Goal: Task Accomplishment & Management: Manage account settings

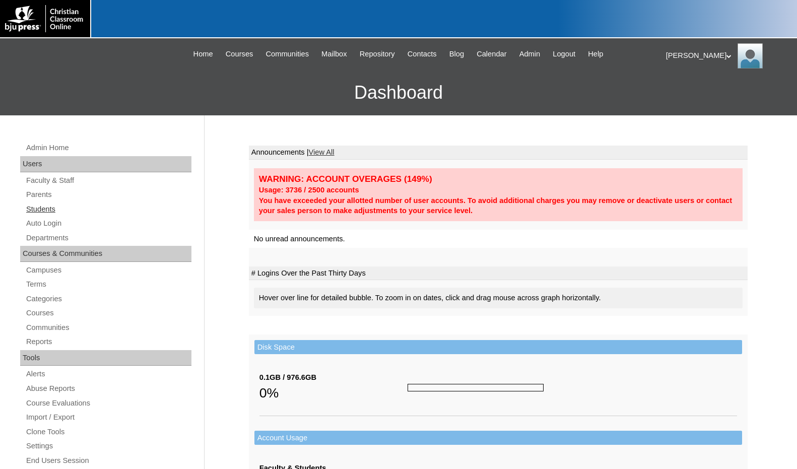
click at [50, 210] on link "Students" at bounding box center [108, 209] width 166 height 13
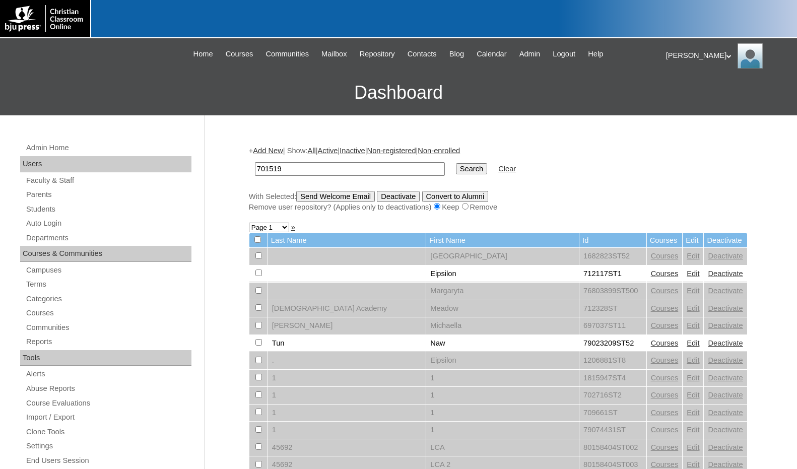
type input "701519"
click at [456, 166] on input "Search" at bounding box center [471, 168] width 31 height 11
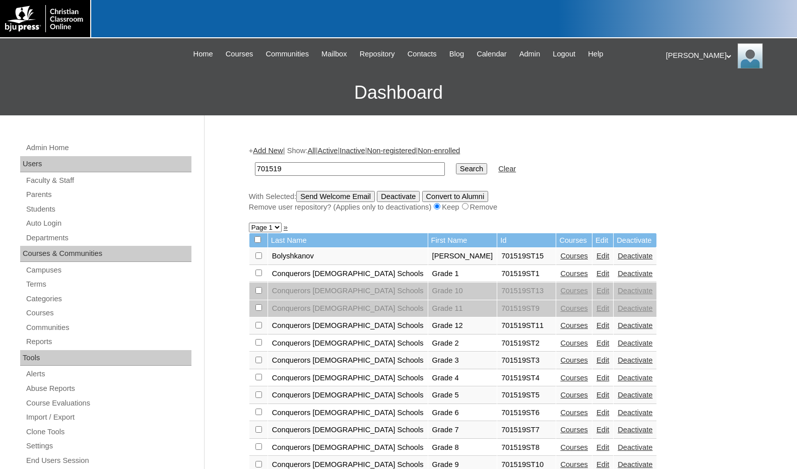
click at [560, 254] on link "Courses" at bounding box center [574, 256] width 28 height 8
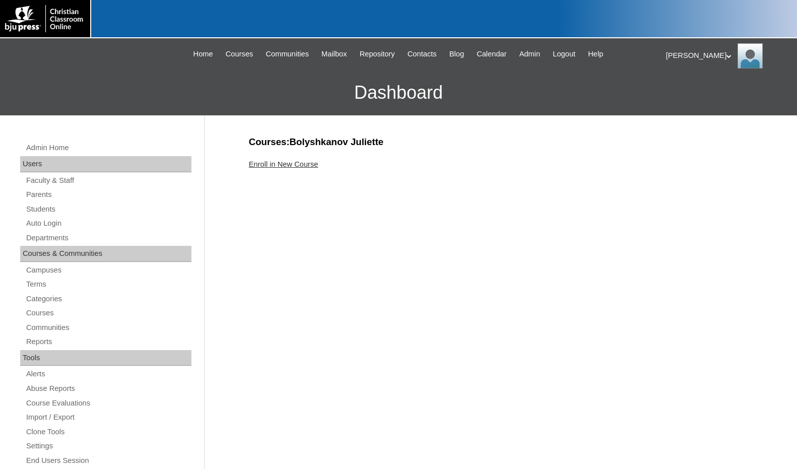
click at [306, 165] on link "Enroll in New Course" at bounding box center [284, 164] width 70 height 8
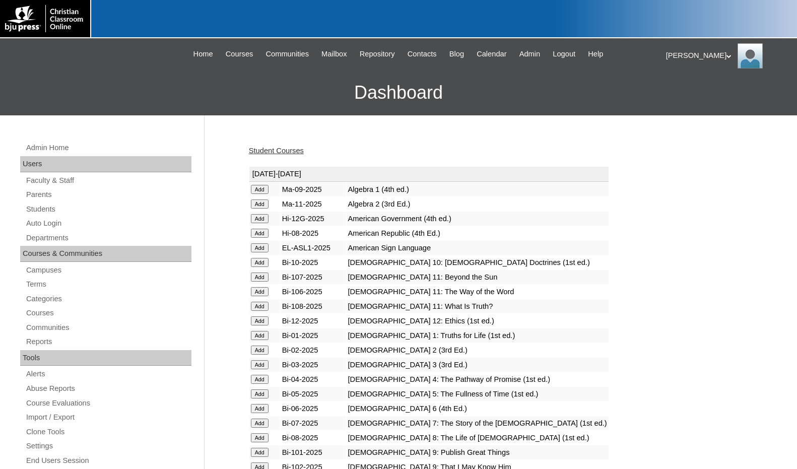
click at [263, 194] on input "Add" at bounding box center [260, 189] width 18 height 9
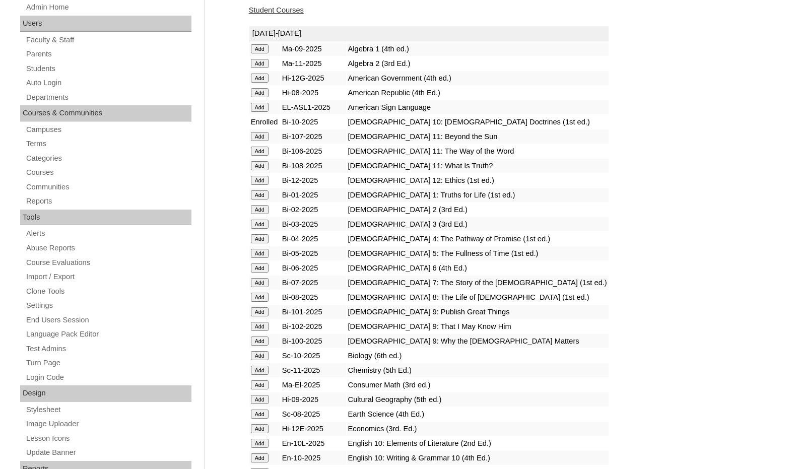
scroll to position [151, 0]
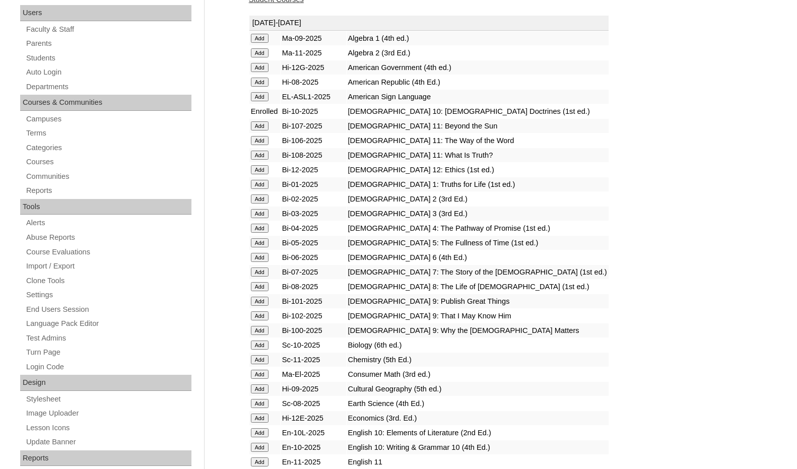
click at [257, 43] on input "Add" at bounding box center [260, 38] width 18 height 9
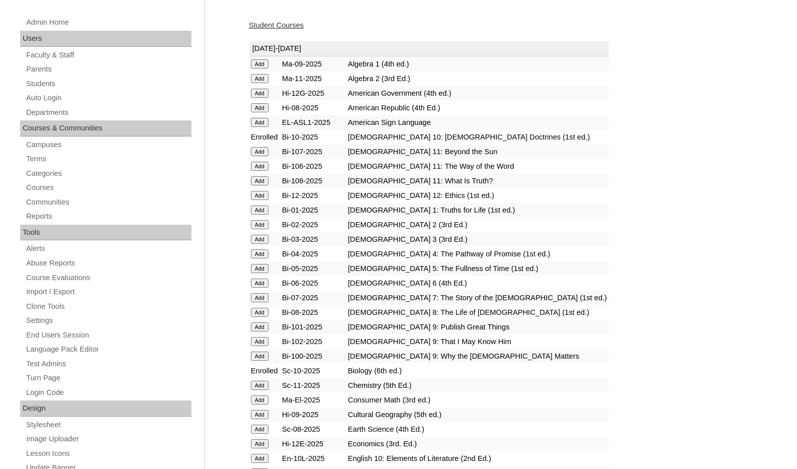
scroll to position [252, 0]
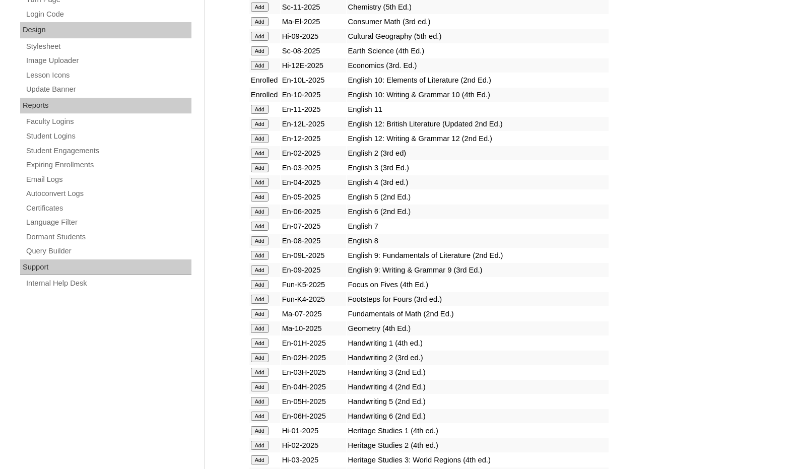
scroll to position [554, 0]
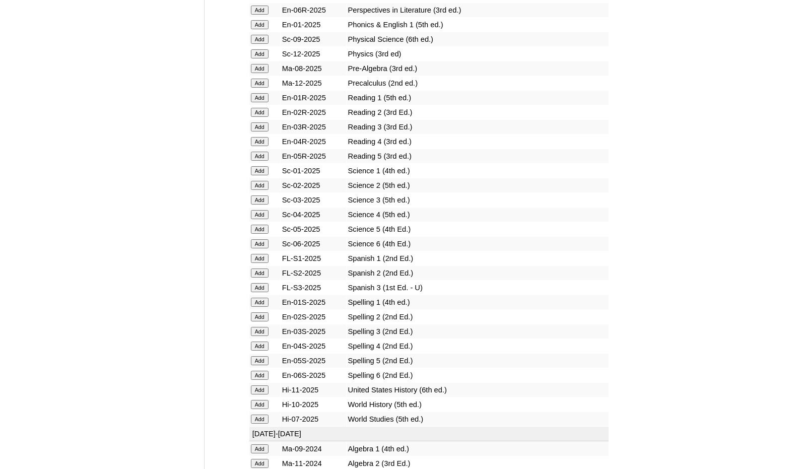
scroll to position [1159, 0]
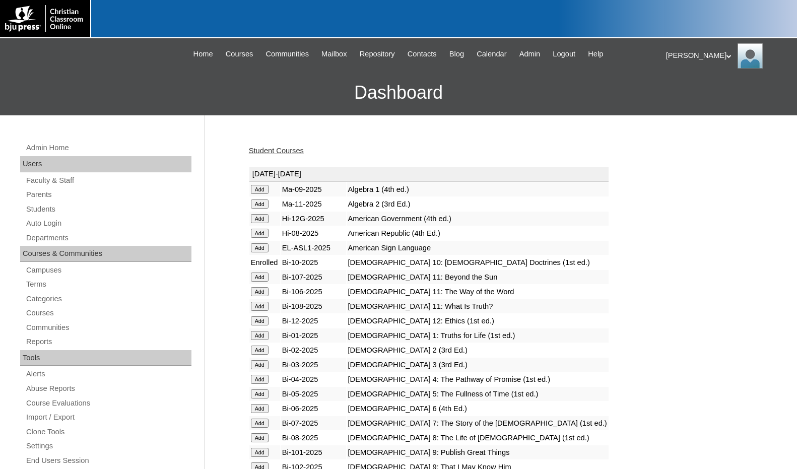
click at [294, 153] on link "Student Courses" at bounding box center [276, 151] width 55 height 8
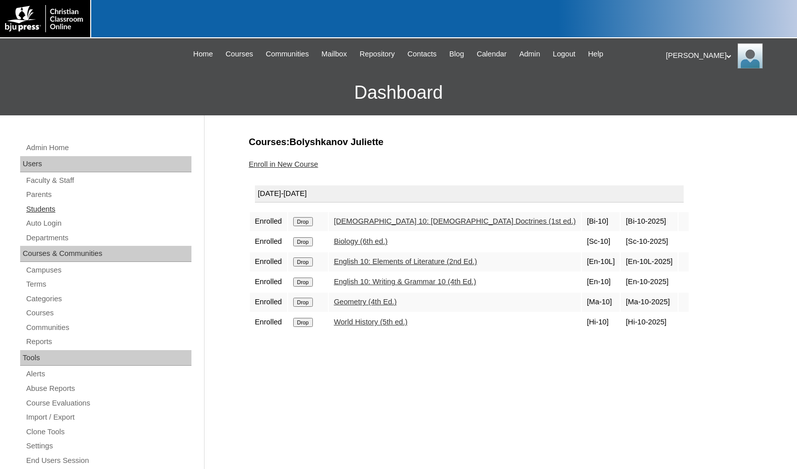
click at [42, 210] on link "Students" at bounding box center [108, 209] width 166 height 13
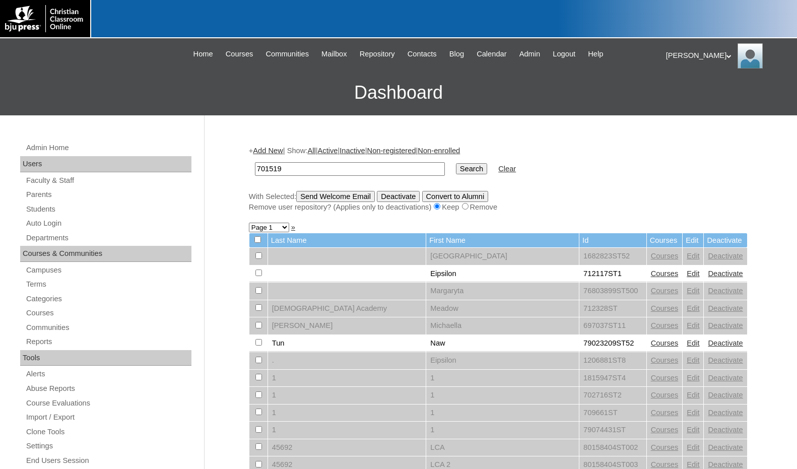
type input "701519"
click at [456, 166] on input "Search" at bounding box center [471, 168] width 31 height 11
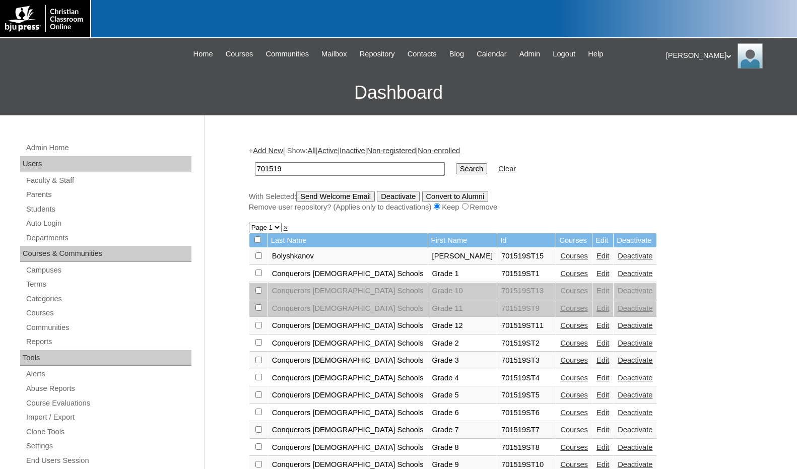
click at [257, 257] on input "checkbox" at bounding box center [258, 255] width 7 height 7
checkbox input "true"
click at [342, 199] on input "Send Welcome Email" at bounding box center [335, 196] width 79 height 11
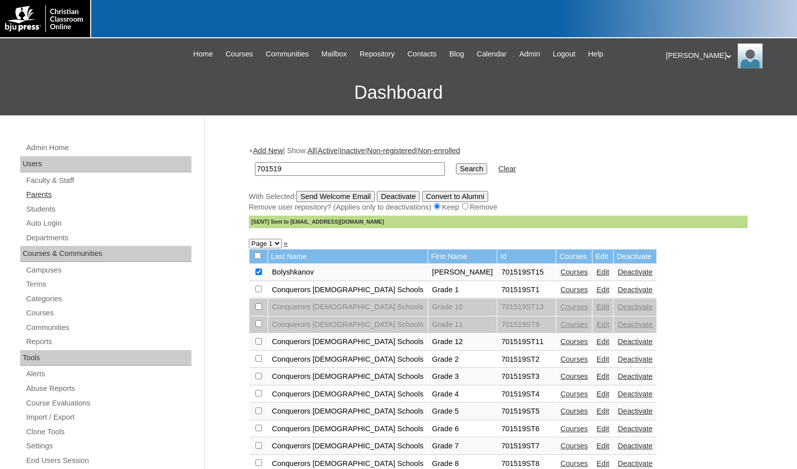
click at [50, 194] on link "Parents" at bounding box center [108, 194] width 166 height 13
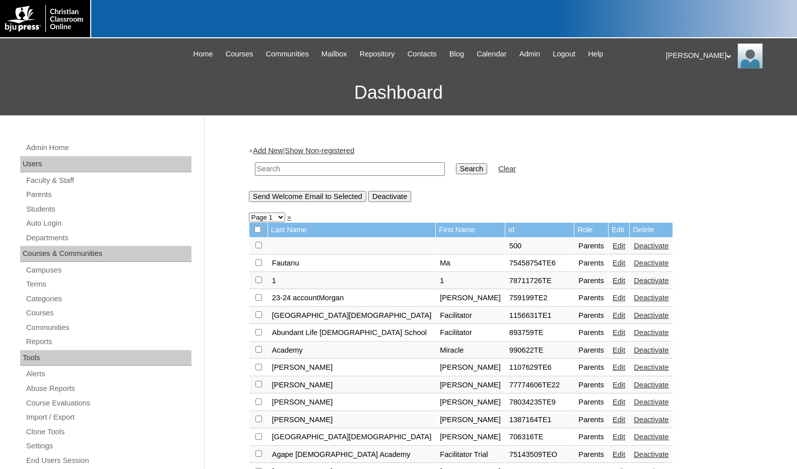
drag, startPoint x: 328, startPoint y: 171, endPoint x: 341, endPoint y: 170, distance: 12.6
click at [328, 171] on input "text" at bounding box center [350, 169] width 190 height 14
paste input "701519"
type input "701519"
click at [456, 167] on input "Search" at bounding box center [471, 168] width 31 height 11
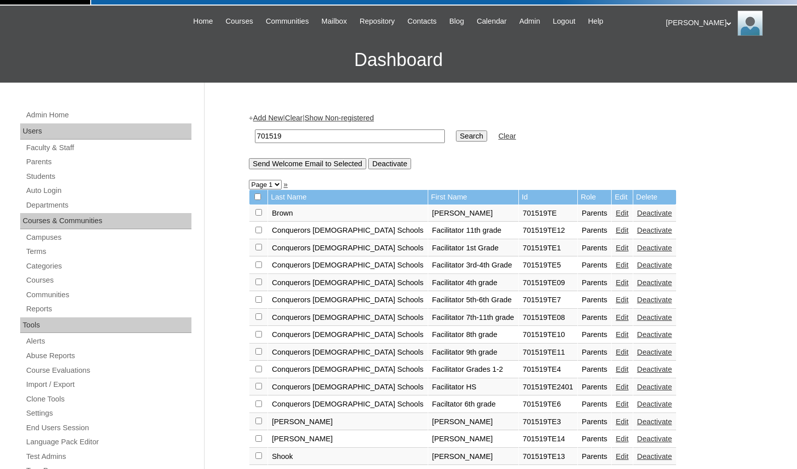
scroll to position [50, 0]
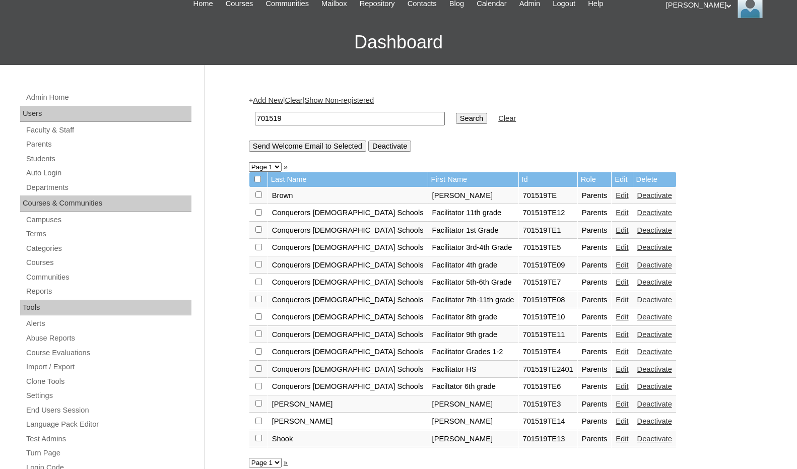
click at [257, 198] on input "checkbox" at bounding box center [258, 194] width 7 height 7
checkbox input "true"
click at [327, 148] on input "Send Welcome Email to Selected" at bounding box center [307, 146] width 117 height 11
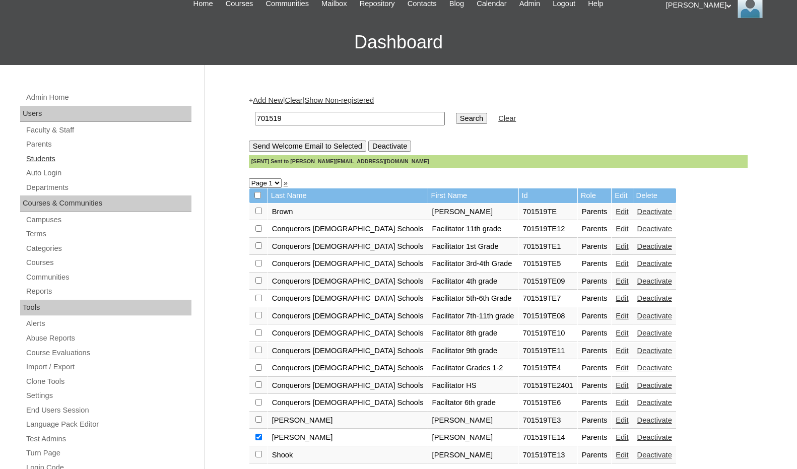
click at [40, 161] on link "Students" at bounding box center [108, 159] width 166 height 13
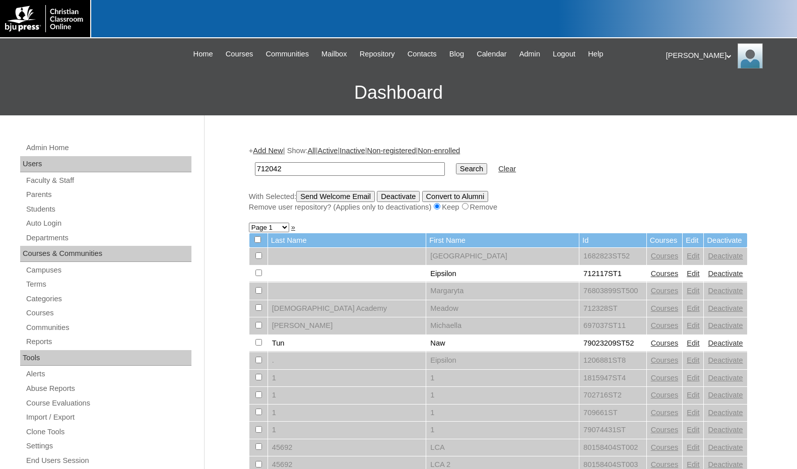
type input "712042"
click at [456, 166] on input "Search" at bounding box center [471, 168] width 31 height 11
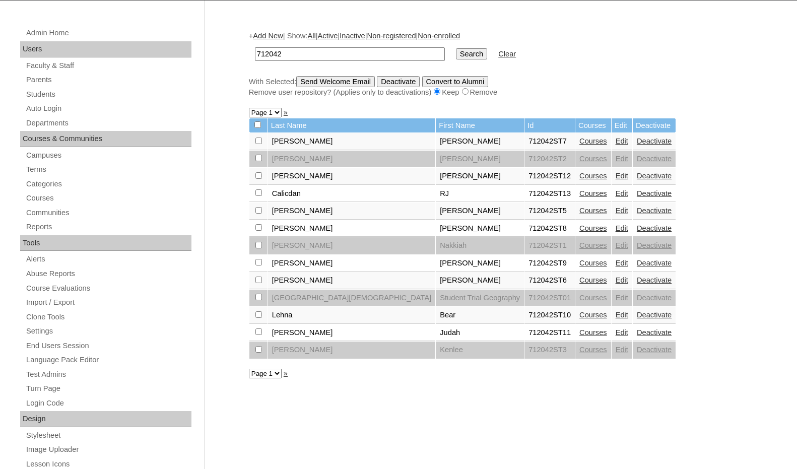
scroll to position [151, 0]
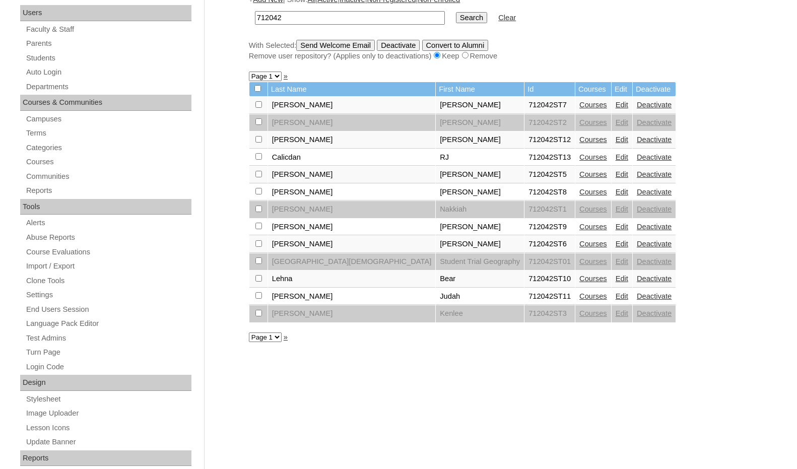
click at [579, 157] on link "Courses" at bounding box center [593, 157] width 28 height 8
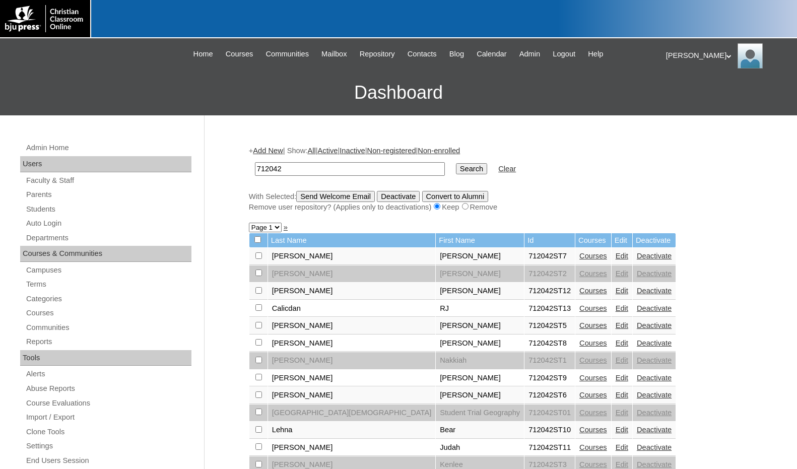
scroll to position [150, 0]
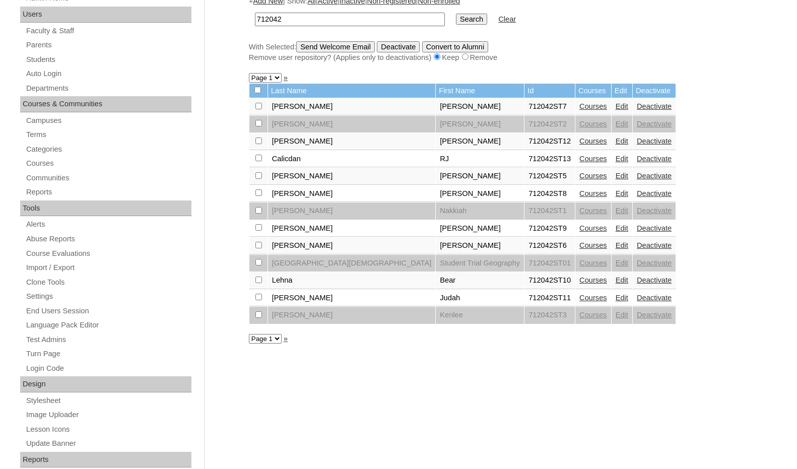
click at [579, 143] on link "Courses" at bounding box center [593, 141] width 28 height 8
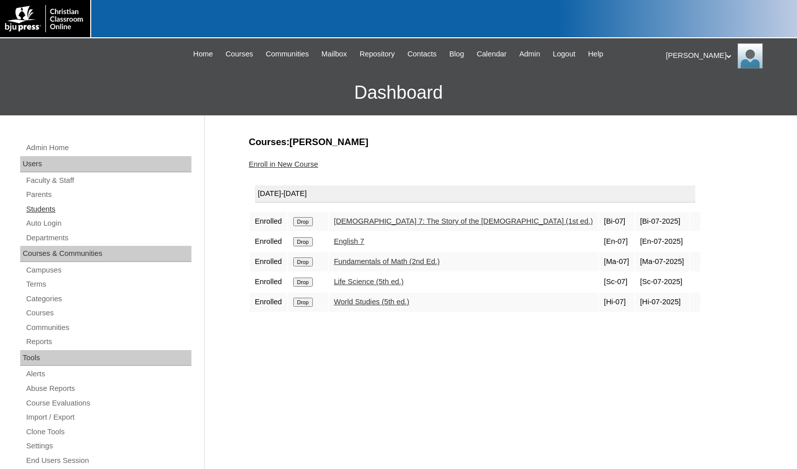
click at [75, 213] on link "Students" at bounding box center [108, 209] width 166 height 13
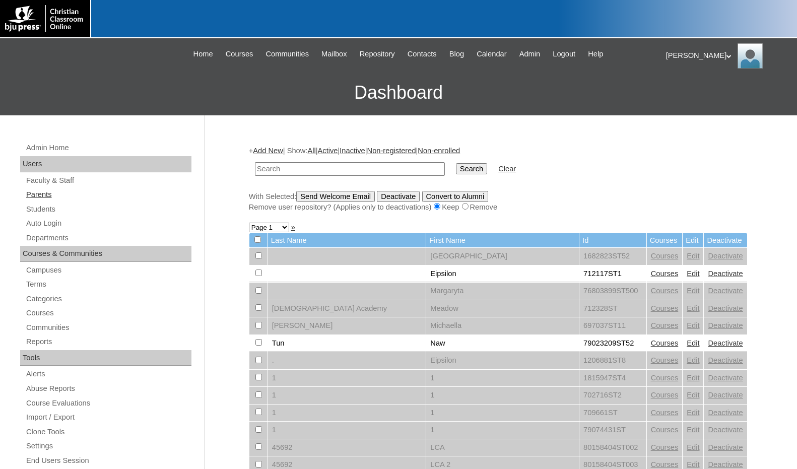
click at [56, 197] on link "Parents" at bounding box center [108, 194] width 166 height 13
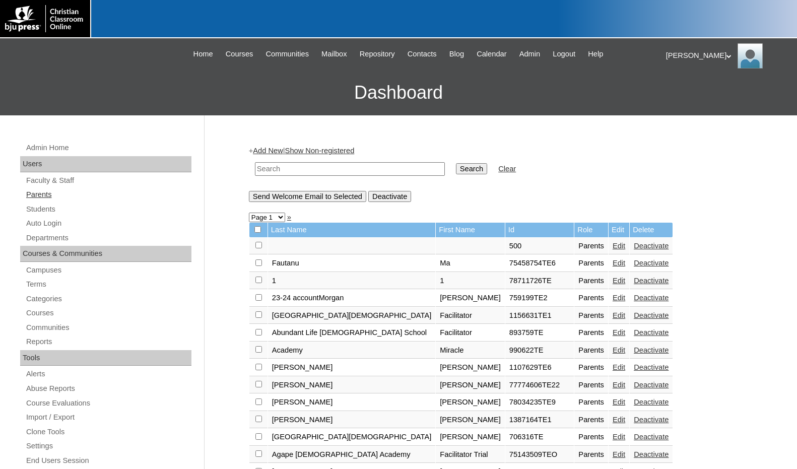
click at [49, 194] on link "Parents" at bounding box center [108, 194] width 166 height 13
click at [290, 173] on input "text" at bounding box center [350, 169] width 190 height 14
drag, startPoint x: 287, startPoint y: 170, endPoint x: 226, endPoint y: 160, distance: 61.9
type input "953871"
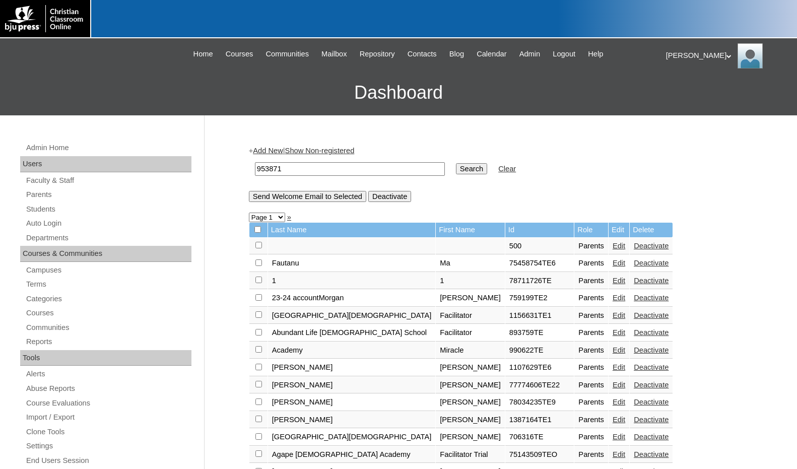
click at [456, 169] on input "Search" at bounding box center [471, 168] width 31 height 11
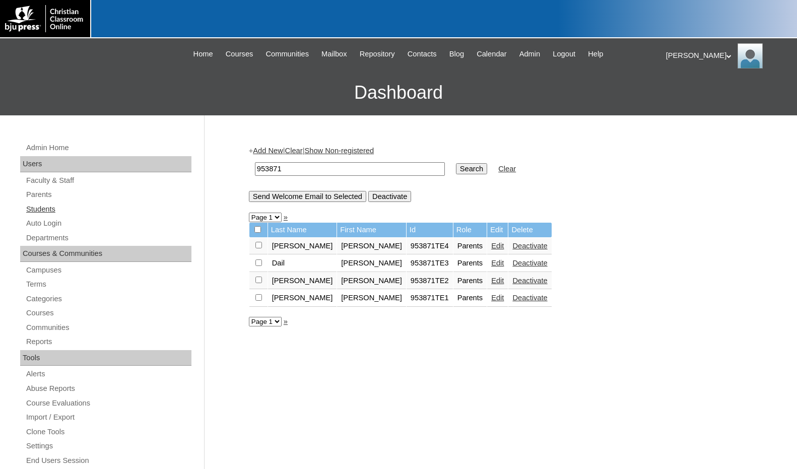
click at [61, 211] on link "Students" at bounding box center [108, 209] width 166 height 13
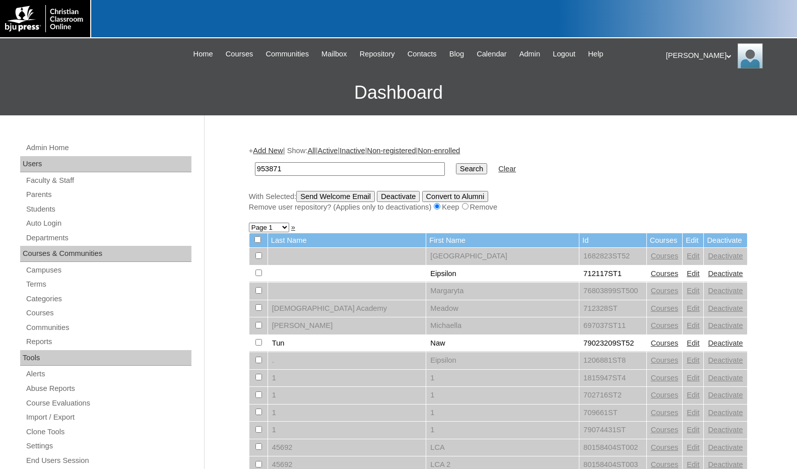
type input "953871"
click at [456, 168] on input "Search" at bounding box center [471, 168] width 31 height 11
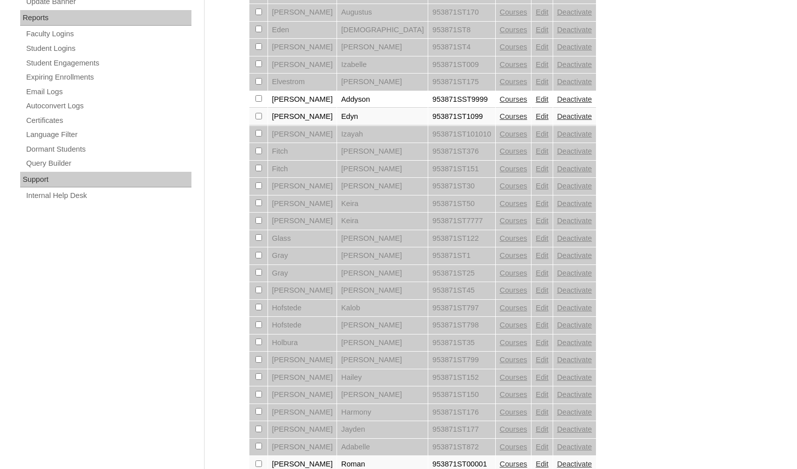
scroll to position [578, 0]
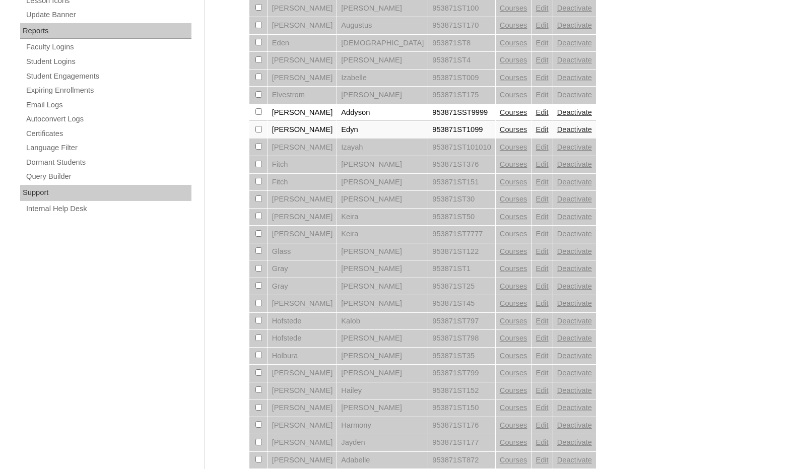
click at [500, 115] on link "Courses" at bounding box center [514, 112] width 28 height 8
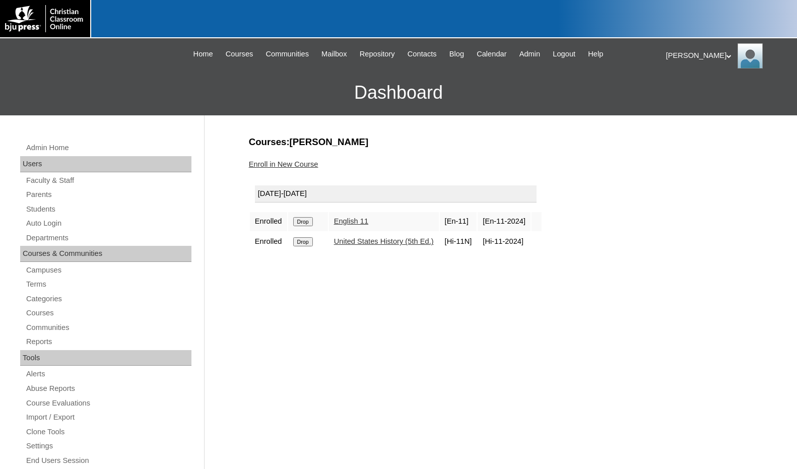
click at [282, 166] on link "Enroll in New Course" at bounding box center [284, 164] width 70 height 8
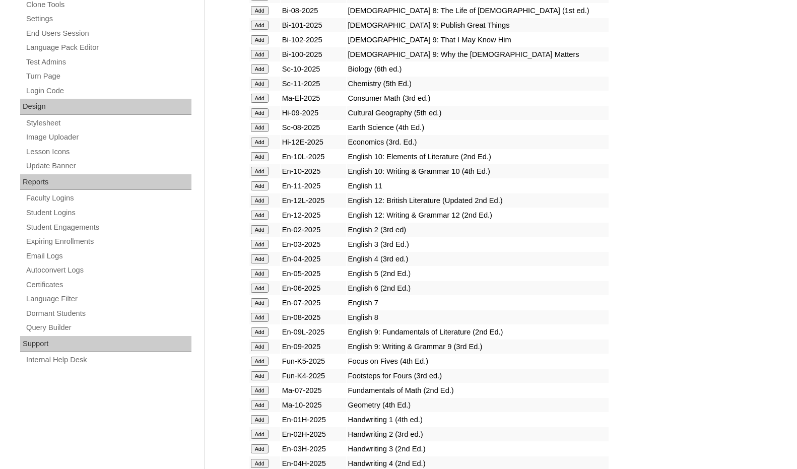
scroll to position [453, 0]
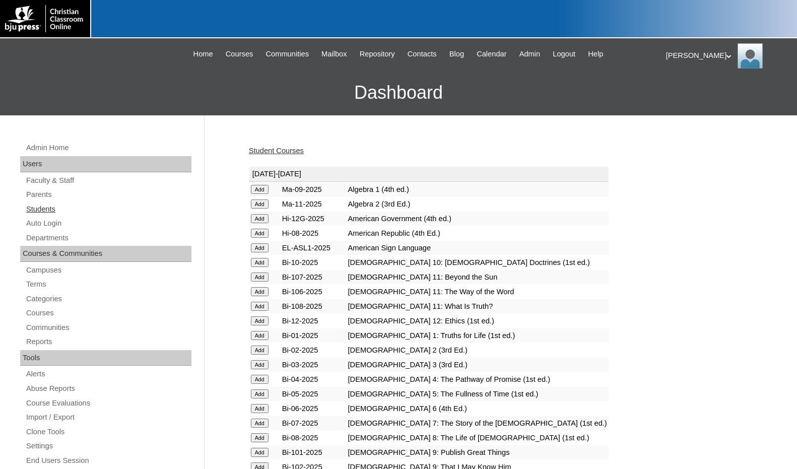
click at [45, 209] on link "Students" at bounding box center [108, 209] width 166 height 13
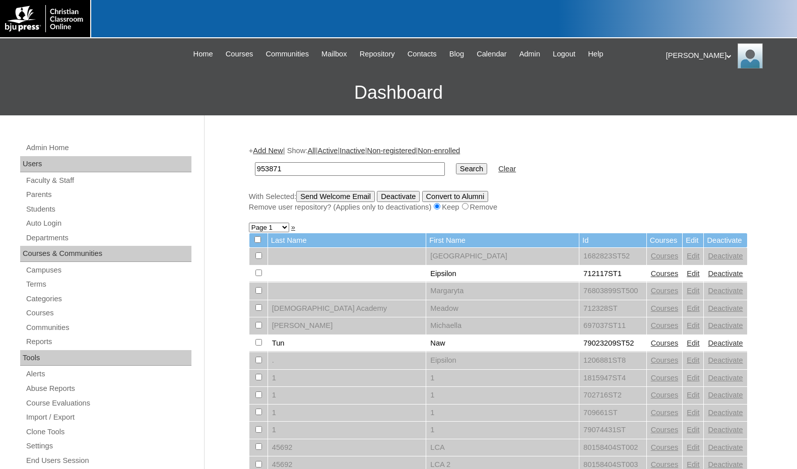
type input "953871"
click at [456, 173] on input "Search" at bounding box center [471, 168] width 31 height 11
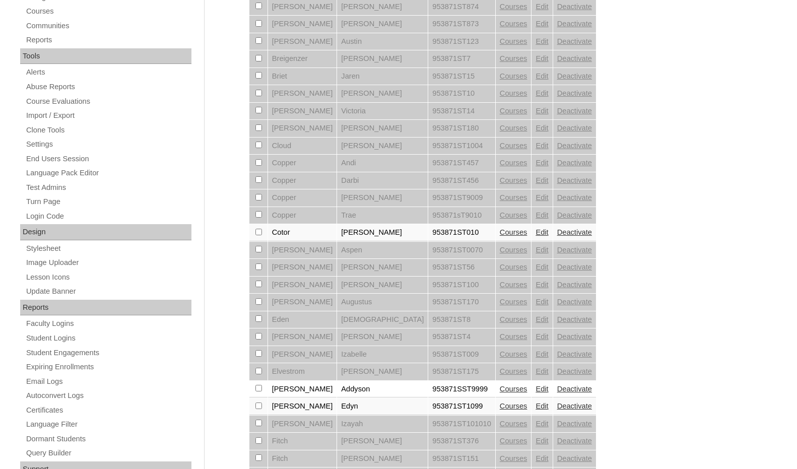
scroll to position [302, 0]
click at [535, 385] on link "Edit" at bounding box center [541, 388] width 13 height 8
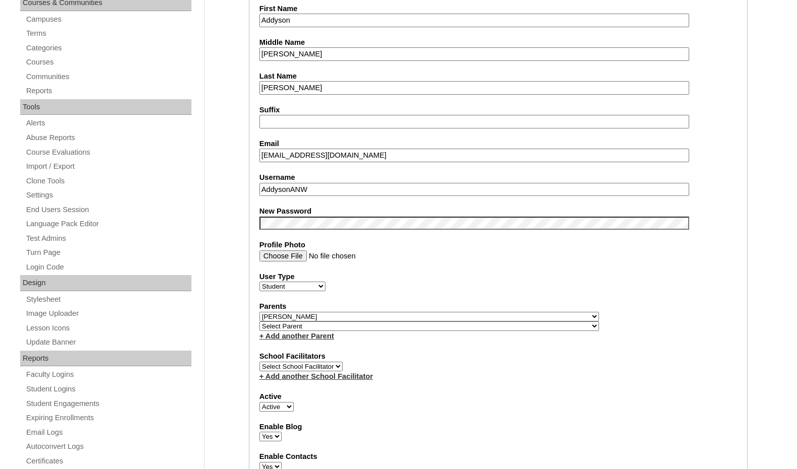
scroll to position [252, 0]
drag, startPoint x: 314, startPoint y: 188, endPoint x: 213, endPoint y: 171, distance: 102.2
click at [714, 228] on div "New Password" at bounding box center [498, 217] width 478 height 24
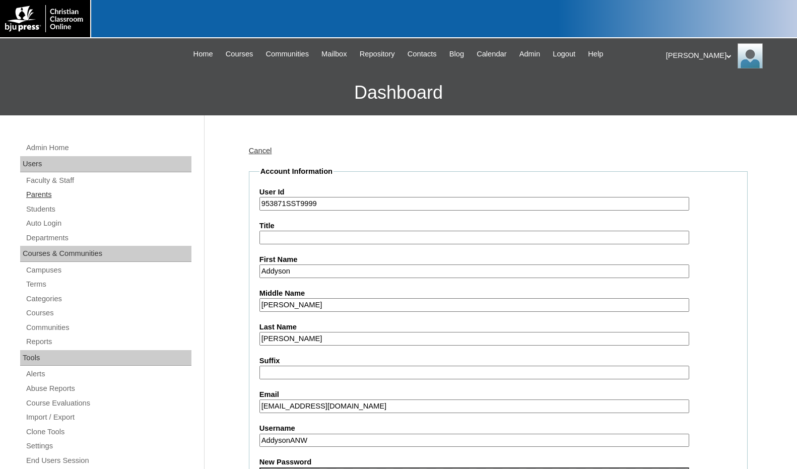
click at [48, 198] on link "Parents" at bounding box center [108, 194] width 166 height 13
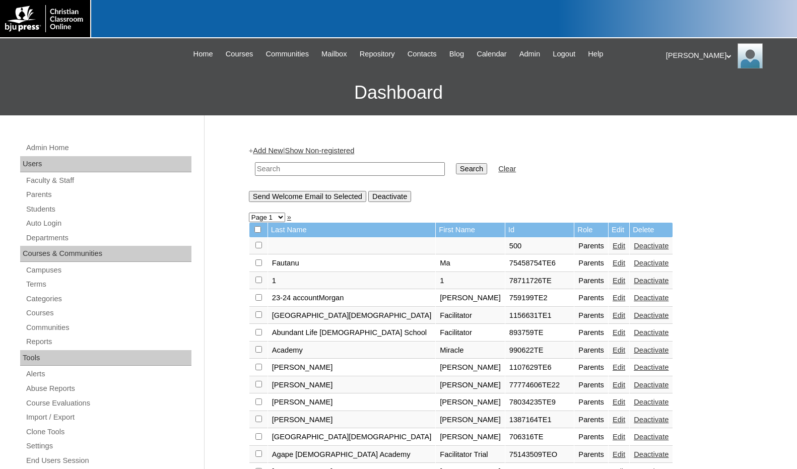
click at [272, 171] on input "text" at bounding box center [350, 169] width 190 height 14
drag, startPoint x: 294, startPoint y: 166, endPoint x: 216, endPoint y: 165, distance: 78.6
type input "1577860"
click at [456, 171] on input "Search" at bounding box center [471, 168] width 31 height 11
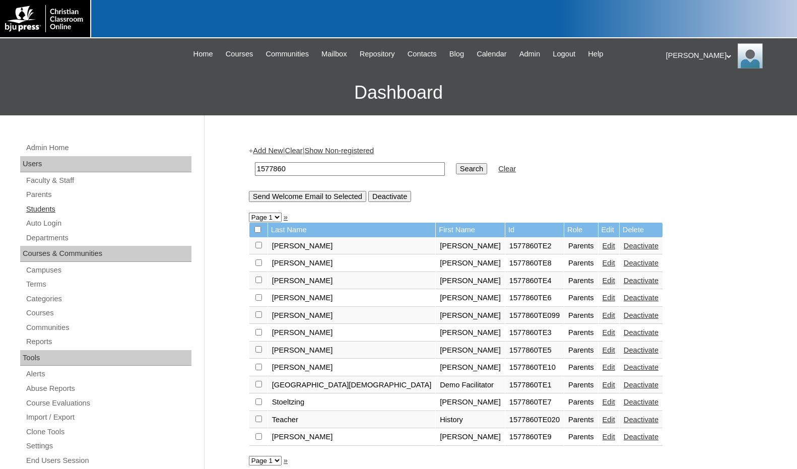
click at [49, 214] on link "Students" at bounding box center [108, 209] width 166 height 13
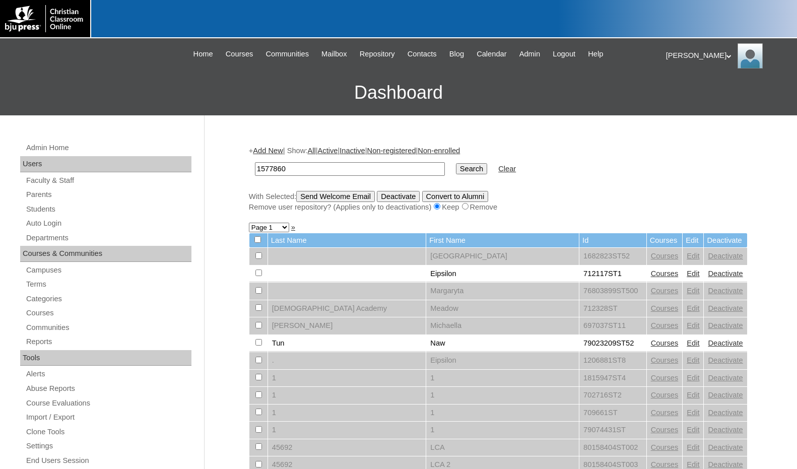
type input "1577860"
click at [456, 163] on input "Search" at bounding box center [471, 168] width 31 height 11
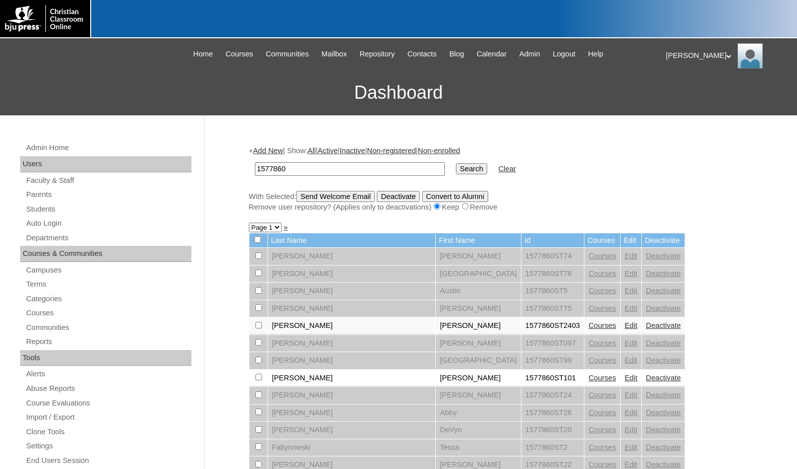
click at [625, 290] on link "Edit" at bounding box center [631, 291] width 13 height 8
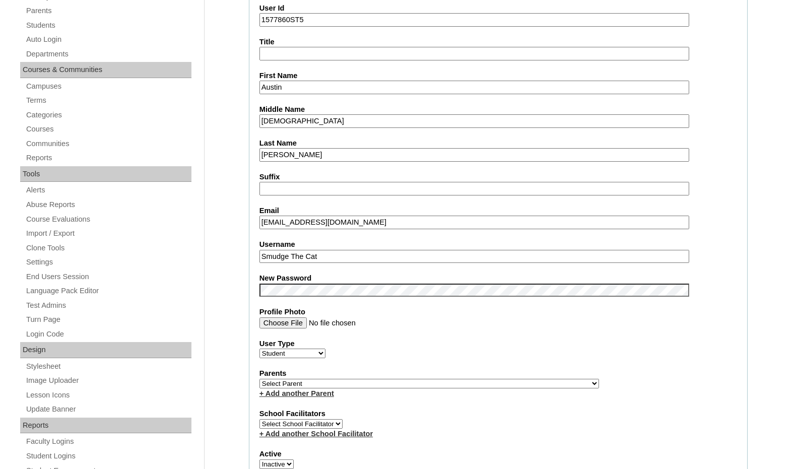
scroll to position [201, 0]
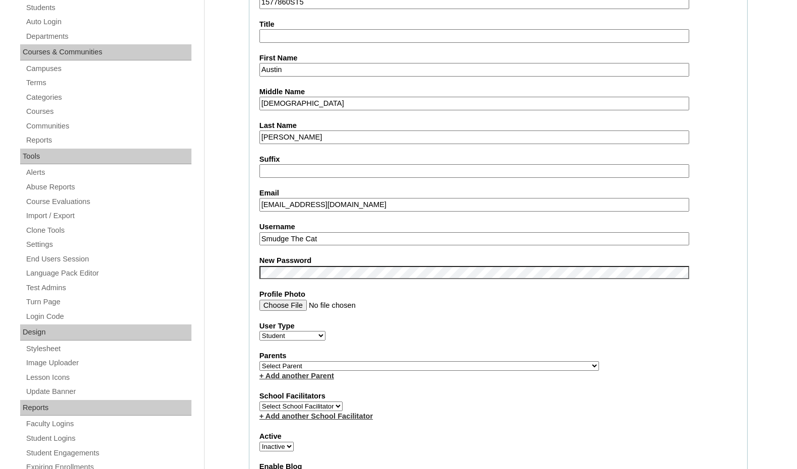
click at [285, 445] on select "Active Inactive" at bounding box center [276, 447] width 34 height 10
select select "1"
click at [259, 442] on select "Active Inactive" at bounding box center [276, 447] width 34 height 10
click at [485, 366] on select "Select Parent , Fautanu, Ma 1, 1 23-24 accountMorgan, Jason 6th Street Mennonit…" at bounding box center [428, 366] width 339 height 10
select select "36755"
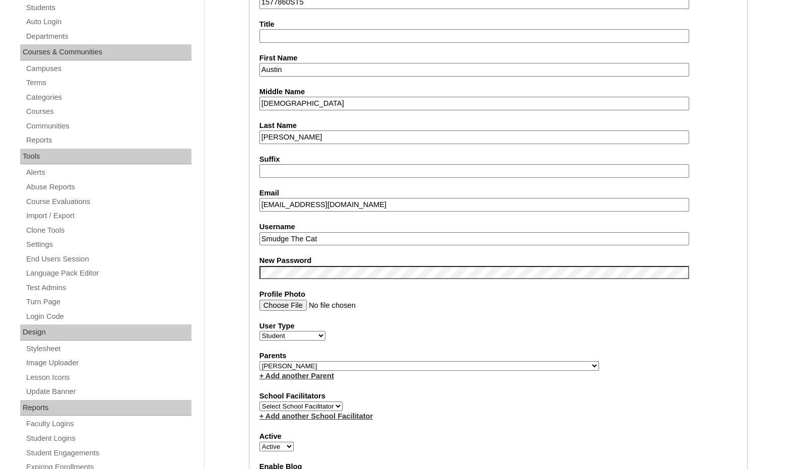
click at [507, 365] on div "Parents Select Parent , Fautanu, Ma 1, 1 23-24 accountMorgan, Jason 6th Street …" at bounding box center [498, 366] width 478 height 30
drag, startPoint x: 323, startPoint y: 240, endPoint x: 241, endPoint y: 236, distance: 82.2
click at [328, 247] on fieldset "Account Information User Id 1577860ST5 Title First Name Austin Middle Name Isai…" at bounding box center [498, 368] width 499 height 807
drag, startPoint x: 320, startPoint y: 243, endPoint x: 248, endPoint y: 238, distance: 72.2
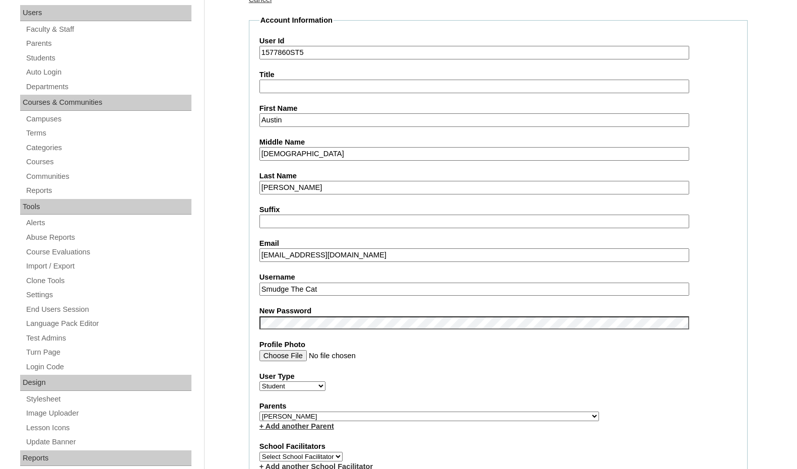
drag, startPoint x: 292, startPoint y: 54, endPoint x: 237, endPoint y: 48, distance: 55.2
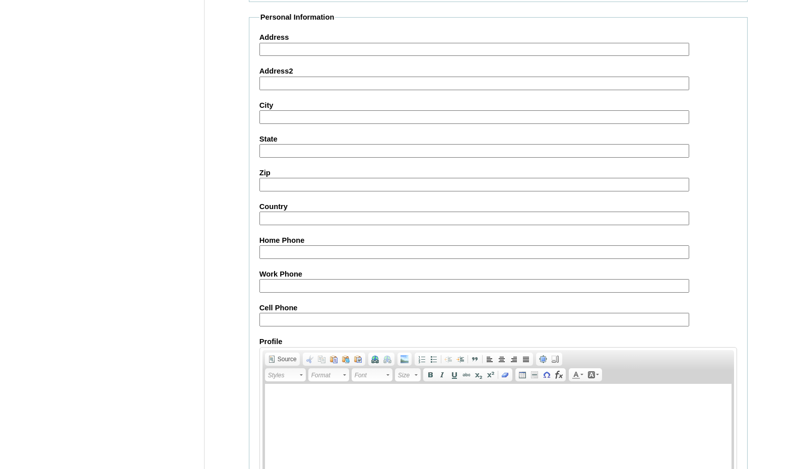
scroll to position [1056, 0]
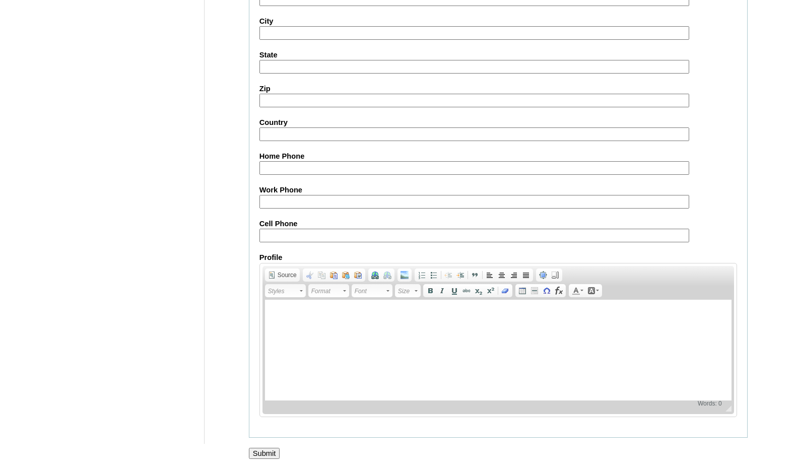
click at [256, 455] on input "Submit" at bounding box center [264, 453] width 31 height 11
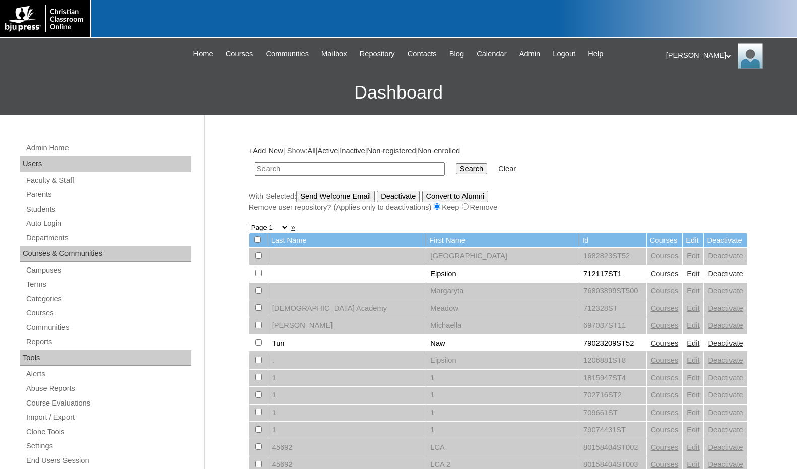
click at [111, 214] on link "Students" at bounding box center [108, 209] width 166 height 13
type input "jserano"
click at [456, 163] on input "Search" at bounding box center [471, 168] width 31 height 11
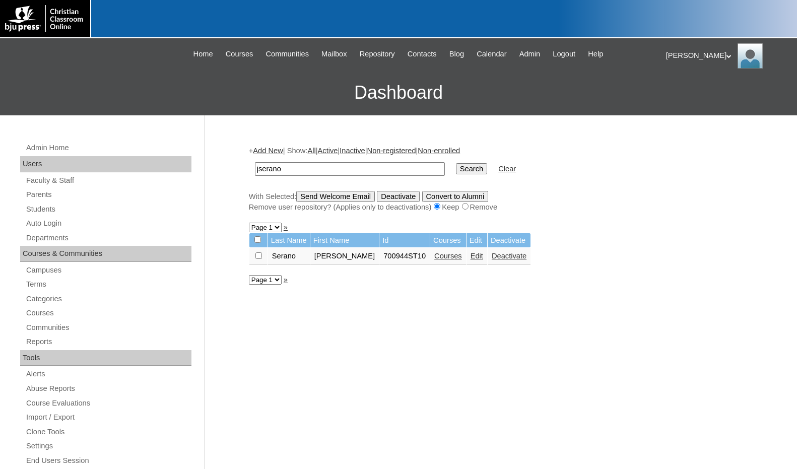
click at [470, 256] on link "Edit" at bounding box center [476, 256] width 13 height 8
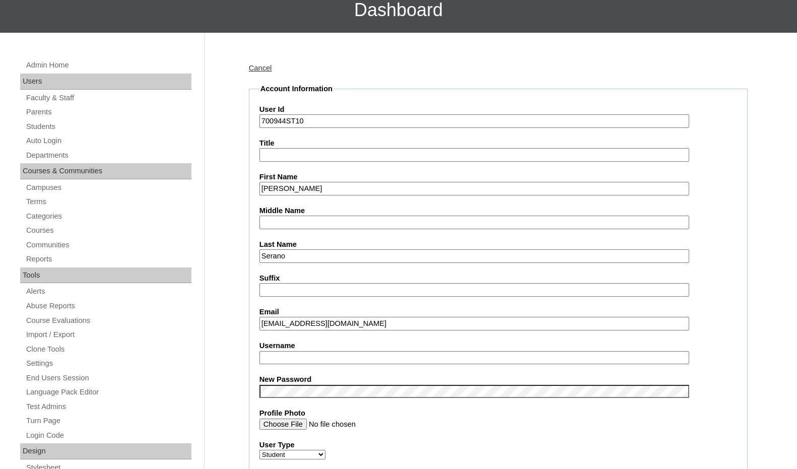
scroll to position [101, 0]
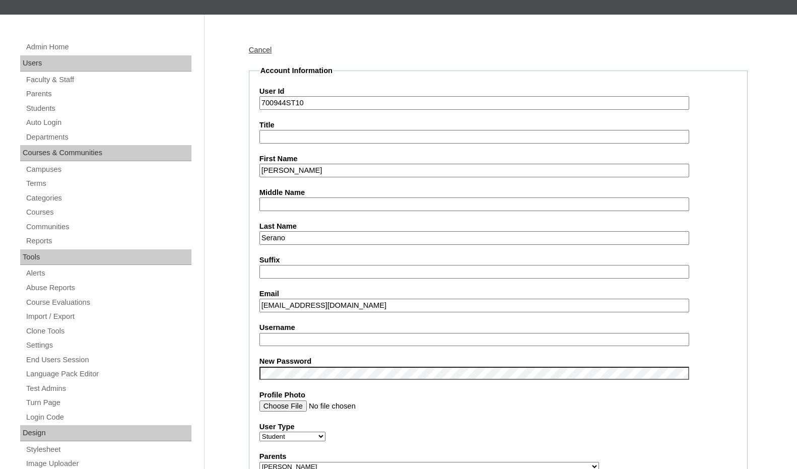
drag, startPoint x: 285, startPoint y: 305, endPoint x: 265, endPoint y: 306, distance: 20.2
click at [265, 306] on input "jserano@vvcs.org" at bounding box center [474, 306] width 430 height 14
type input "josephs@vvcs.org"
drag, startPoint x: 252, startPoint y: 96, endPoint x: 222, endPoint y: 90, distance: 30.9
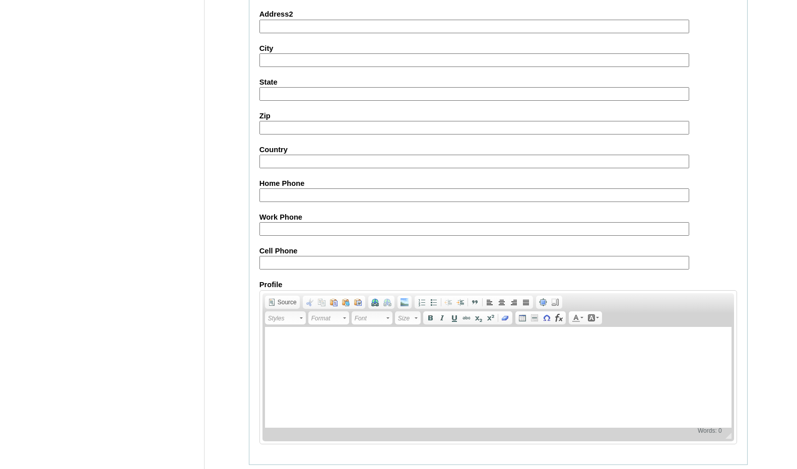
scroll to position [1066, 0]
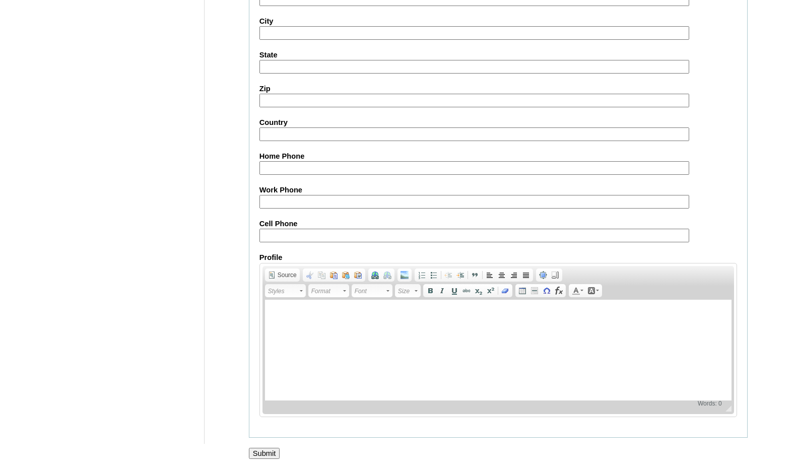
click at [273, 450] on input "Submit" at bounding box center [264, 453] width 31 height 11
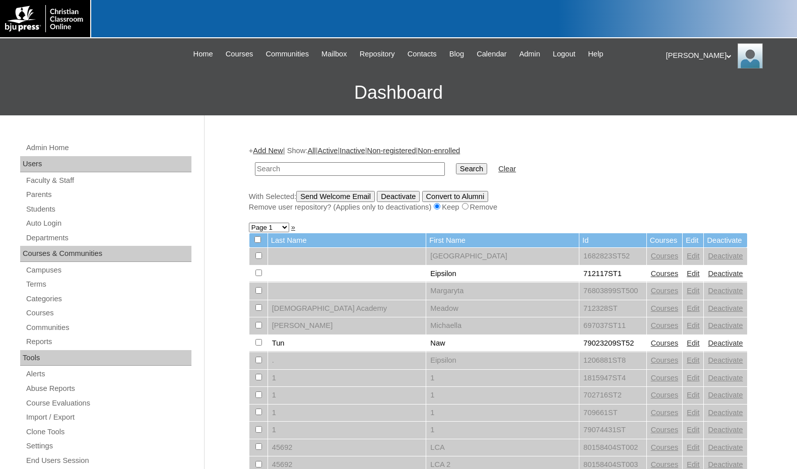
drag, startPoint x: 726, startPoint y: 192, endPoint x: 706, endPoint y: 144, distance: 52.4
click at [726, 192] on div "With Selected: Send Welcome Email Deactivate Convert to Alumni Remove user repo…" at bounding box center [498, 202] width 499 height 22
click at [681, 56] on div "Melanie My Profile My Settings Logout" at bounding box center [726, 55] width 121 height 25
click at [684, 93] on span "Logout" at bounding box center [684, 95] width 20 height 8
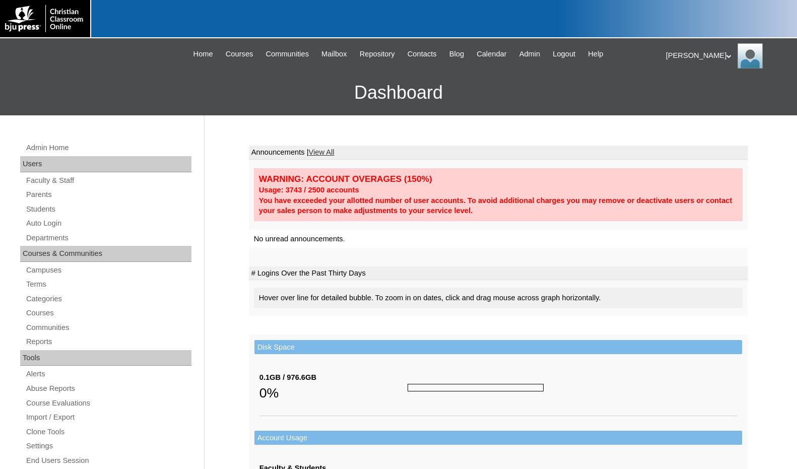
click at [240, 212] on div "Admin Home Users Faculty & Staff Parents Students Auto Login Departments Course…" at bounding box center [398, 462] width 797 height 695
click at [777, 288] on div "Admin Home Users Faculty & Staff Parents Students Auto Login Departments Course…" at bounding box center [398, 462] width 797 height 695
click at [79, 213] on link "Students" at bounding box center [108, 209] width 166 height 13
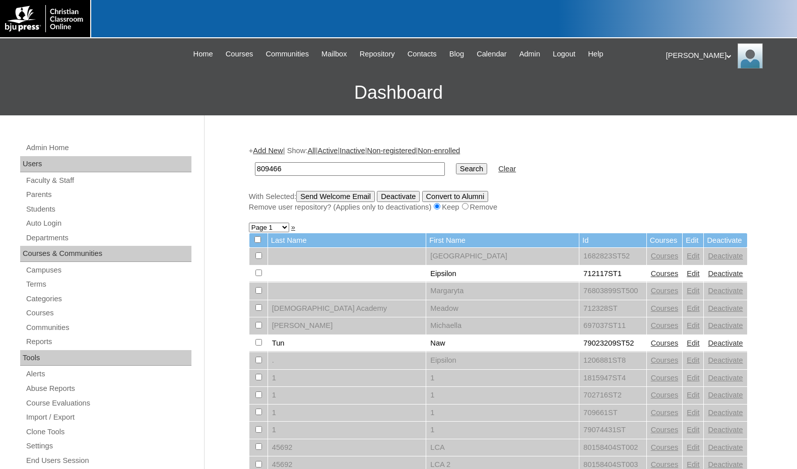
type input "809466"
click at [456, 166] on input "Search" at bounding box center [471, 168] width 31 height 11
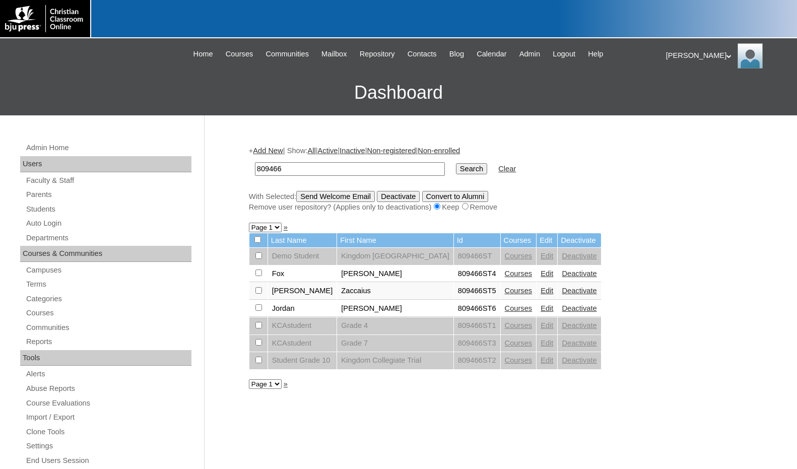
click at [505, 306] on link "Courses" at bounding box center [519, 308] width 28 height 8
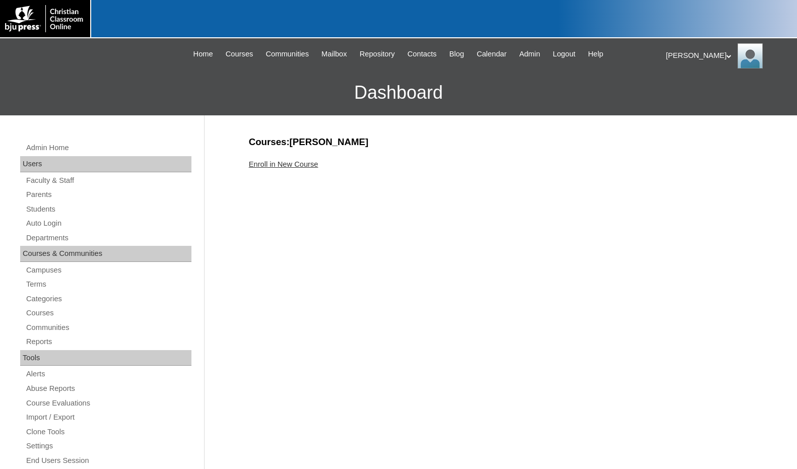
click at [290, 165] on link "Enroll in New Course" at bounding box center [284, 164] width 70 height 8
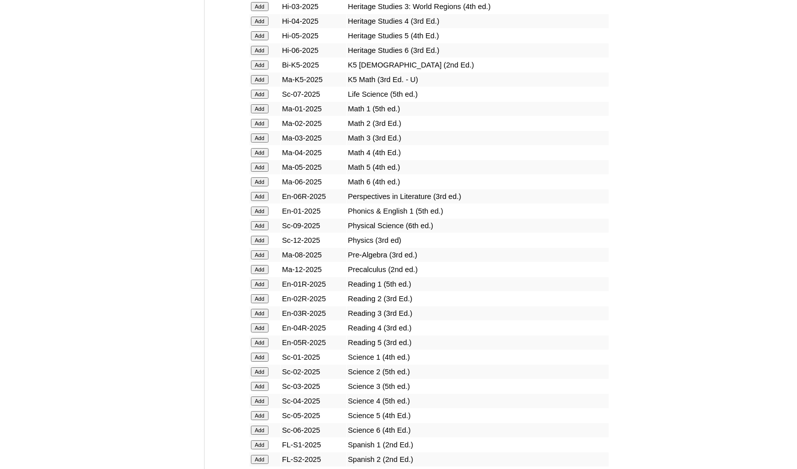
scroll to position [1259, 0]
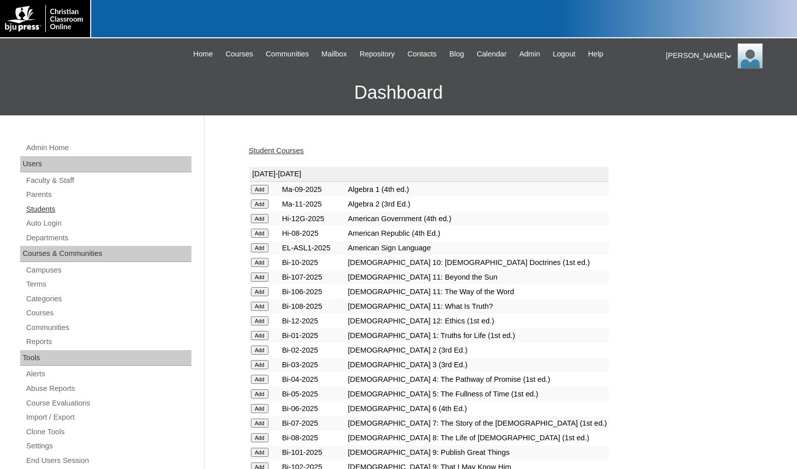
click at [56, 210] on link "Students" at bounding box center [108, 209] width 166 height 13
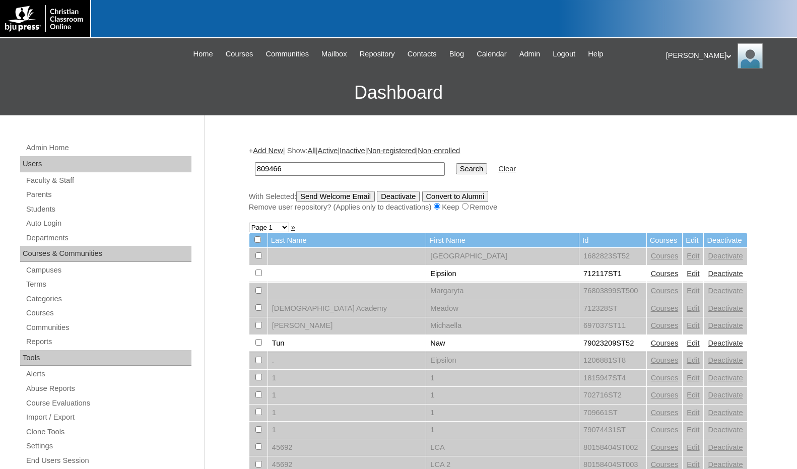
type input "809466"
click at [456, 166] on input "Search" at bounding box center [471, 168] width 31 height 11
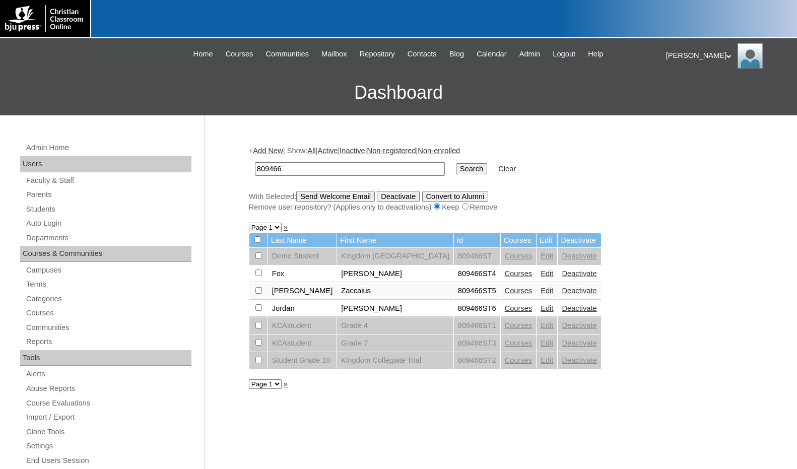
click at [275, 149] on link "Add New" at bounding box center [268, 151] width 30 height 8
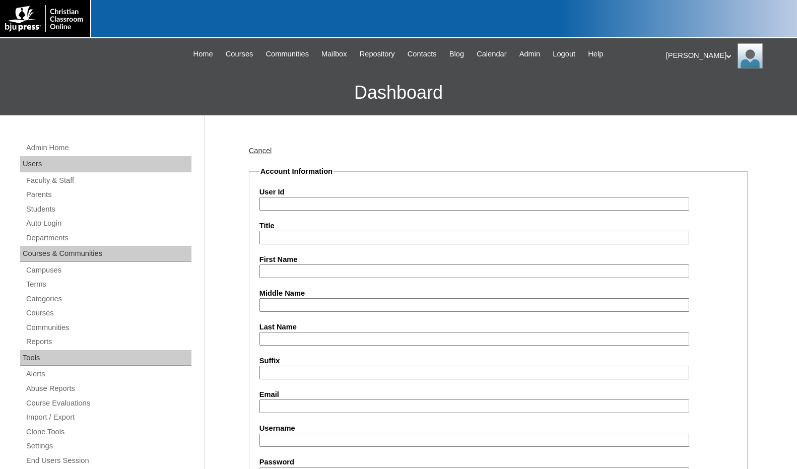
click at [285, 199] on input "User Id" at bounding box center [474, 204] width 430 height 14
paste input "809466"
type input "809466ST7"
type input "Genesis"
type input "Jackson"
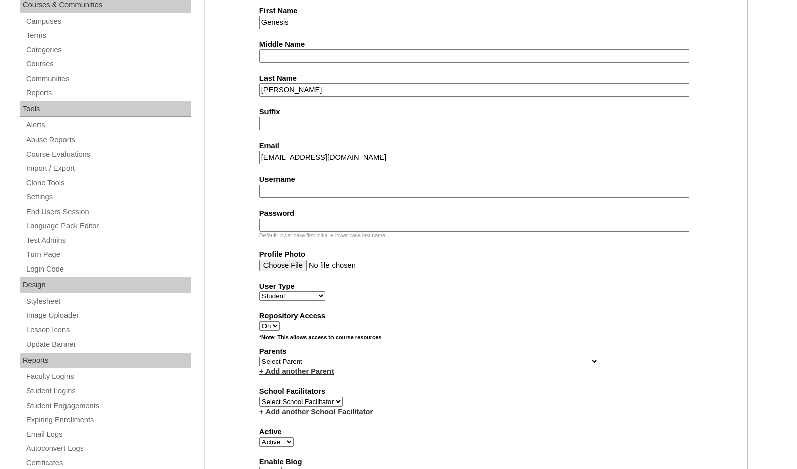
scroll to position [252, 0]
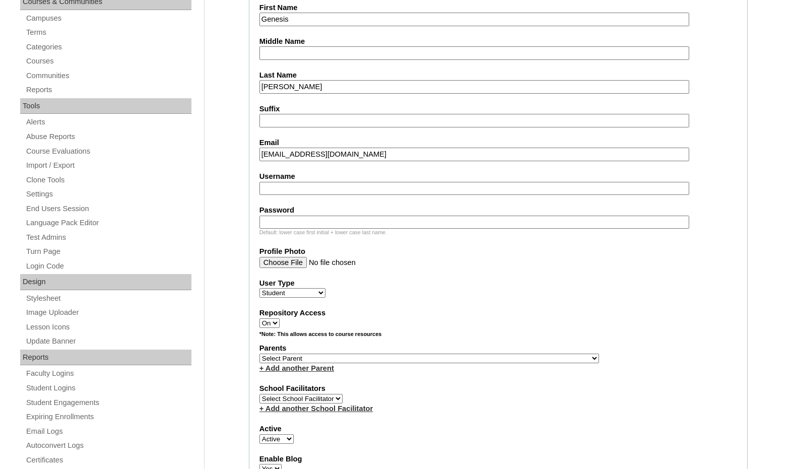
type input "gjackson@kcastudent.org"
click at [483, 355] on select "Select Parent , Fautanu, Ma 1, 1 23-24 accountMorgan, Jason 6th Street Mennonit…" at bounding box center [428, 359] width 339 height 10
select select "36776"
click at [516, 353] on div "Parents Select Parent , Fautanu, Ma 1, 1 23-24 accountMorgan, Jason 6th Street …" at bounding box center [498, 358] width 478 height 30
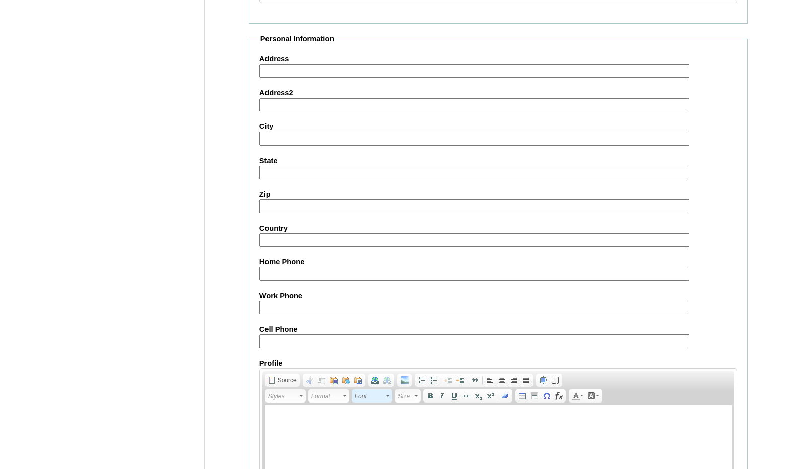
scroll to position [1064, 0]
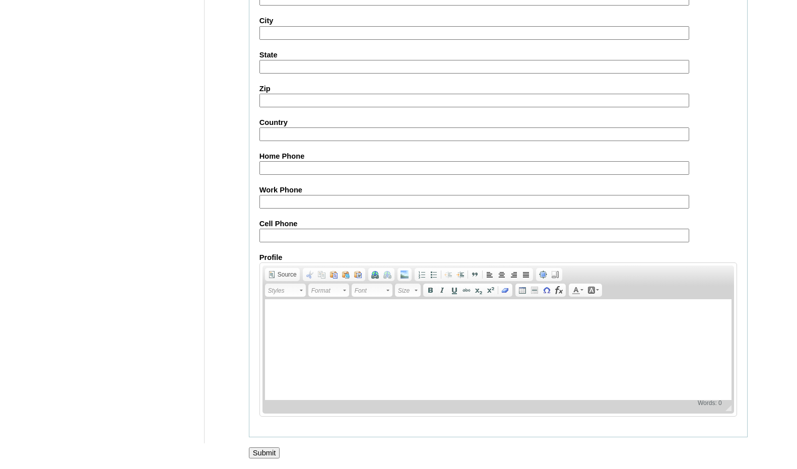
click at [269, 452] on input "Submit" at bounding box center [264, 452] width 31 height 11
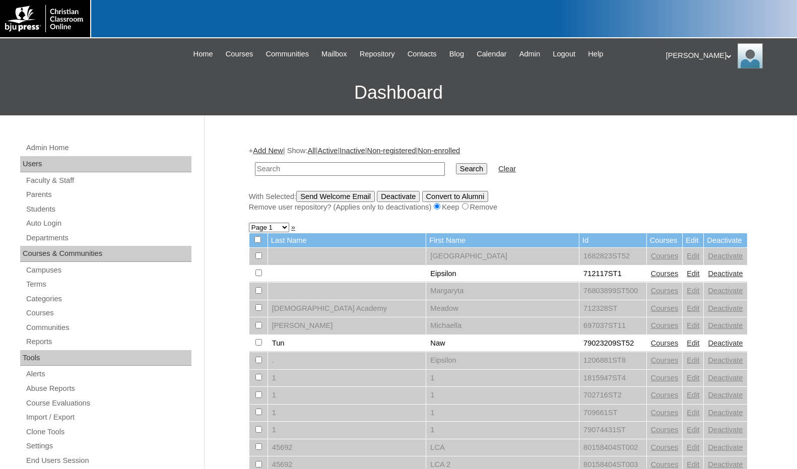
drag, startPoint x: 762, startPoint y: 288, endPoint x: 741, endPoint y: 291, distance: 20.8
click at [382, 173] on input "text" at bounding box center [350, 169] width 190 height 14
paste input "809466"
type input "809466"
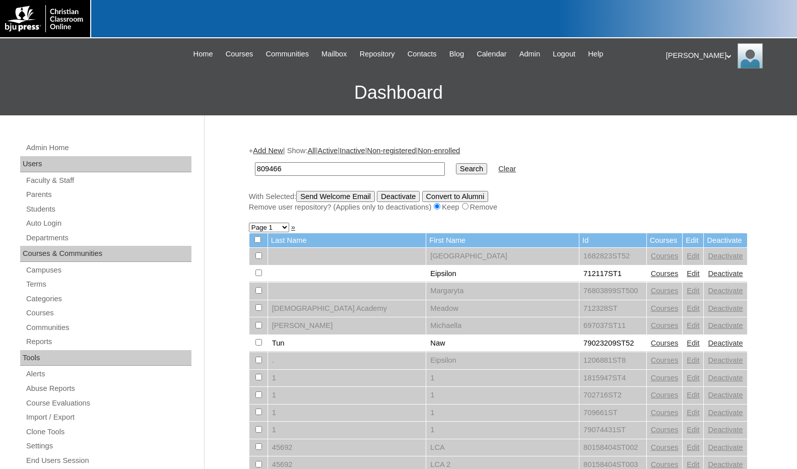
click at [456, 163] on input "Search" at bounding box center [471, 168] width 31 height 11
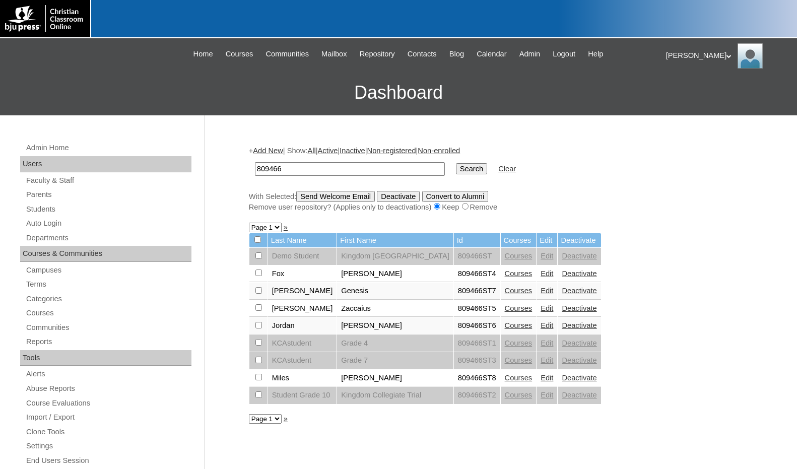
click at [505, 381] on link "Courses" at bounding box center [519, 378] width 28 height 8
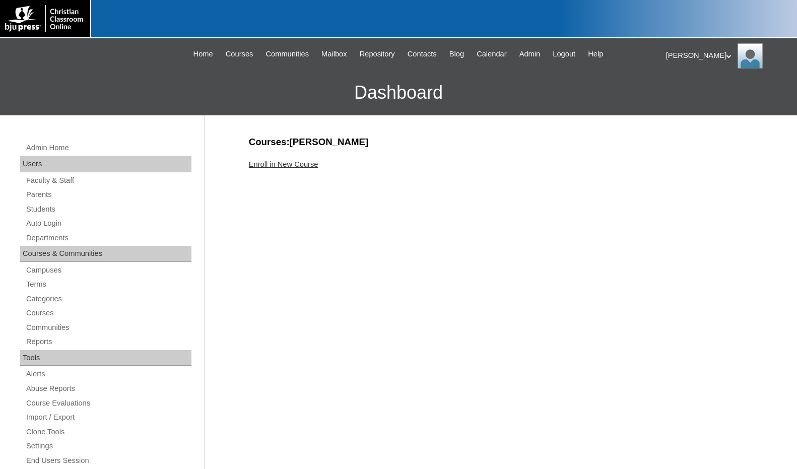
click at [287, 164] on link "Enroll in New Course" at bounding box center [284, 164] width 70 height 8
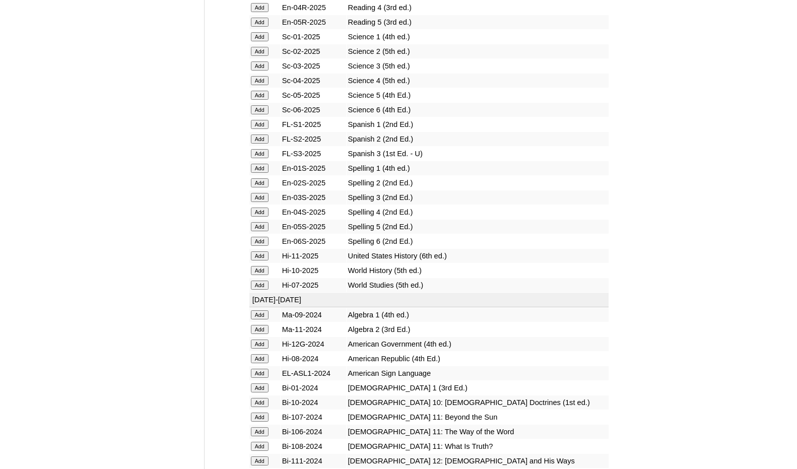
scroll to position [1259, 0]
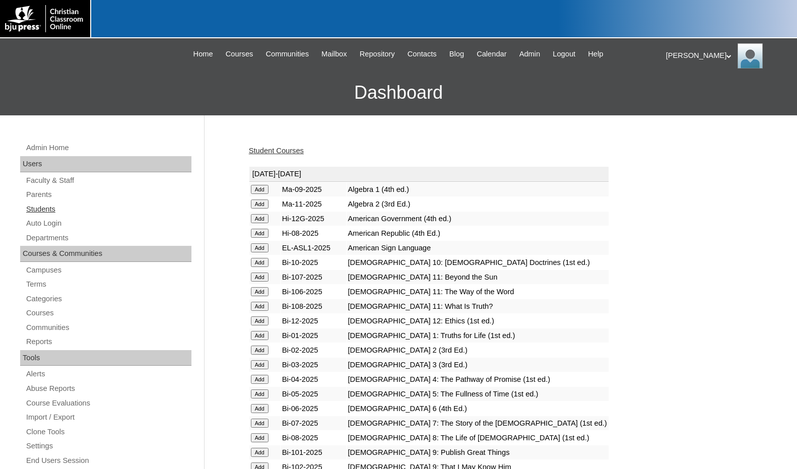
click at [53, 209] on link "Students" at bounding box center [108, 209] width 166 height 13
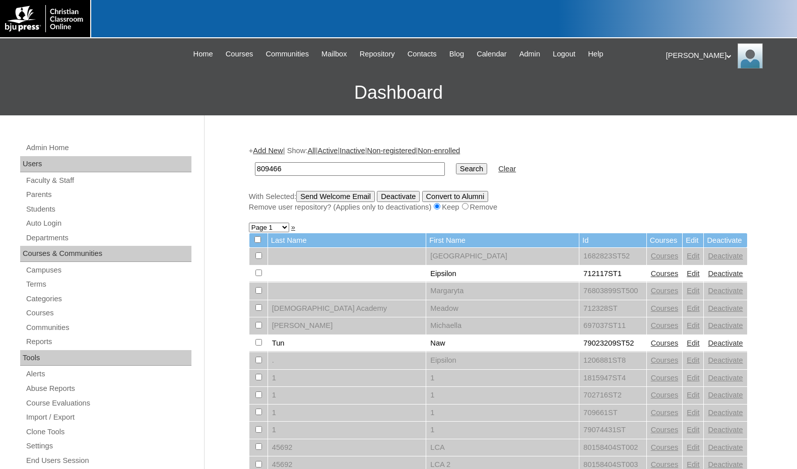
type input "809466"
click at [456, 172] on input "Search" at bounding box center [471, 168] width 31 height 11
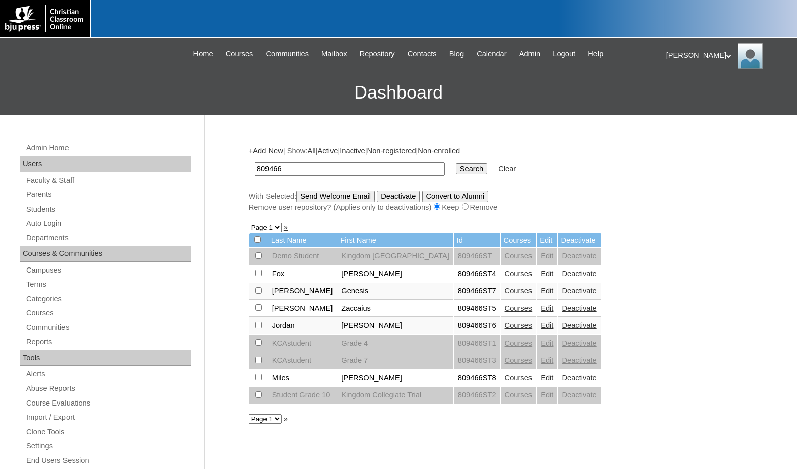
click at [276, 151] on link "Add New" at bounding box center [268, 151] width 30 height 8
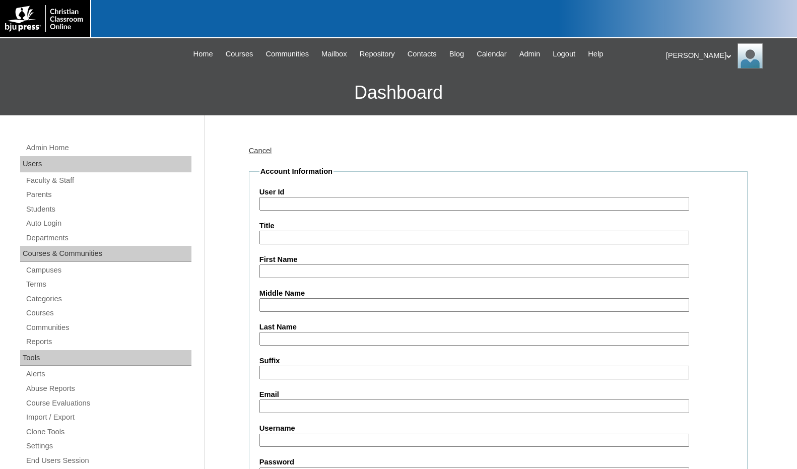
click at [290, 202] on input "User Id" at bounding box center [474, 204] width 430 height 14
paste input "809466"
type input "809466ST9"
type input "Ethan"
type input "Richmond"
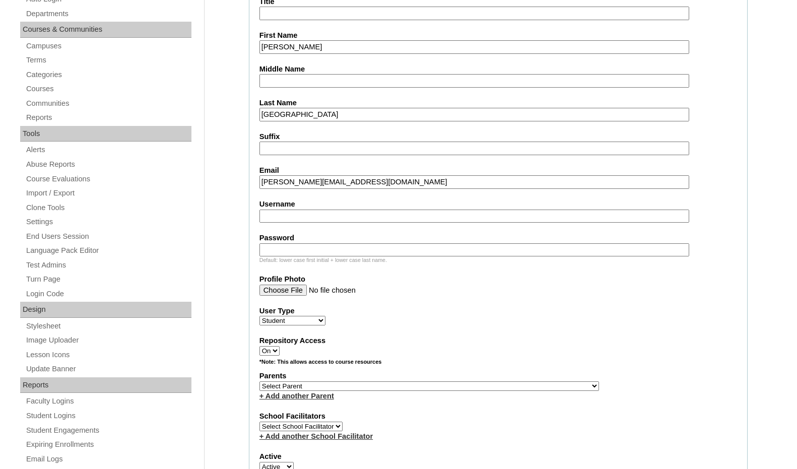
scroll to position [252, 0]
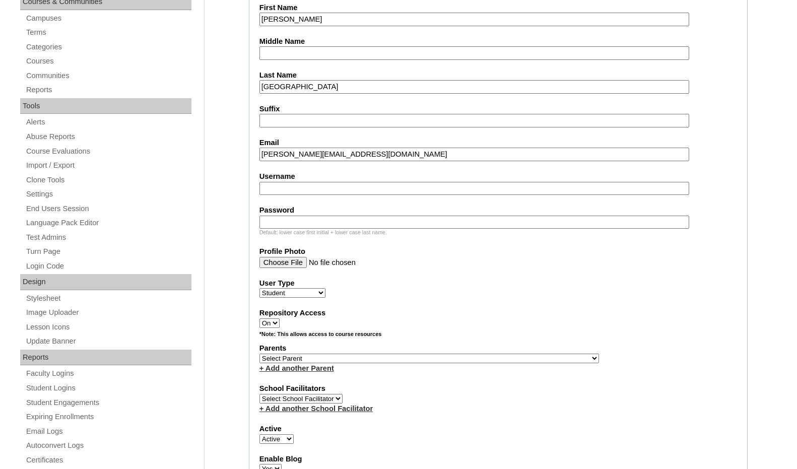
type input "erichmond@kcastudent.org"
click at [483, 358] on select "Select Parent , Fautanu, Ma 1, 1 23-24 accountMorgan, Jason 6th Street Mennonit…" at bounding box center [428, 359] width 339 height 10
select select "36776"
click at [525, 361] on div "Parents Select Parent , Fautanu, Ma 1, 1 23-24 accountMorgan, Jason 6th Street …" at bounding box center [498, 358] width 478 height 30
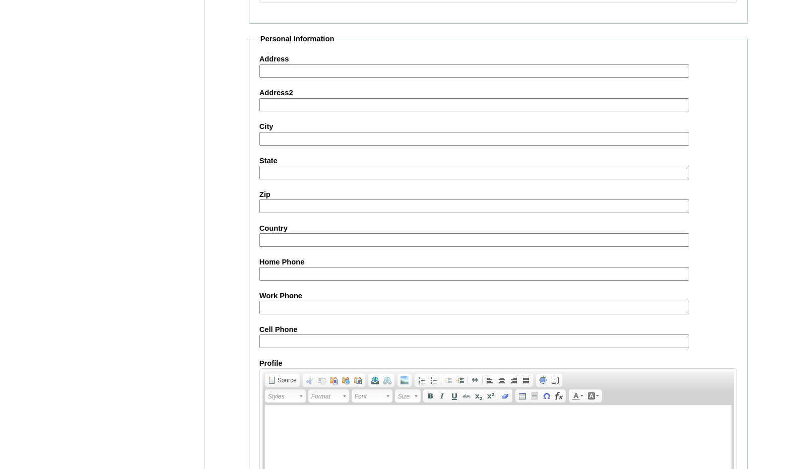
scroll to position [1064, 0]
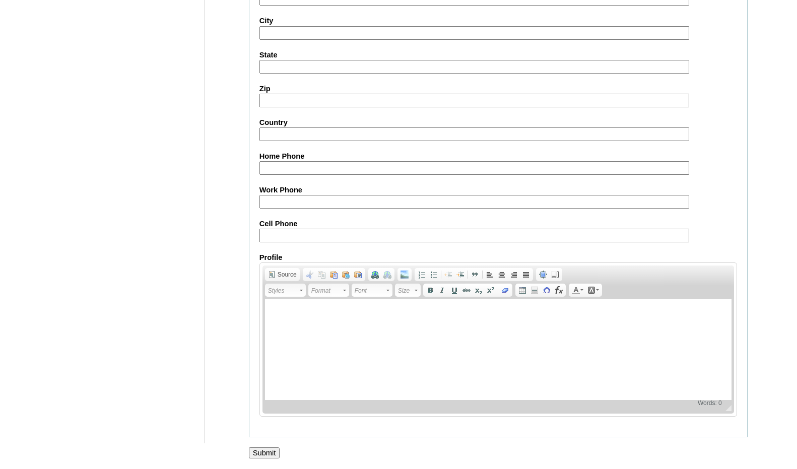
click at [271, 449] on input "Submit" at bounding box center [264, 452] width 31 height 11
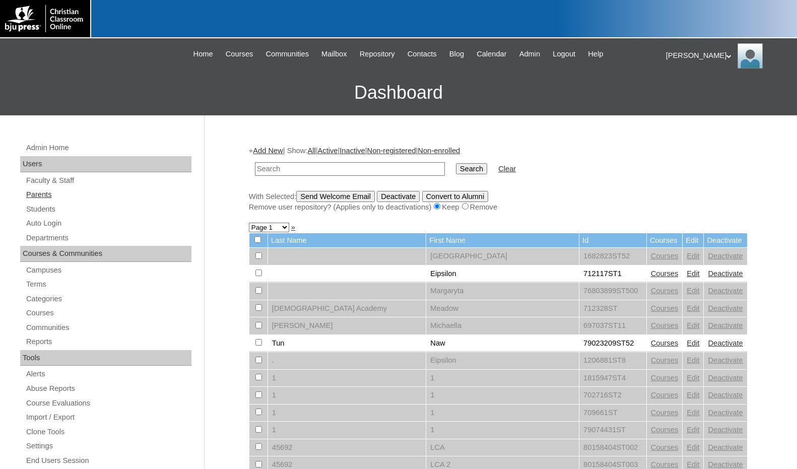
click at [47, 197] on link "Parents" at bounding box center [108, 194] width 166 height 13
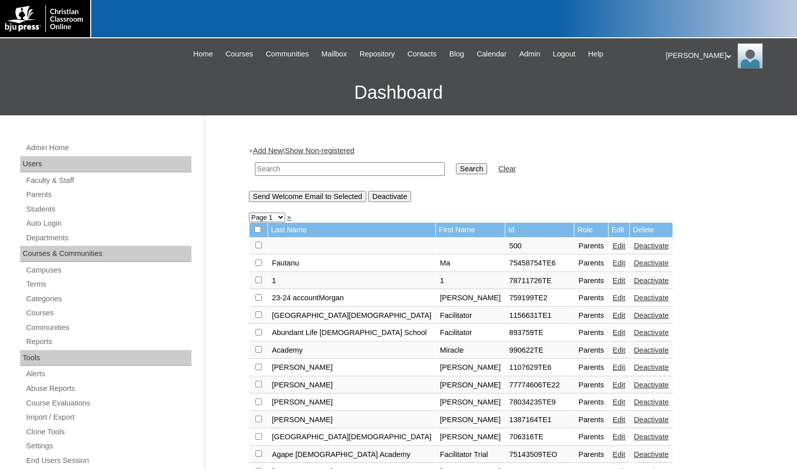
click at [292, 172] on input "text" at bounding box center [350, 169] width 190 height 14
paste input "692344"
type input "692344"
click at [456, 163] on input "Search" at bounding box center [471, 168] width 31 height 11
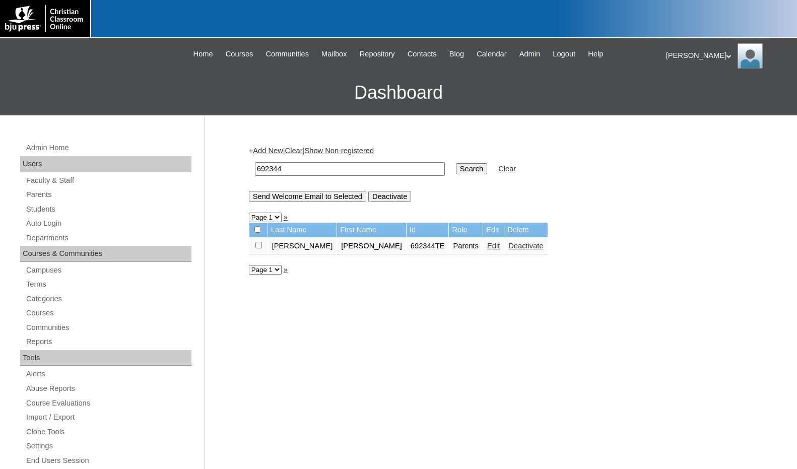
click at [277, 147] on link "Add New" at bounding box center [268, 151] width 30 height 8
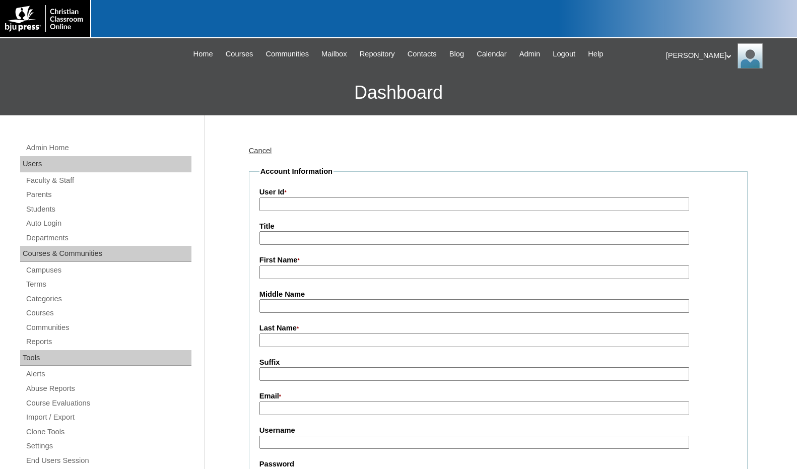
click at [298, 204] on input "User Id *" at bounding box center [474, 204] width 430 height 14
paste input "692344"
type input "692344TE2"
type input "Sharon"
type input "Miller"
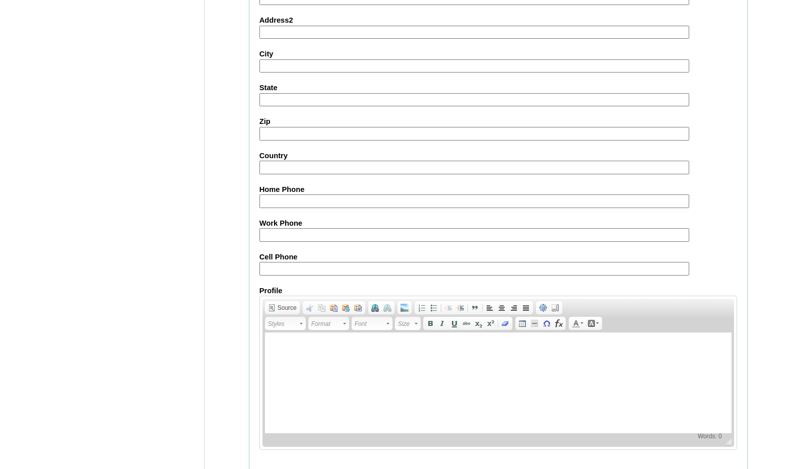
scroll to position [892, 0]
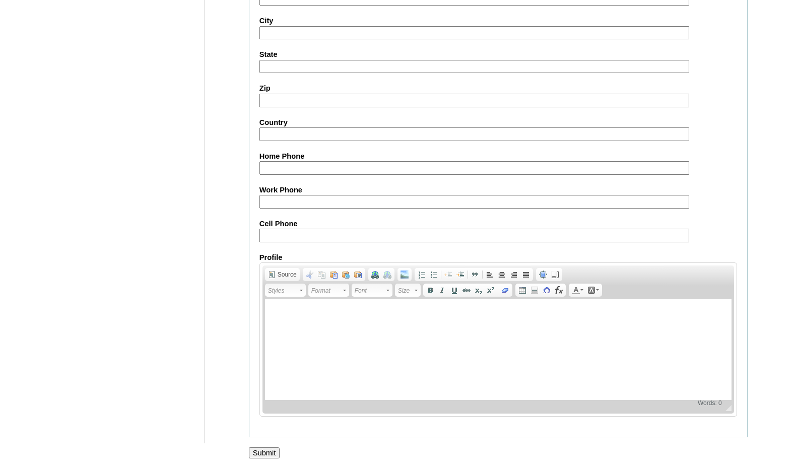
type input "sharon.miller@nyp.ca"
click at [260, 447] on input "Submit" at bounding box center [264, 452] width 31 height 11
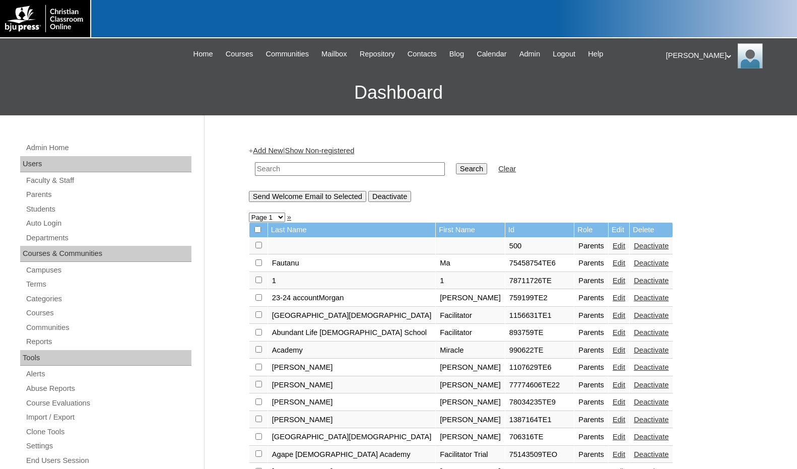
click at [365, 168] on input "text" at bounding box center [350, 169] width 190 height 14
paste input "692344"
type input "692344"
click at [456, 168] on input "Search" at bounding box center [471, 168] width 31 height 11
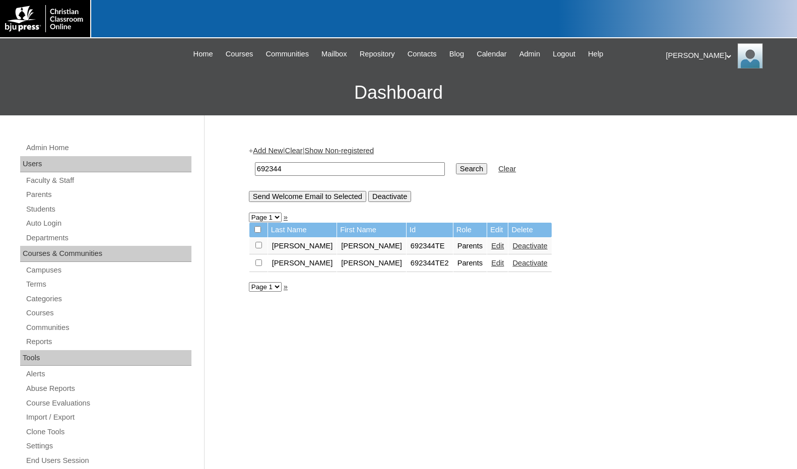
click at [260, 248] on input "checkbox" at bounding box center [258, 245] width 7 height 7
checkbox input "true"
click at [314, 201] on input "Send Welcome Email to Selected" at bounding box center [307, 196] width 117 height 11
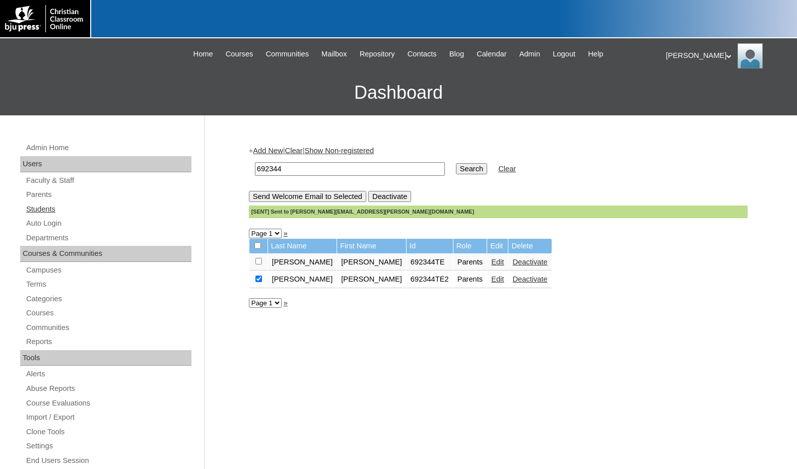
click at [45, 209] on link "Students" at bounding box center [108, 209] width 166 height 13
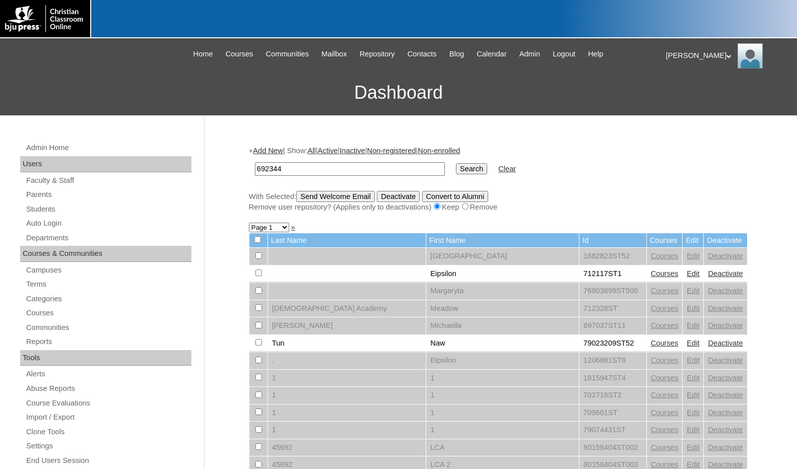
type input "692344"
click at [456, 165] on input "Search" at bounding box center [471, 168] width 31 height 11
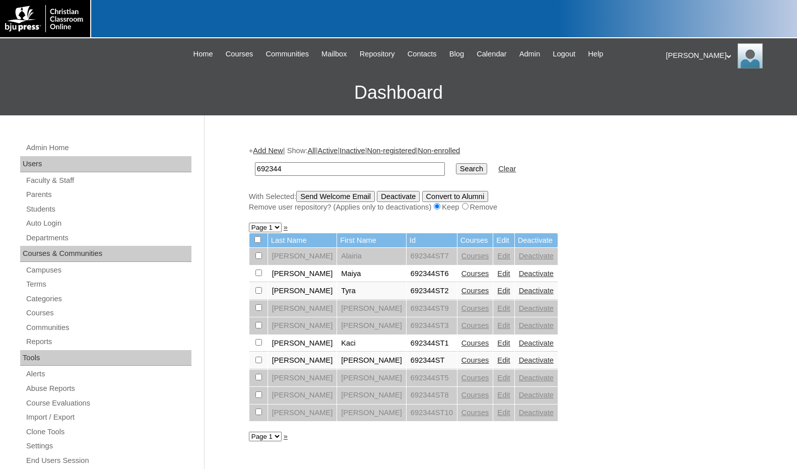
click at [461, 271] on link "Courses" at bounding box center [475, 273] width 28 height 8
click at [497, 273] on link "Edit" at bounding box center [503, 273] width 13 height 8
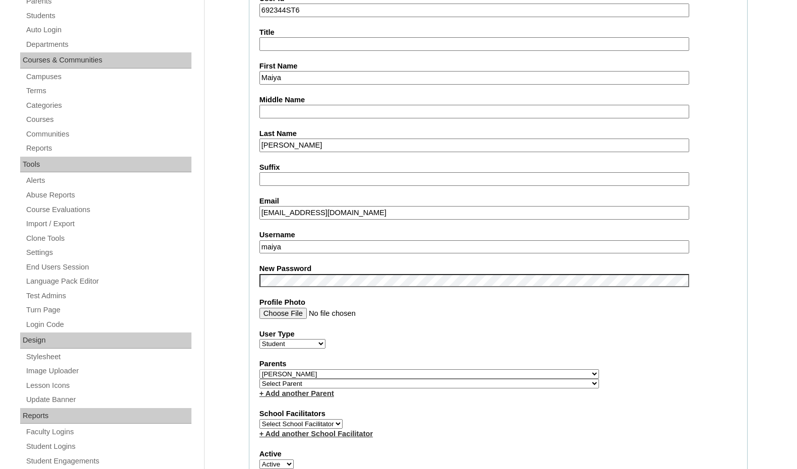
scroll to position [201, 0]
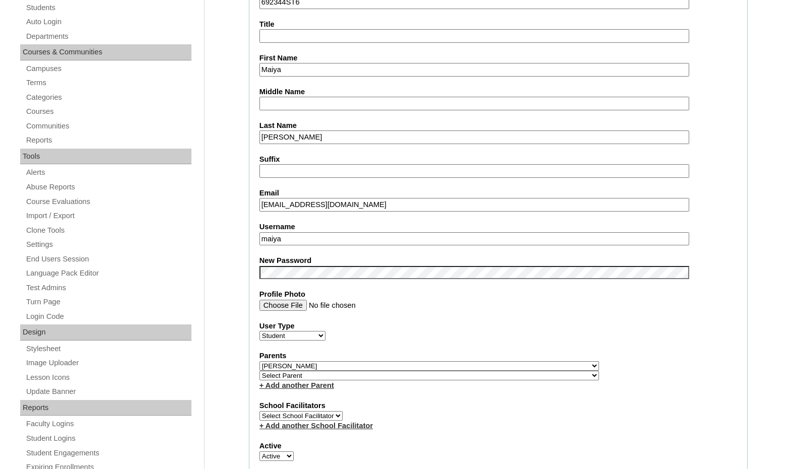
click at [481, 377] on select "Select Parent , Fautanu, Ma 1, 1 23-24 accountMorgan, Jason 6th Street Mennonit…" at bounding box center [428, 376] width 339 height 10
select select "37188"
click at [510, 371] on div "Parents Select Parent , Fautanu, Ma 1, 1 23-24 accountMorgan, Jason 6th Street …" at bounding box center [498, 371] width 478 height 40
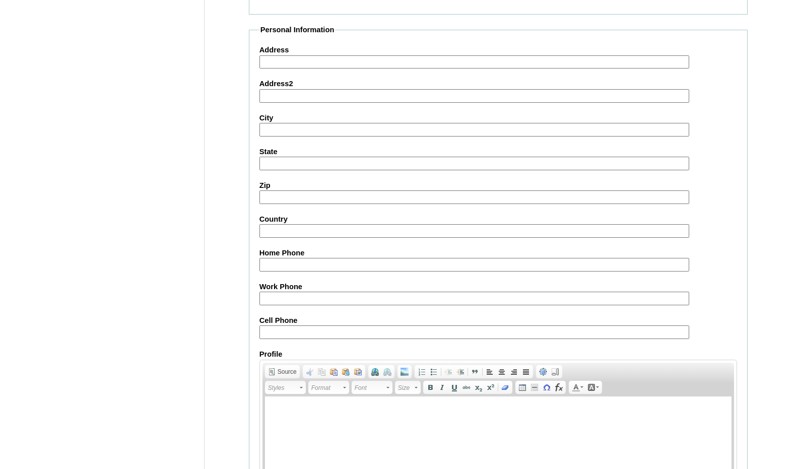
scroll to position [1066, 0]
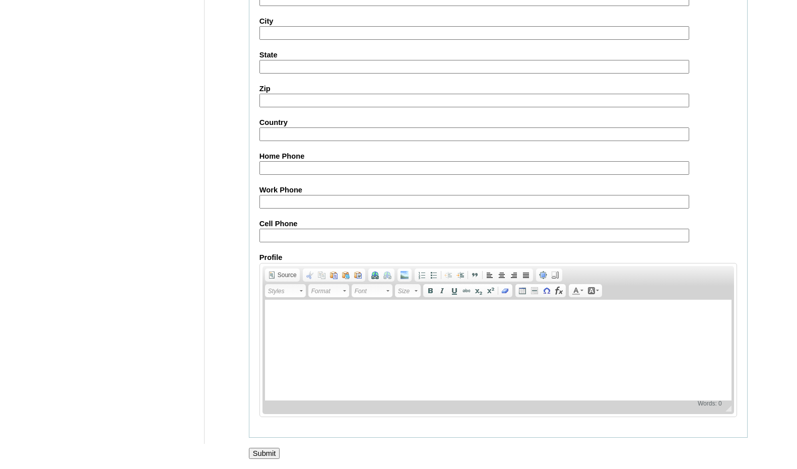
click at [265, 448] on input "Submit" at bounding box center [264, 453] width 31 height 11
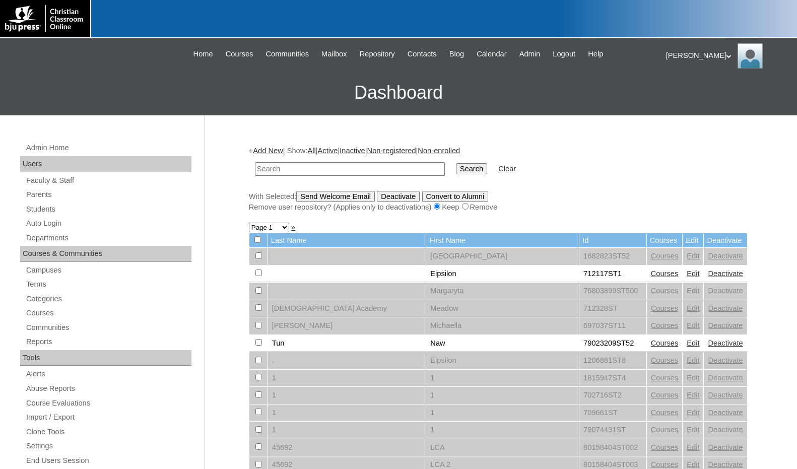
click at [303, 170] on input "text" at bounding box center [350, 169] width 190 height 14
paste input "692344"
type input "692344"
click at [456, 163] on input "Search" at bounding box center [471, 168] width 31 height 11
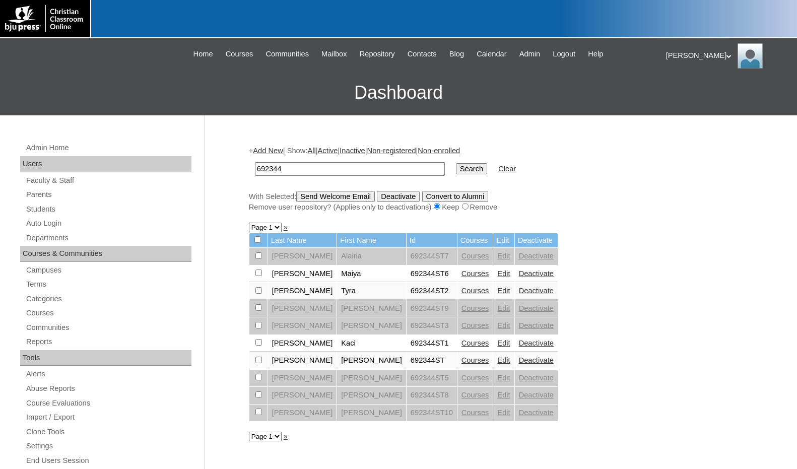
click at [461, 273] on link "Courses" at bounding box center [475, 273] width 28 height 8
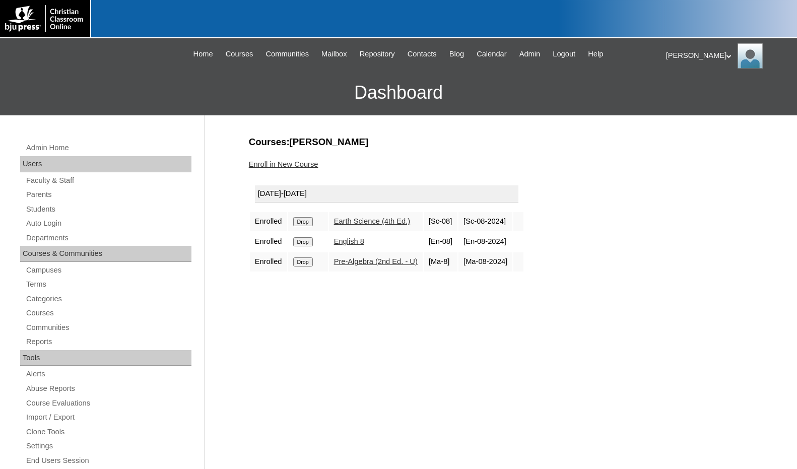
click at [303, 166] on link "Enroll in New Course" at bounding box center [284, 164] width 70 height 8
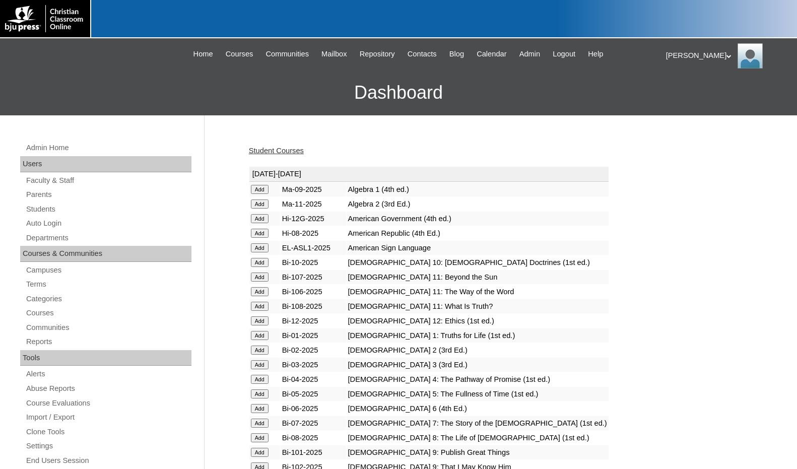
click at [262, 188] on input "Add" at bounding box center [260, 189] width 18 height 9
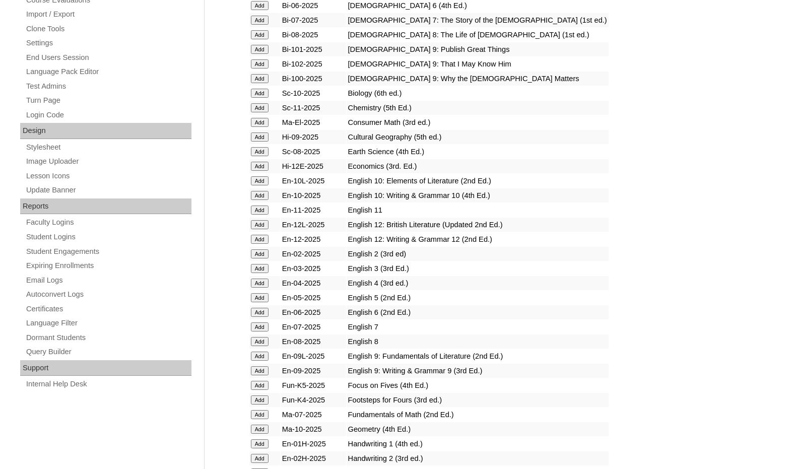
scroll to position [453, 0]
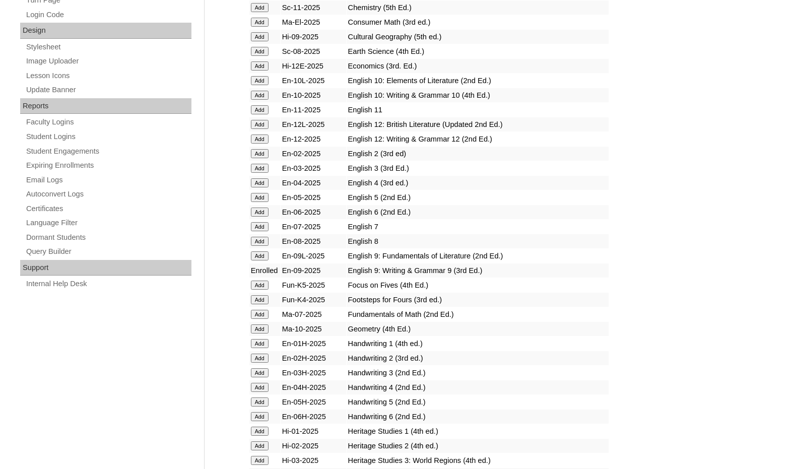
scroll to position [504, 0]
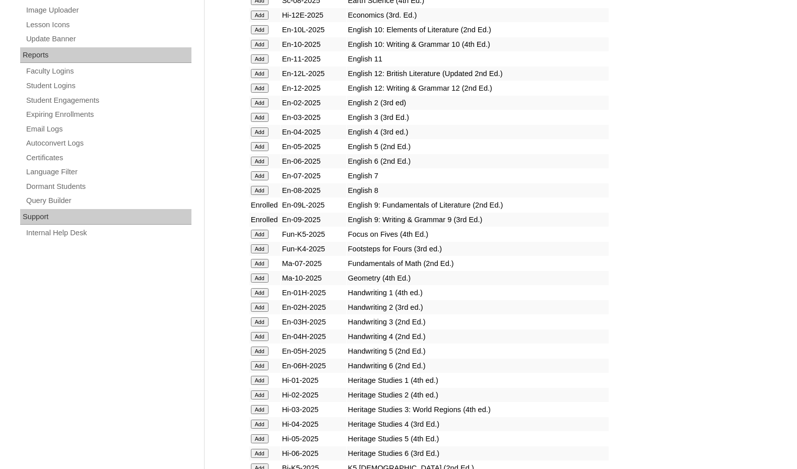
scroll to position [907, 0]
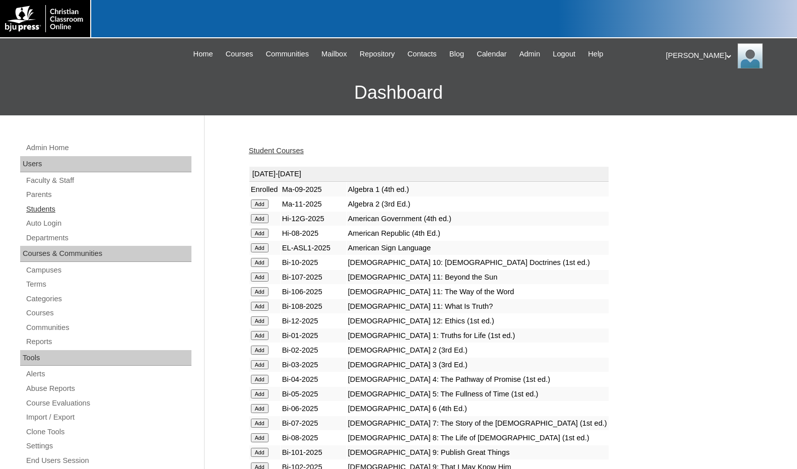
click at [60, 211] on link "Students" at bounding box center [108, 209] width 166 height 13
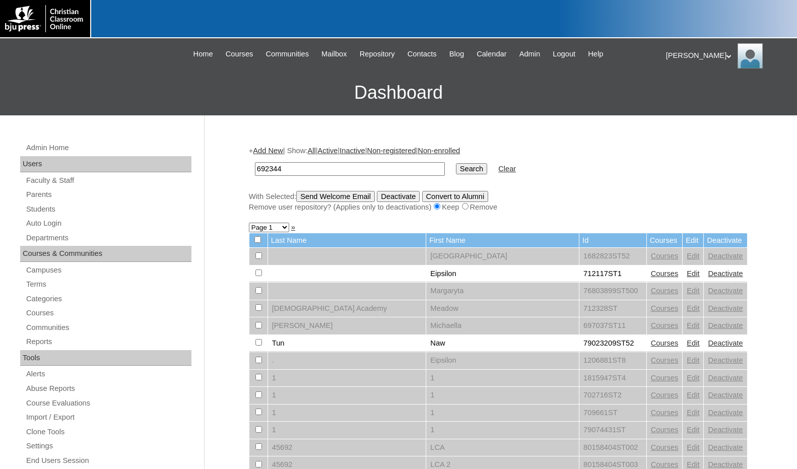
type input "692344"
click at [456, 166] on input "Search" at bounding box center [471, 168] width 31 height 11
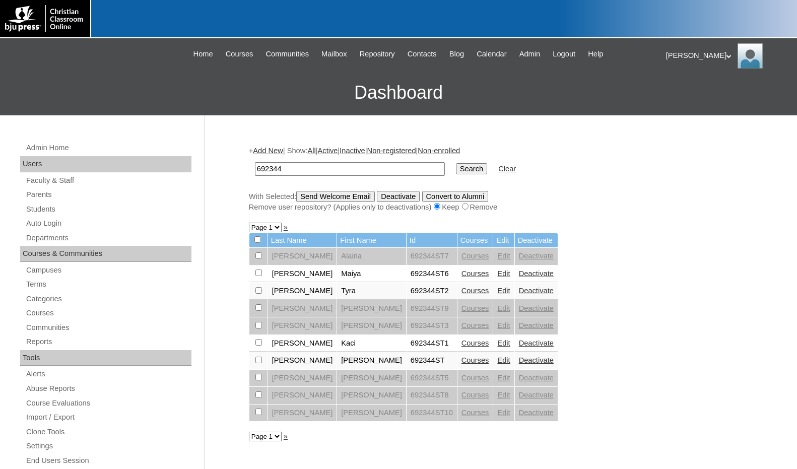
click at [461, 290] on link "Courses" at bounding box center [475, 291] width 28 height 8
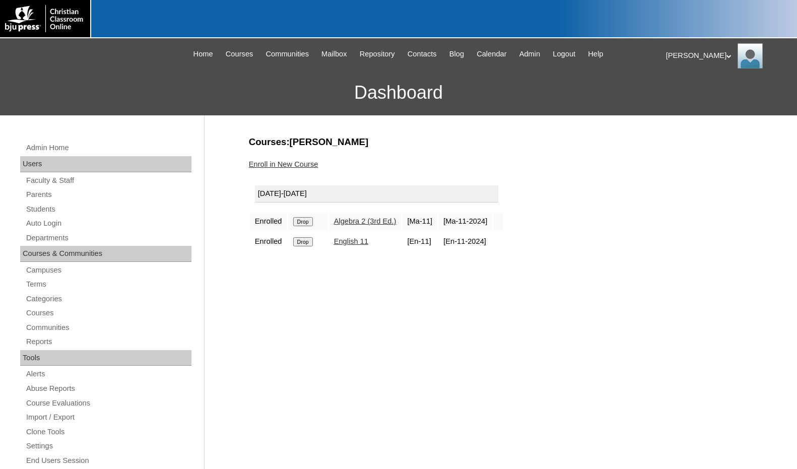
click at [297, 165] on link "Enroll in New Course" at bounding box center [284, 164] width 70 height 8
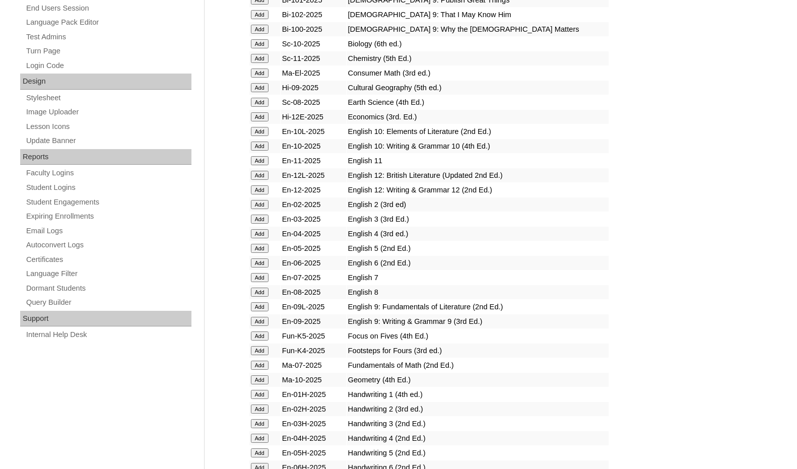
scroll to position [453, 0]
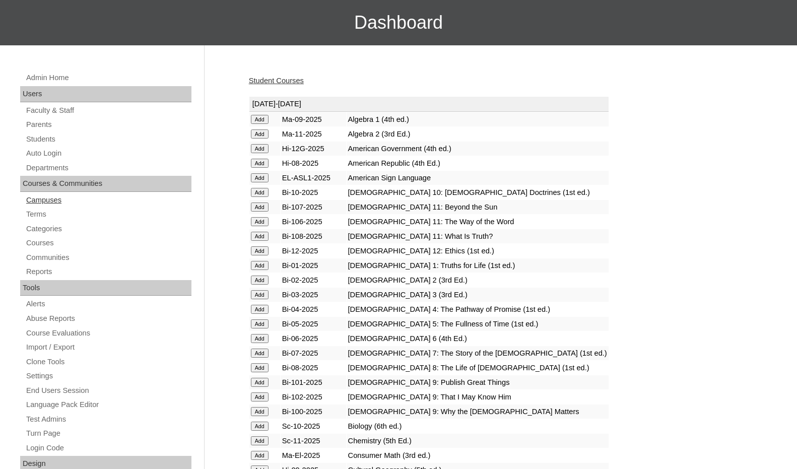
scroll to position [50, 0]
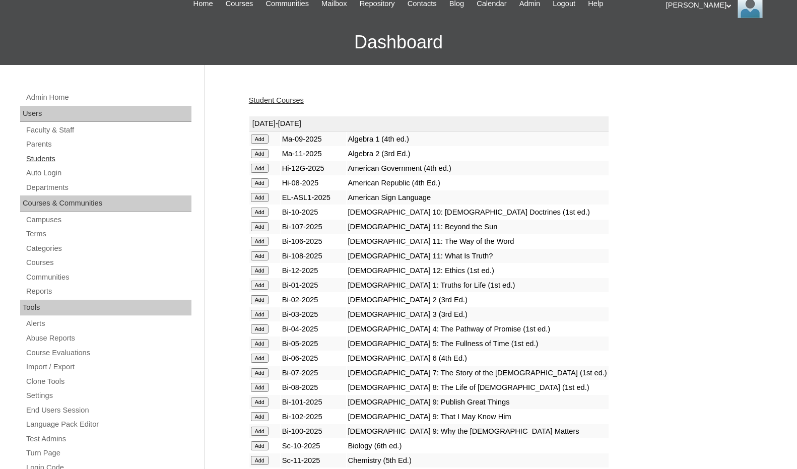
click at [58, 158] on link "Students" at bounding box center [108, 159] width 166 height 13
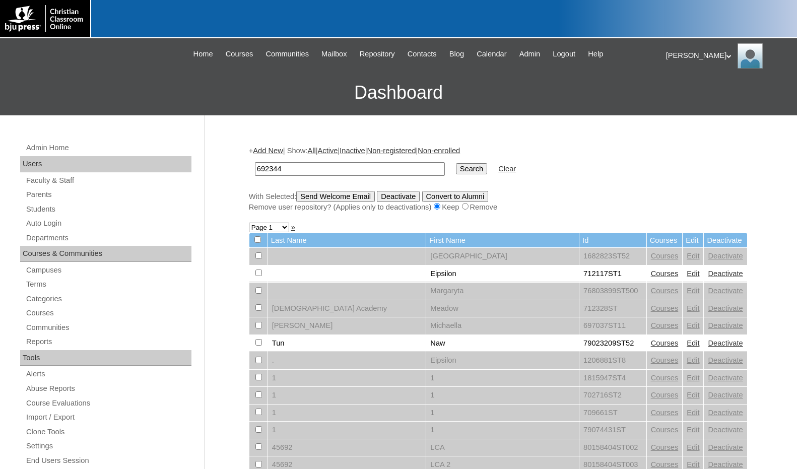
type input "692344"
click at [456, 163] on input "Search" at bounding box center [471, 168] width 31 height 11
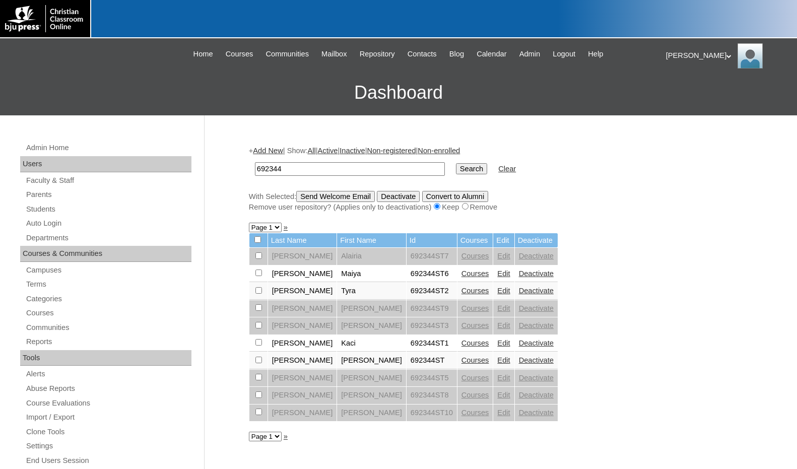
click at [461, 343] on link "Courses" at bounding box center [475, 343] width 28 height 8
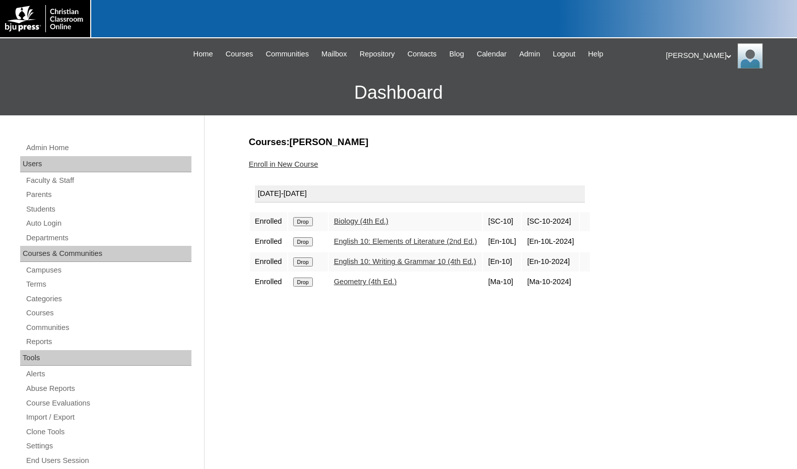
click at [300, 162] on link "Enroll in New Course" at bounding box center [284, 164] width 70 height 8
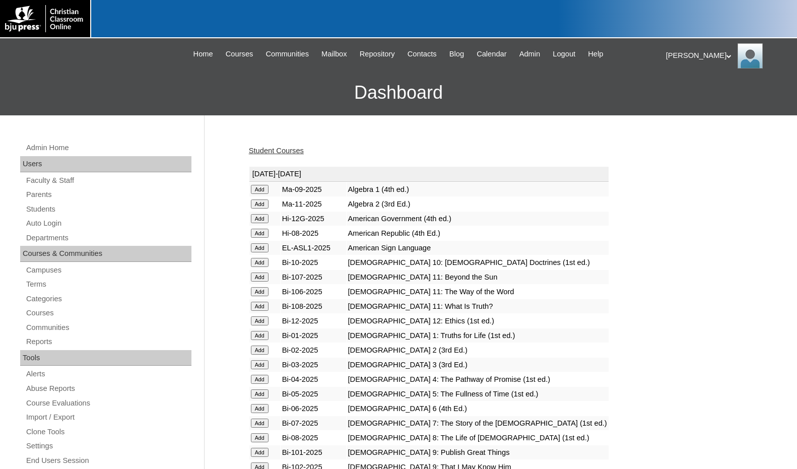
click at [262, 194] on input "Add" at bounding box center [260, 189] width 18 height 9
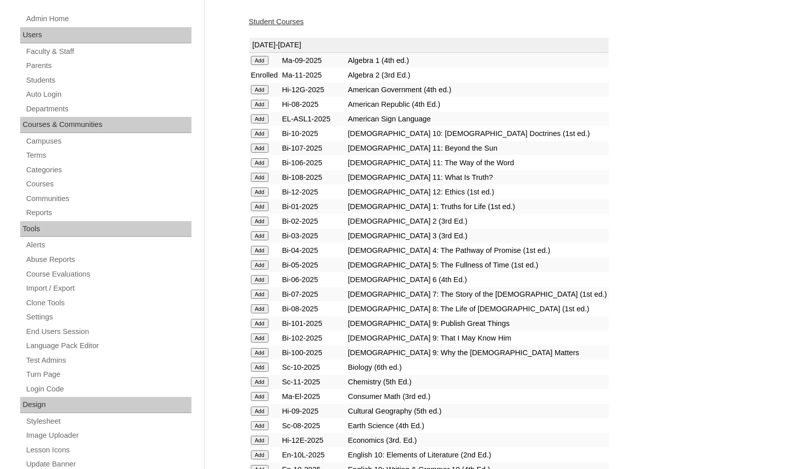
scroll to position [252, 0]
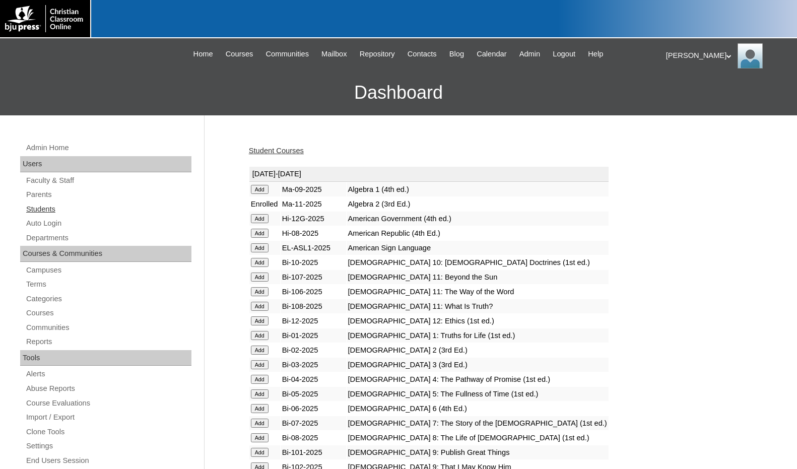
click at [52, 205] on link "Students" at bounding box center [108, 209] width 166 height 13
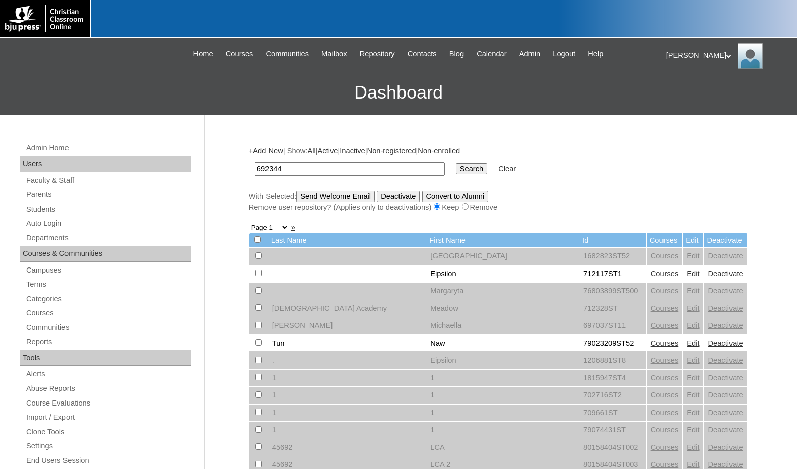
type input "692344"
click at [456, 168] on input "Search" at bounding box center [471, 168] width 31 height 11
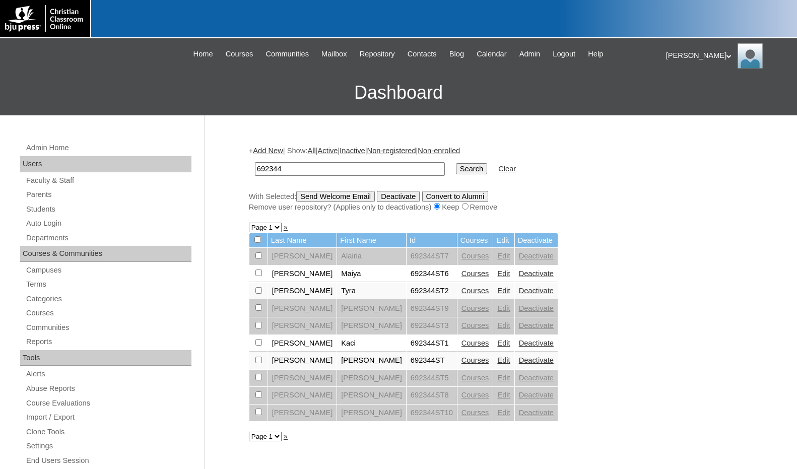
click at [461, 360] on link "Courses" at bounding box center [475, 360] width 28 height 8
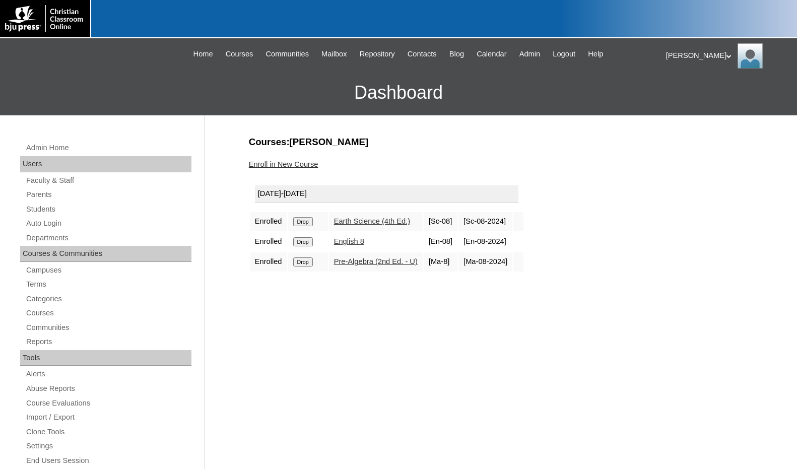
click at [297, 166] on link "Enroll in New Course" at bounding box center [284, 164] width 70 height 8
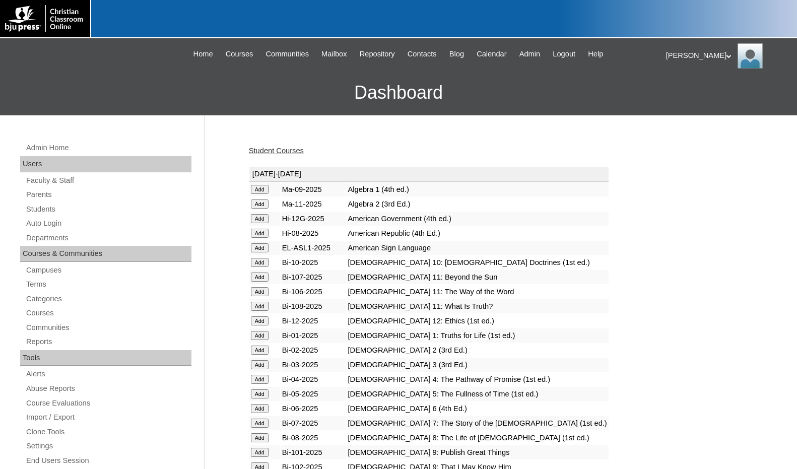
click at [264, 186] on input "Add" at bounding box center [260, 189] width 18 height 9
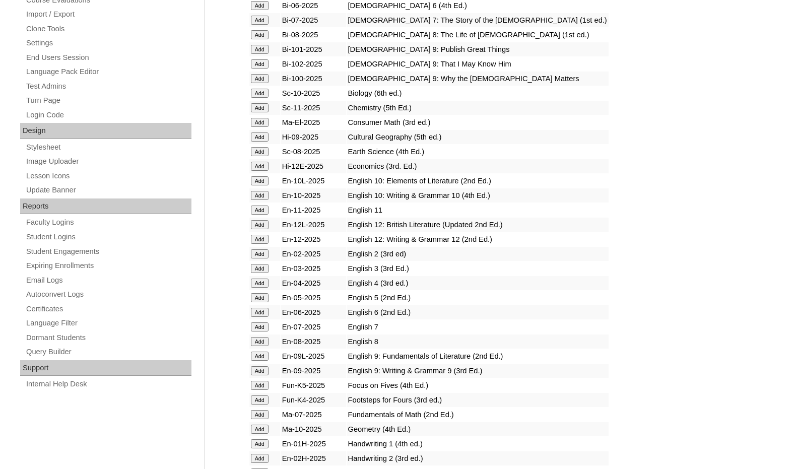
scroll to position [453, 0]
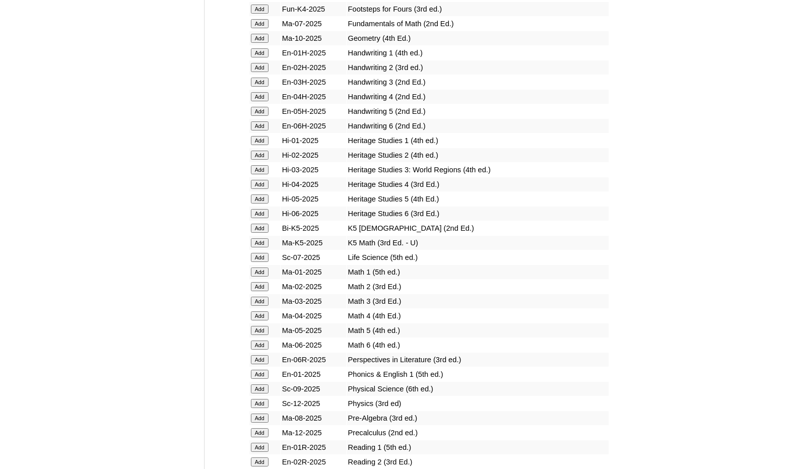
scroll to position [806, 0]
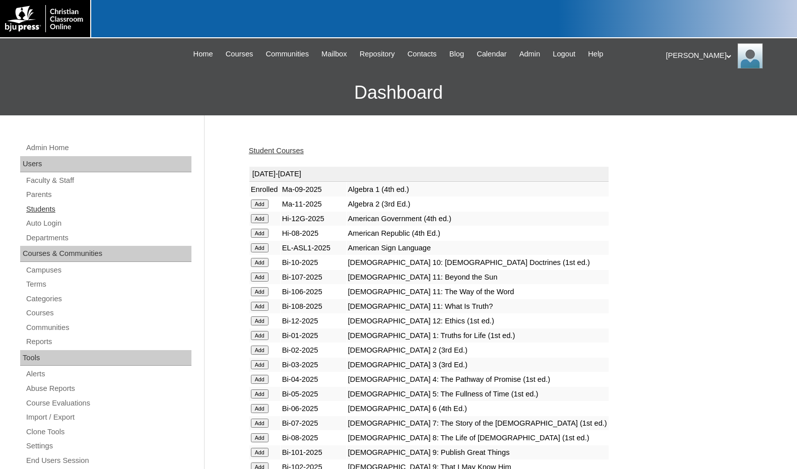
click at [66, 210] on link "Students" at bounding box center [108, 209] width 166 height 13
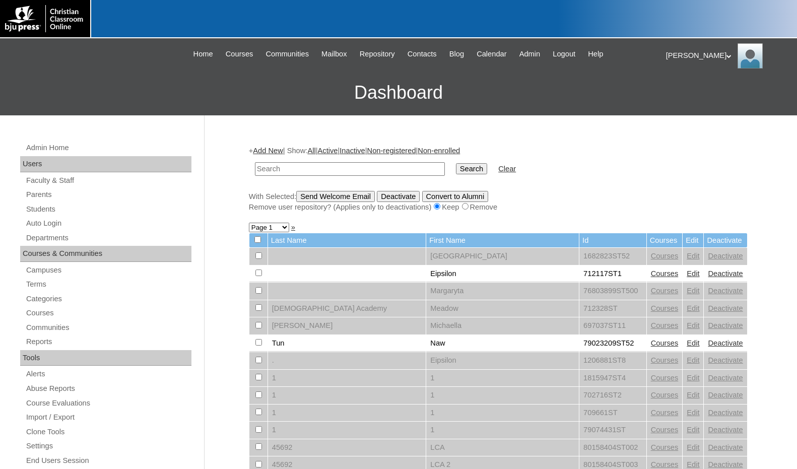
click at [267, 169] on input "text" at bounding box center [350, 169] width 190 height 14
type input "[PERSON_NAME]"
click at [456, 163] on input "Search" at bounding box center [471, 168] width 31 height 11
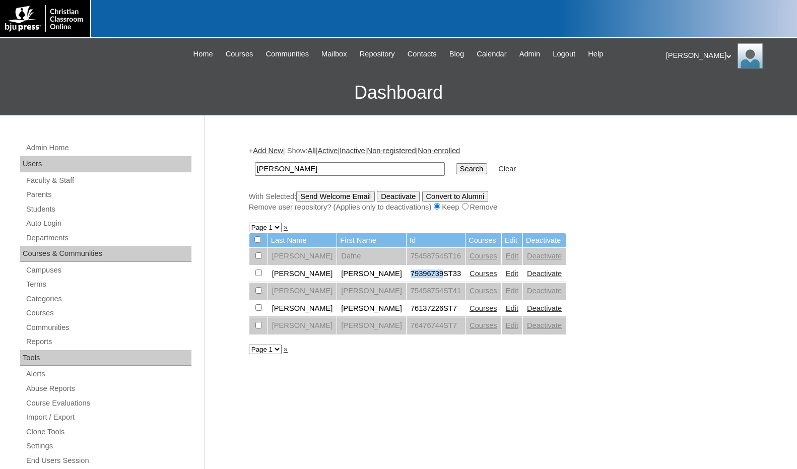
drag, startPoint x: 375, startPoint y: 274, endPoint x: 410, endPoint y: 279, distance: 34.7
click at [410, 279] on td "79396739ST33" at bounding box center [435, 273] width 58 height 17
copy td "79396739"
click at [469, 274] on link "Courses" at bounding box center [483, 273] width 28 height 8
drag, startPoint x: 322, startPoint y: 172, endPoint x: 208, endPoint y: 155, distance: 116.0
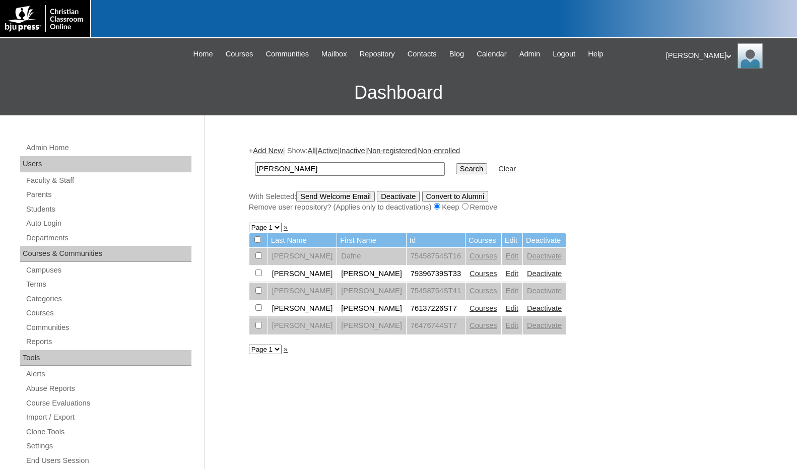
click at [208, 155] on div "Admin Home Users Faculty & Staff Parents Students Auto Login Departments Course…" at bounding box center [398, 462] width 797 height 695
type input "79396739"
click at [456, 163] on input "Search" at bounding box center [471, 168] width 31 height 11
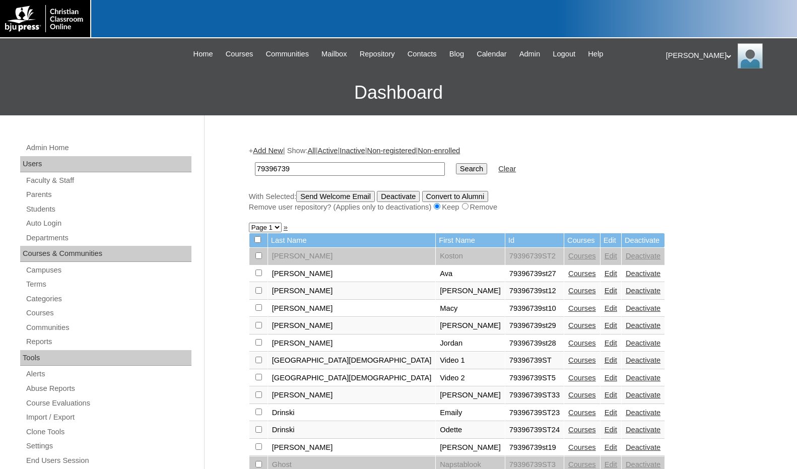
click at [604, 395] on link "Edit" at bounding box center [610, 395] width 13 height 8
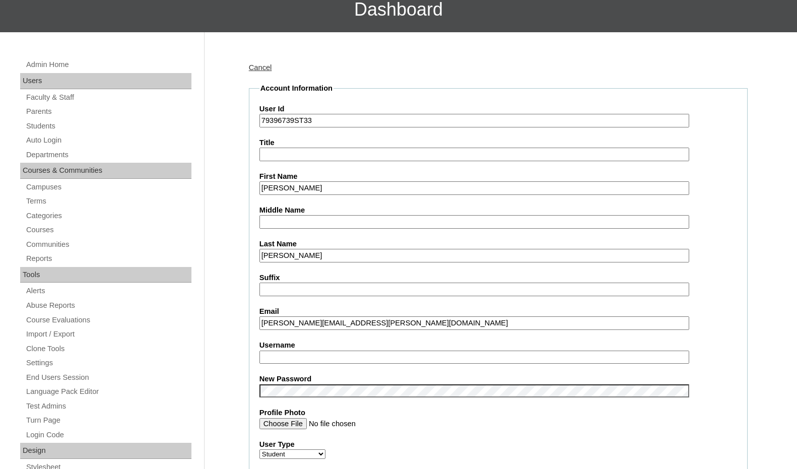
scroll to position [101, 0]
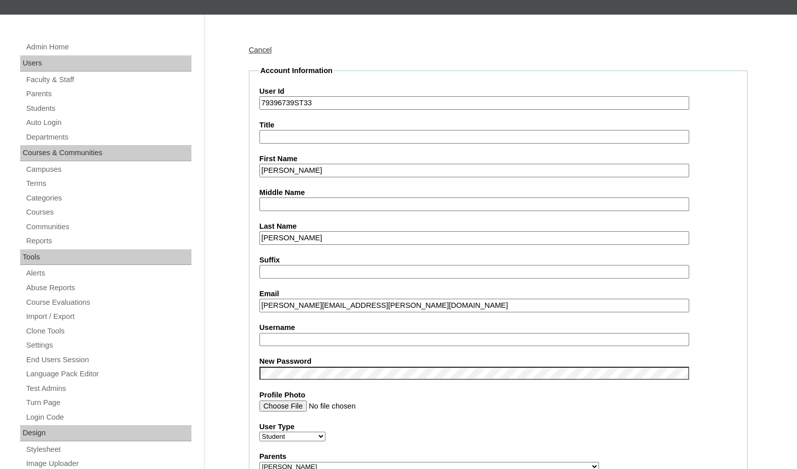
click at [308, 337] on input "Username" at bounding box center [474, 340] width 430 height 14
type input "michael.cisneros"
drag, startPoint x: 224, startPoint y: 343, endPoint x: 262, endPoint y: 347, distance: 38.5
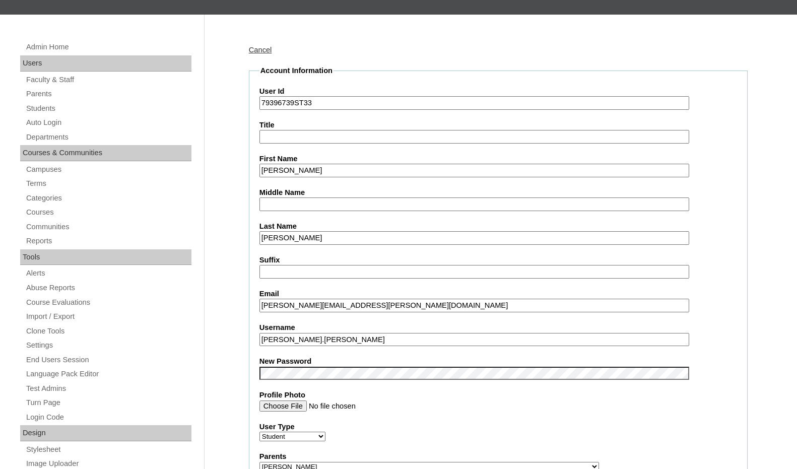
drag, startPoint x: 319, startPoint y: 341, endPoint x: 230, endPoint y: 341, distance: 88.7
click at [723, 320] on fieldset "Account Information User Id 79396739ST33 Title First Name Michael Middle Name L…" at bounding box center [498, 473] width 499 height 817
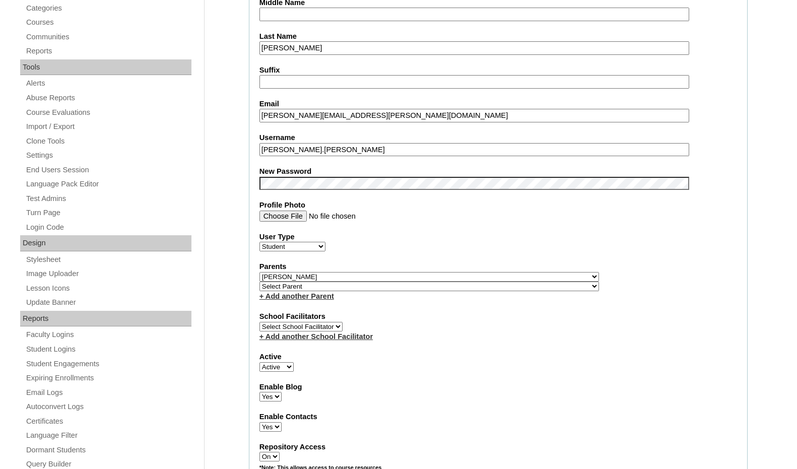
scroll to position [58, 0]
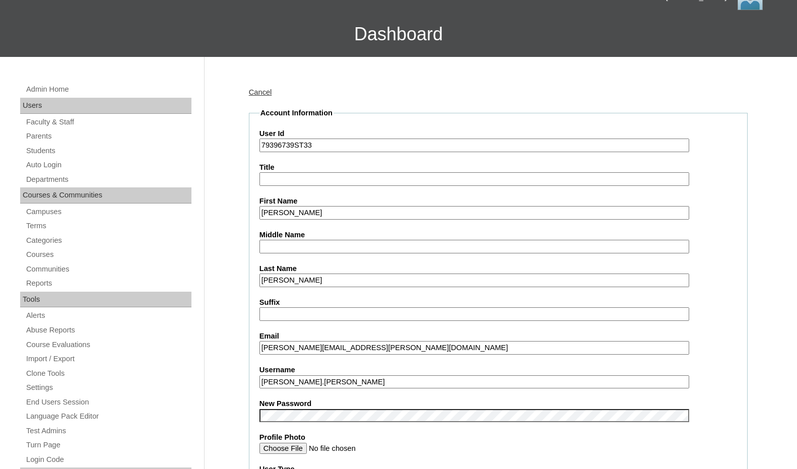
drag, startPoint x: 293, startPoint y: 146, endPoint x: 252, endPoint y: 142, distance: 41.5
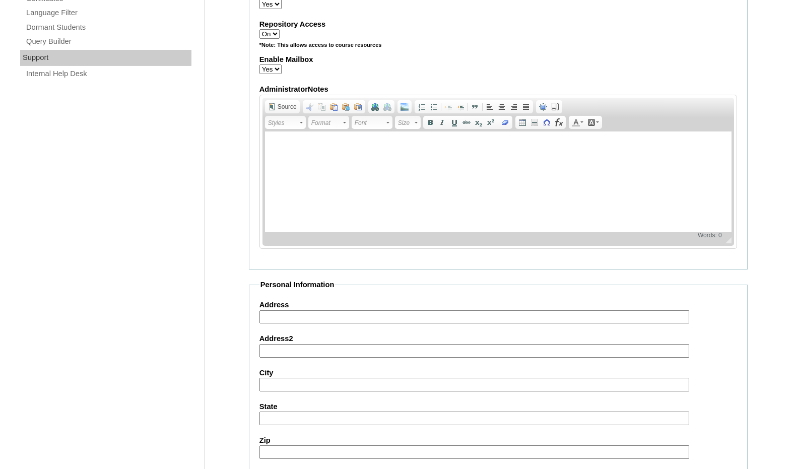
scroll to position [1066, 0]
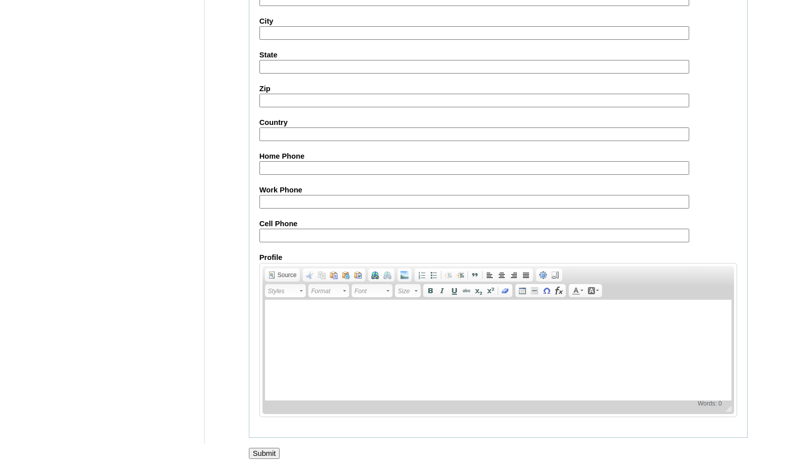
click at [263, 452] on input "Submit" at bounding box center [264, 453] width 31 height 11
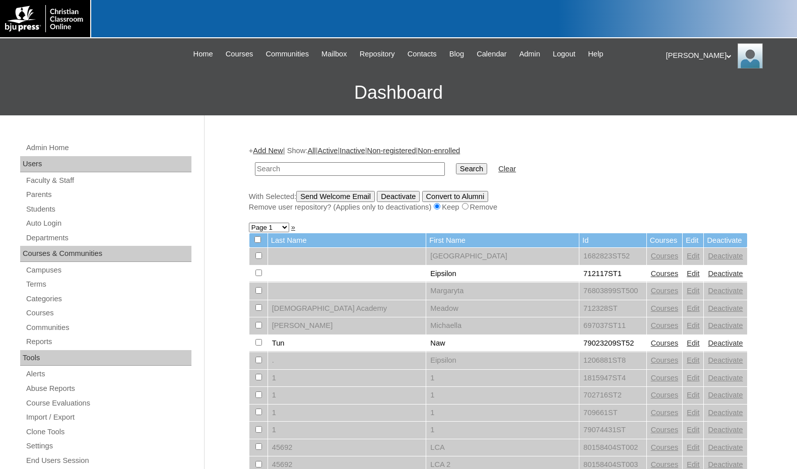
paste input "79396739"
type input "79396739"
click at [456, 163] on input "Search" at bounding box center [471, 168] width 31 height 11
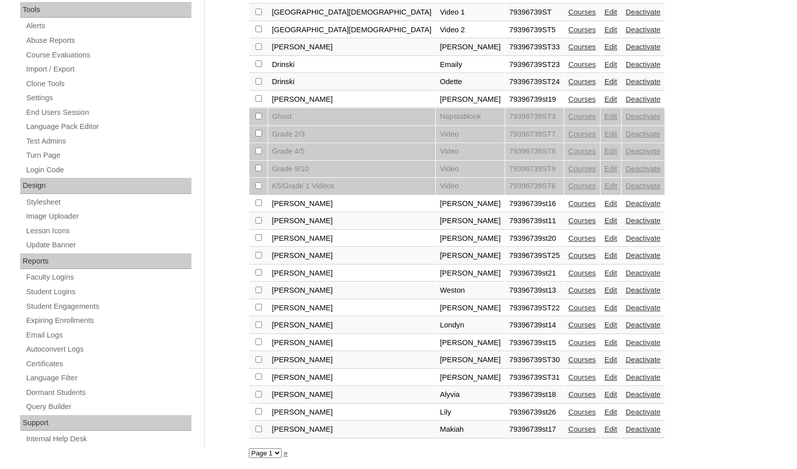
scroll to position [352, 0]
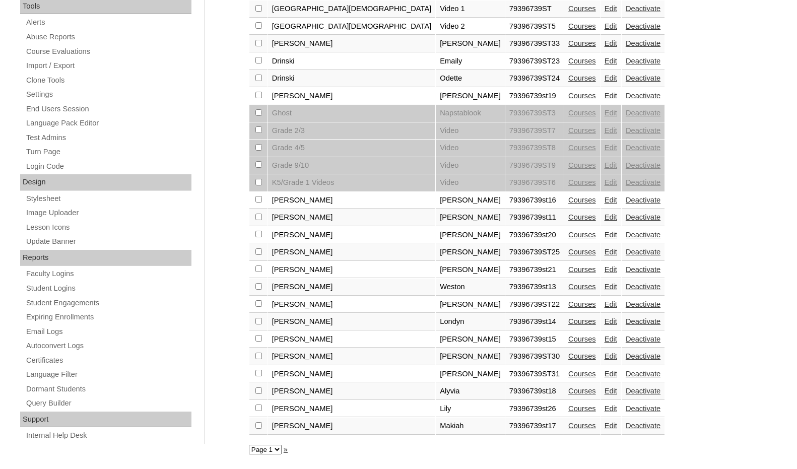
click at [604, 373] on link "Edit" at bounding box center [610, 374] width 13 height 8
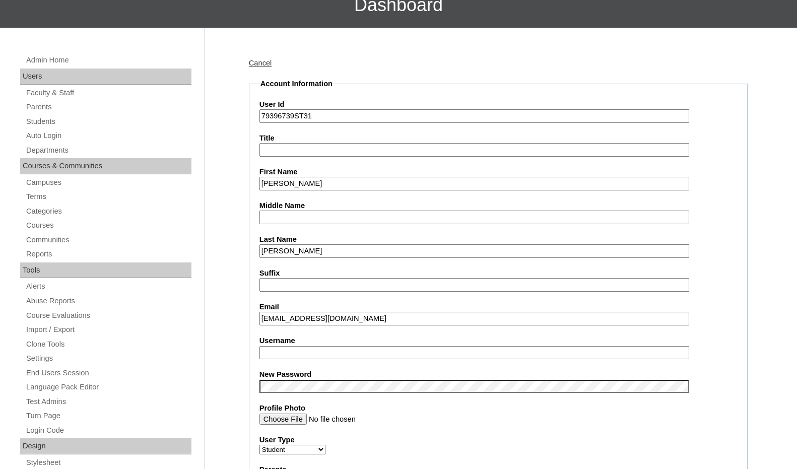
scroll to position [101, 0]
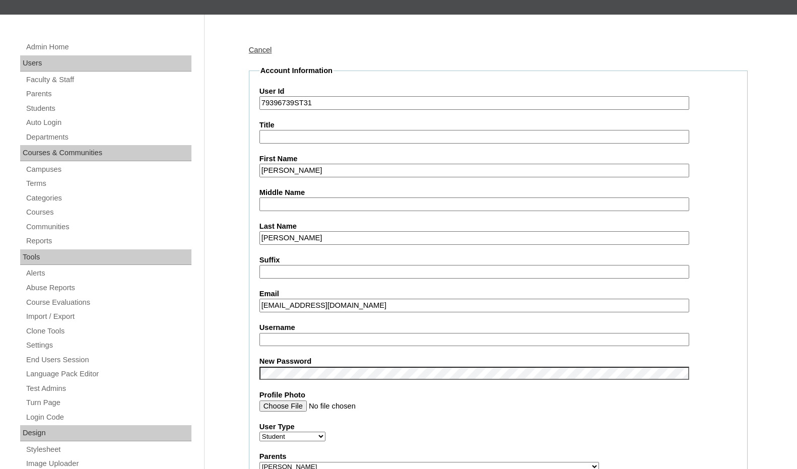
click at [303, 337] on input "Username" at bounding box center [474, 340] width 430 height 14
type input "janson.scudder"
click at [735, 331] on label "Username" at bounding box center [498, 327] width 478 height 11
click at [689, 333] on input "janson.scudder" at bounding box center [474, 340] width 430 height 14
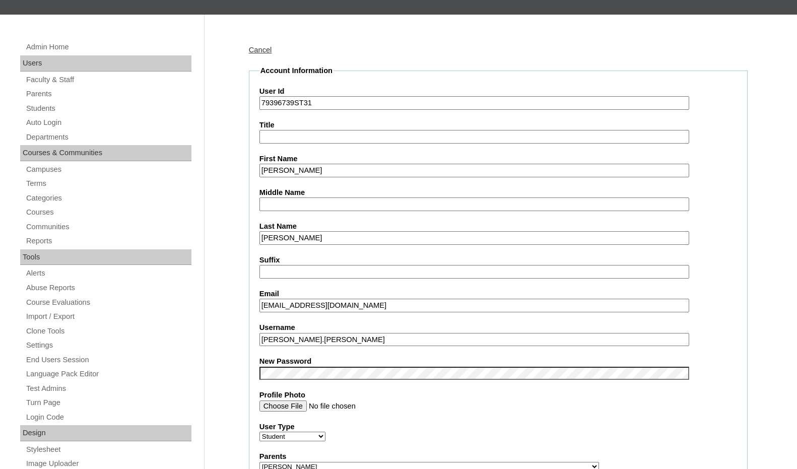
drag, startPoint x: 294, startPoint y: 103, endPoint x: 249, endPoint y: 100, distance: 45.0
click at [249, 100] on fieldset "Account Information User Id 79396739ST31 Title First Name Janson Middle Name La…" at bounding box center [498, 473] width 499 height 817
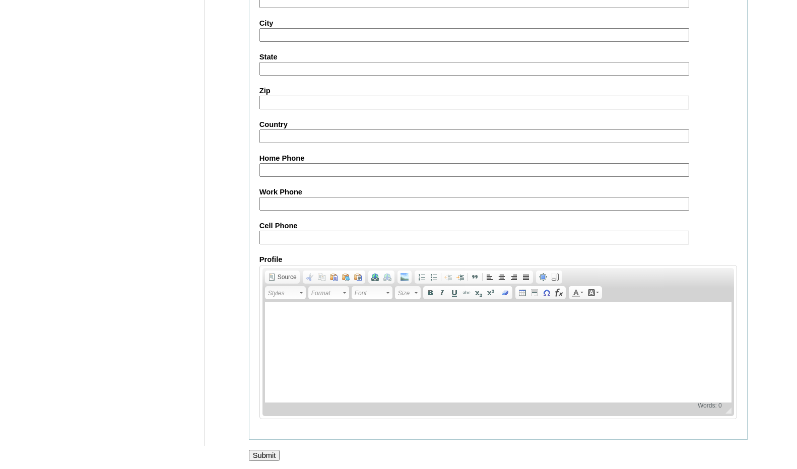
scroll to position [1066, 0]
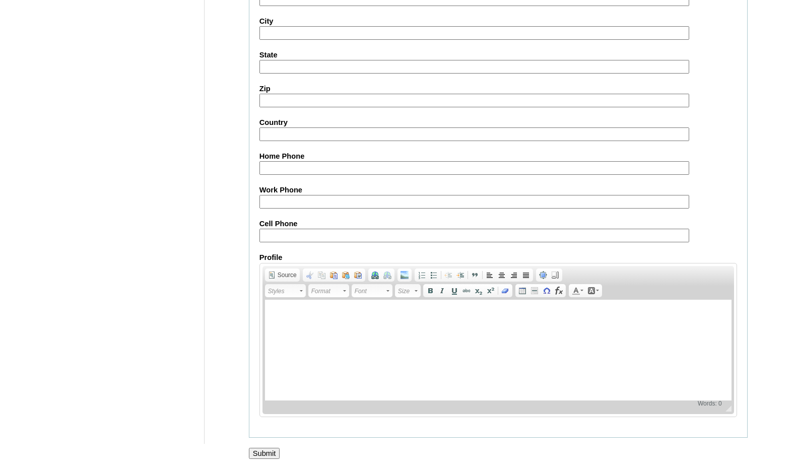
click at [259, 452] on input "Submit" at bounding box center [264, 453] width 31 height 11
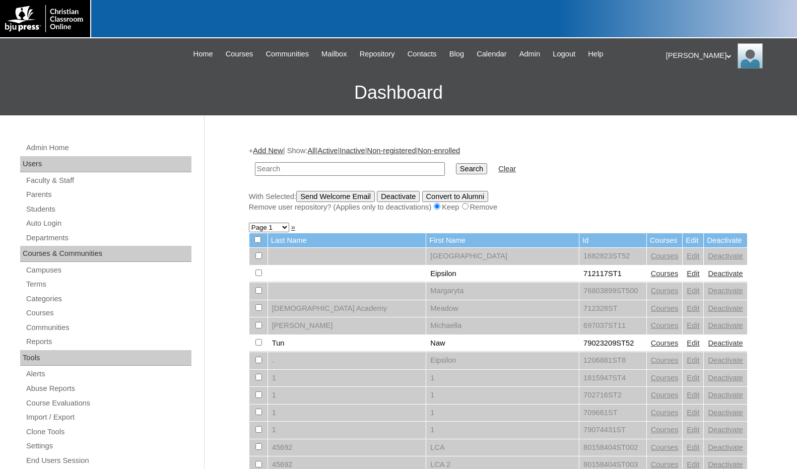
click at [60, 194] on link "Parents" at bounding box center [108, 194] width 166 height 13
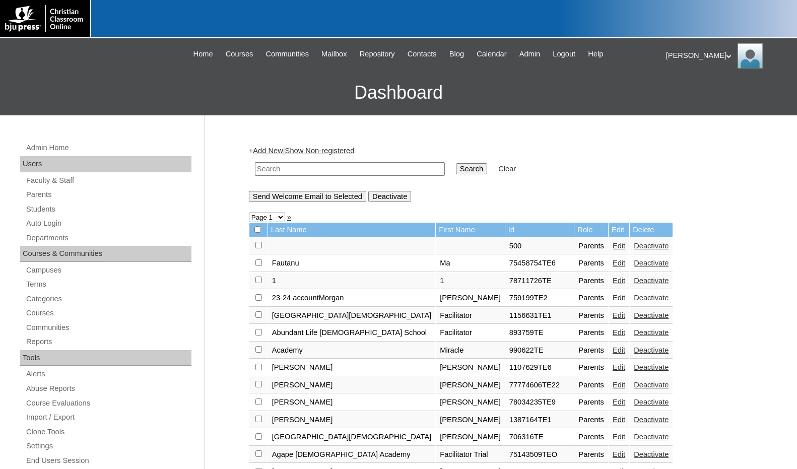
click at [346, 171] on input "text" at bounding box center [350, 169] width 190 height 14
paste input "694437"
type input "694437"
click at [456, 163] on input "Search" at bounding box center [471, 168] width 31 height 11
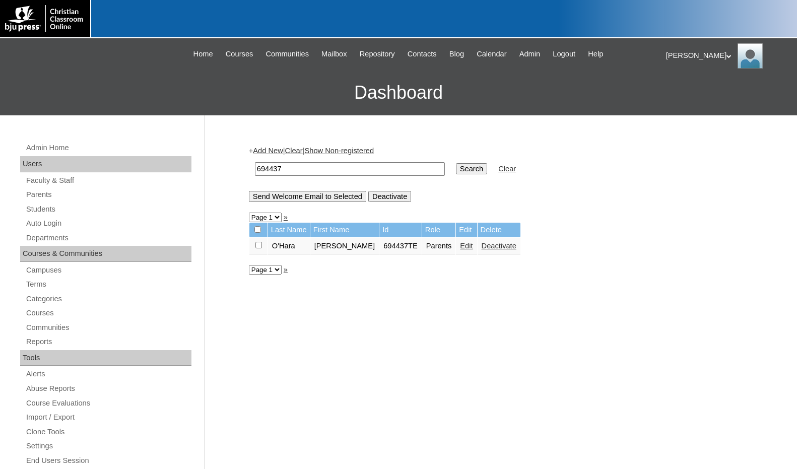
click at [271, 152] on link "Add New" at bounding box center [268, 151] width 30 height 8
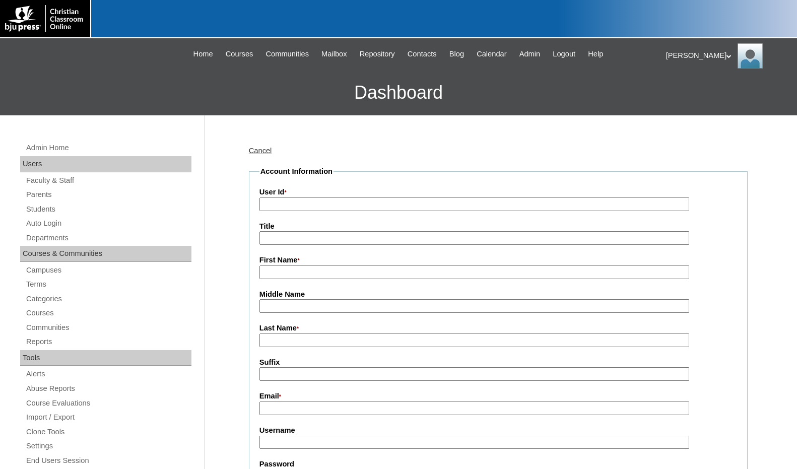
click at [287, 198] on input "User Id *" at bounding box center [474, 204] width 430 height 14
paste input "694437"
type input "694437TE2"
click at [295, 269] on input "First Name *" at bounding box center [474, 272] width 430 height 14
click at [295, 269] on input "Daniel" at bounding box center [474, 272] width 430 height 14
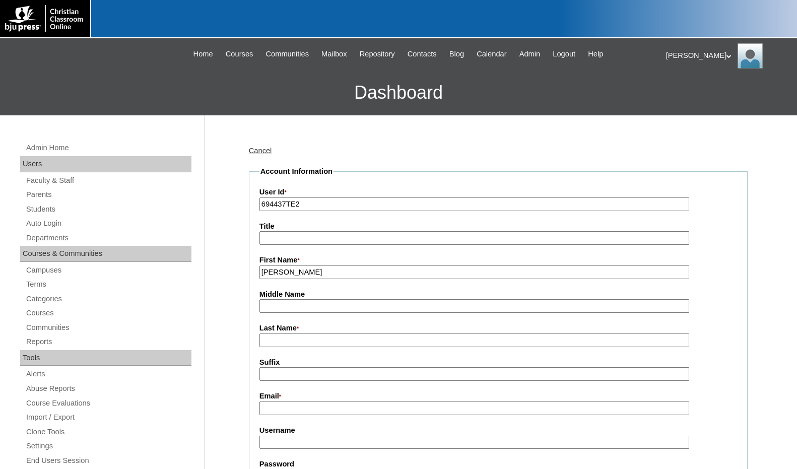
type input "[PERSON_NAME]"
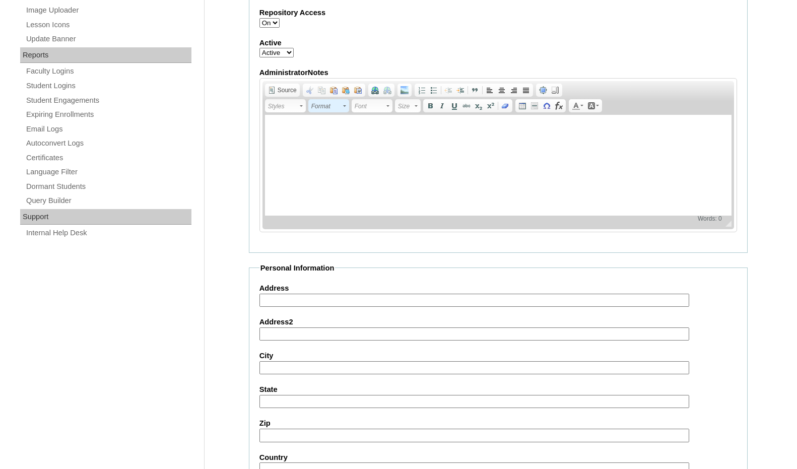
scroll to position [892, 0]
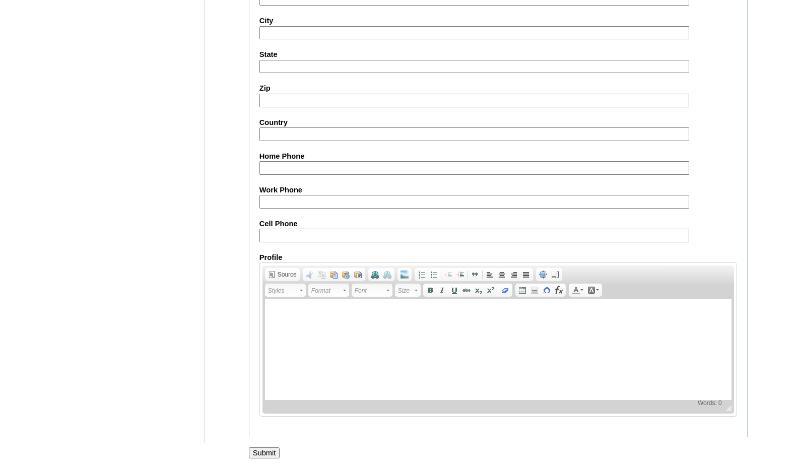
type input "dmimeault@pvcama.org"
click at [262, 448] on input "Submit" at bounding box center [264, 452] width 31 height 11
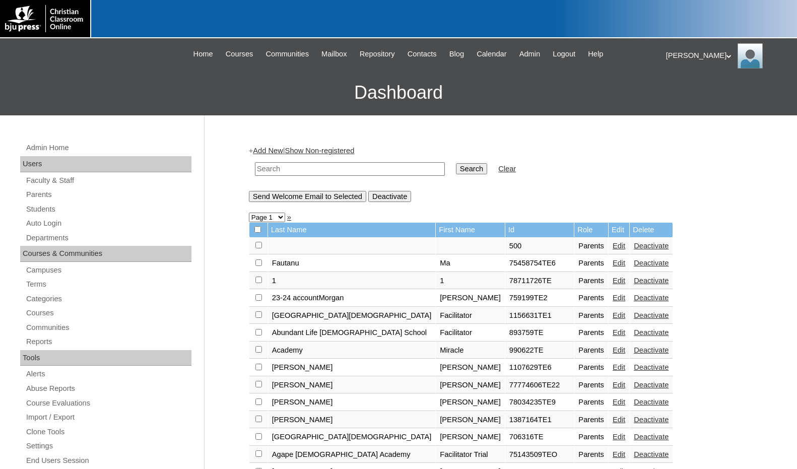
click at [410, 171] on input "text" at bounding box center [350, 169] width 190 height 14
paste input "694437"
type input "694437"
click at [456, 168] on input "Search" at bounding box center [471, 168] width 31 height 11
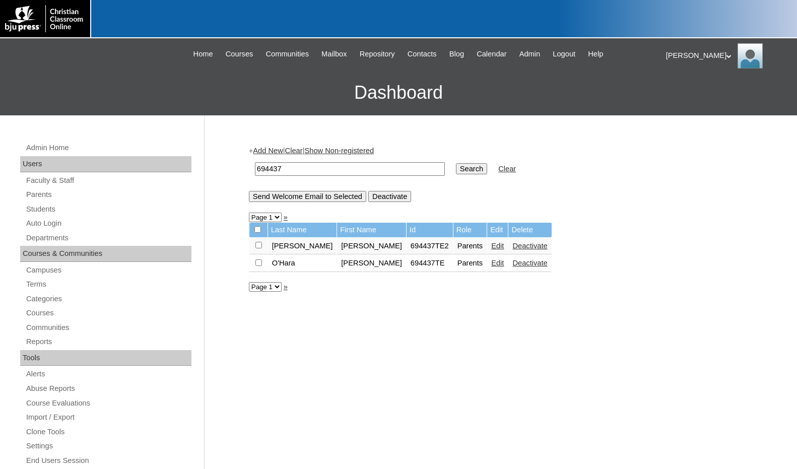
click at [259, 248] on input "checkbox" at bounding box center [258, 245] width 7 height 7
checkbox input "true"
click at [285, 199] on input "Send Welcome Email to Selected" at bounding box center [307, 196] width 117 height 11
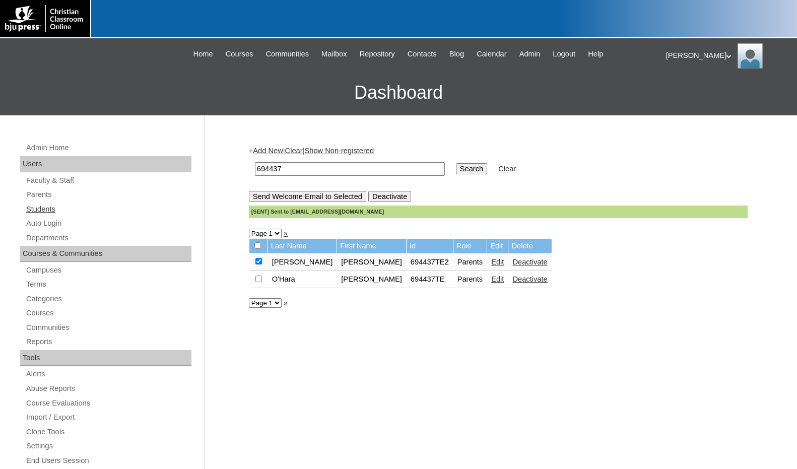
click at [47, 213] on link "Students" at bounding box center [108, 209] width 166 height 13
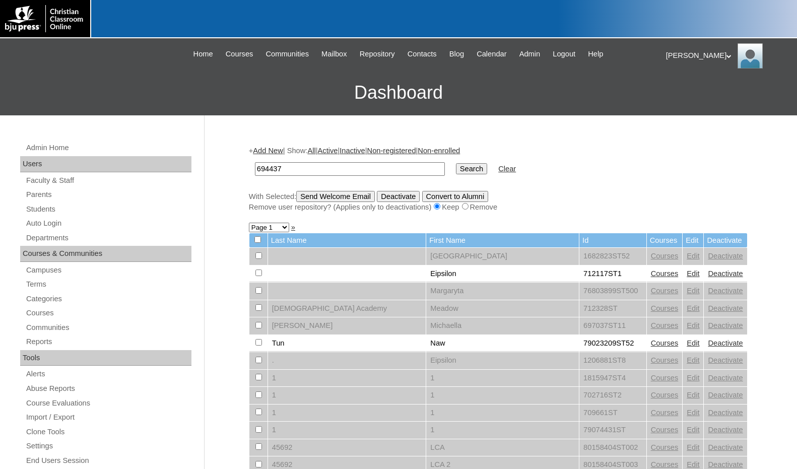
type input "694437"
click at [456, 168] on input "Search" at bounding box center [471, 168] width 31 height 11
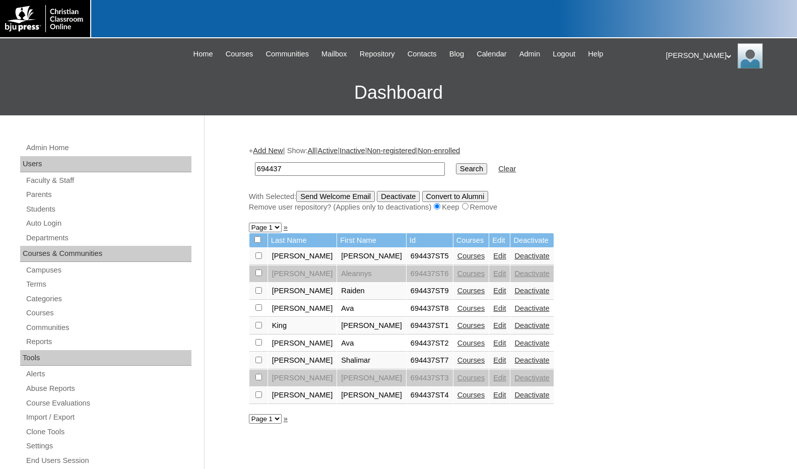
click at [274, 152] on link "Add New" at bounding box center [268, 151] width 30 height 8
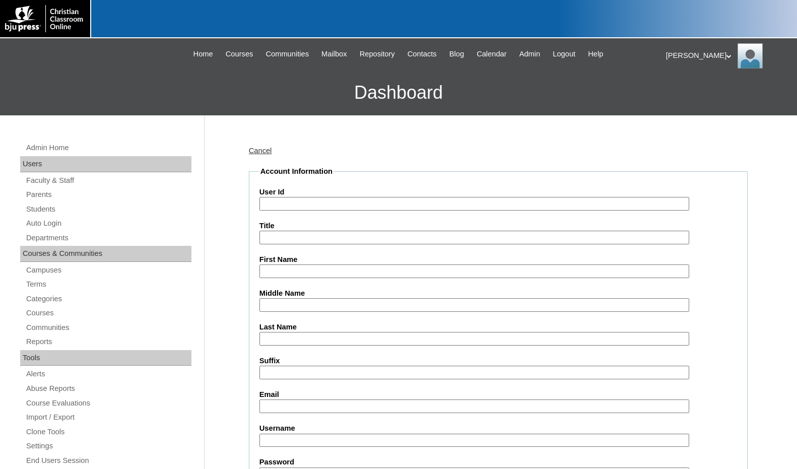
click at [293, 197] on input "User Id" at bounding box center [474, 204] width 430 height 14
paste input "694437"
type input "694437ST10"
type input "Janete"
type input "m"
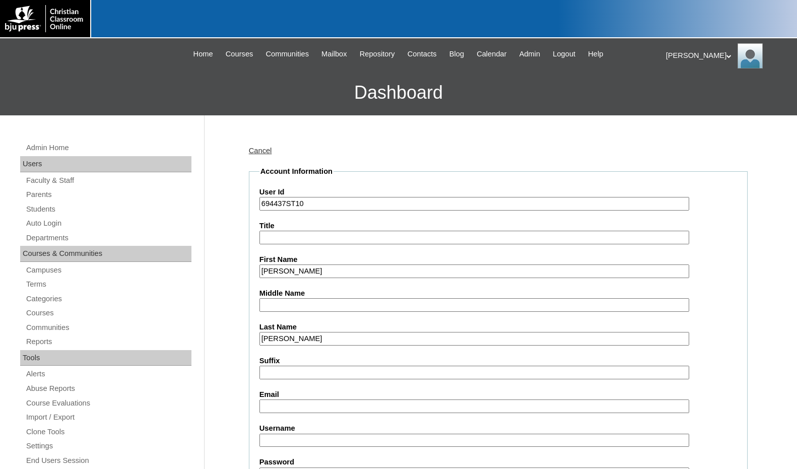
type input "Murray"
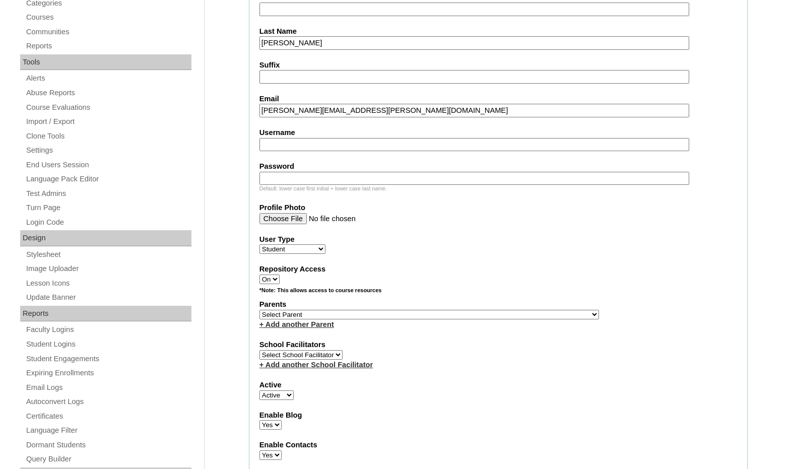
scroll to position [302, 0]
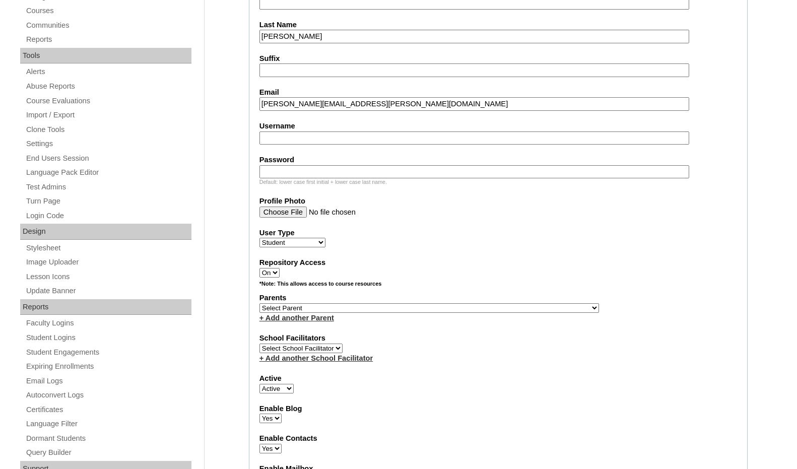
type input "janete.murray@student.pvcama.org"
click at [482, 308] on select "Select Parent , Fautanu, Ma 1, 1 23-24 accountMorgan, Jason 6th Street Mennonit…" at bounding box center [428, 308] width 339 height 10
select select "37189"
click at [505, 309] on div "Parents Select Parent , Fautanu, Ma 1, 1 23-24 accountMorgan, Jason 6th Street …" at bounding box center [498, 308] width 478 height 30
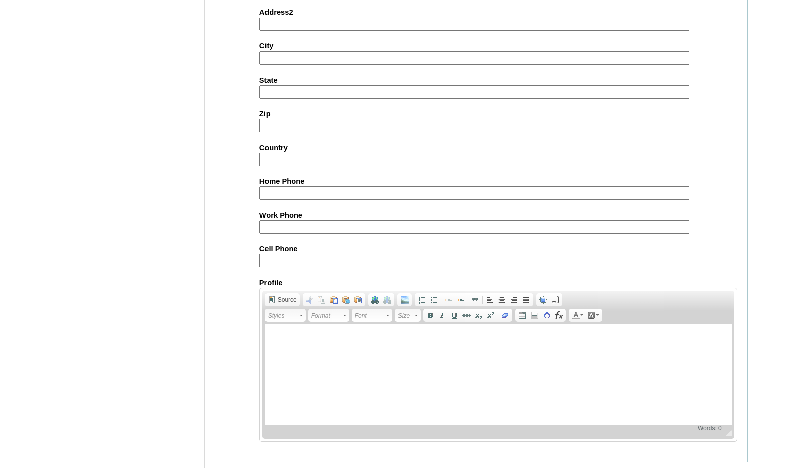
scroll to position [1064, 0]
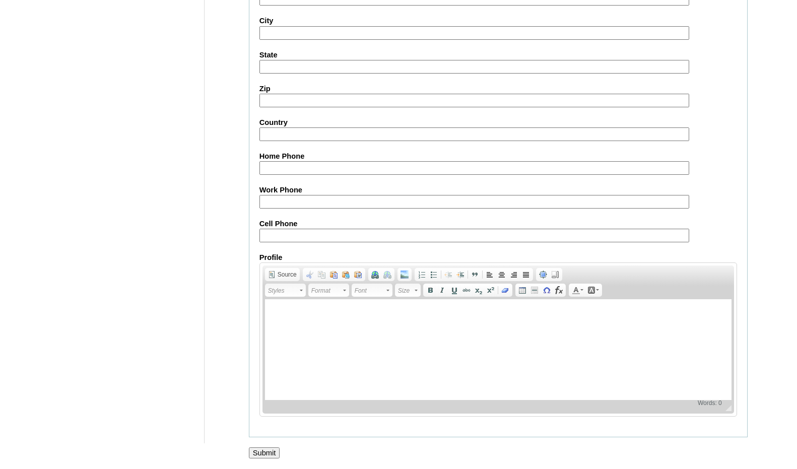
click at [259, 455] on input "Submit" at bounding box center [264, 452] width 31 height 11
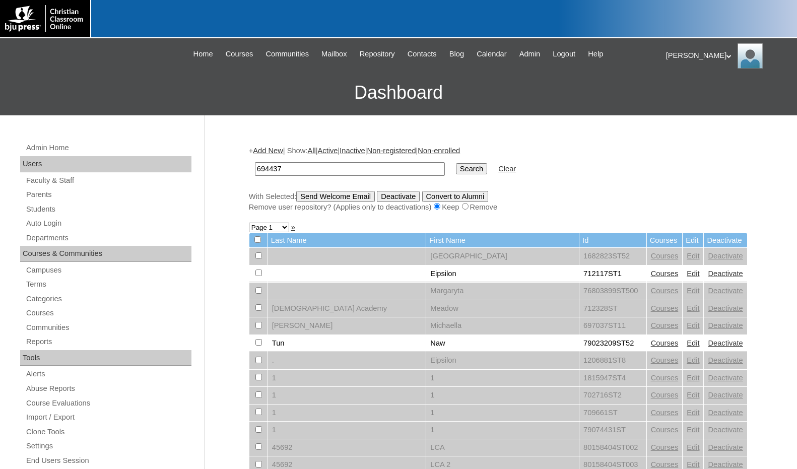
type input "694437"
click at [456, 169] on input "Search" at bounding box center [471, 168] width 31 height 11
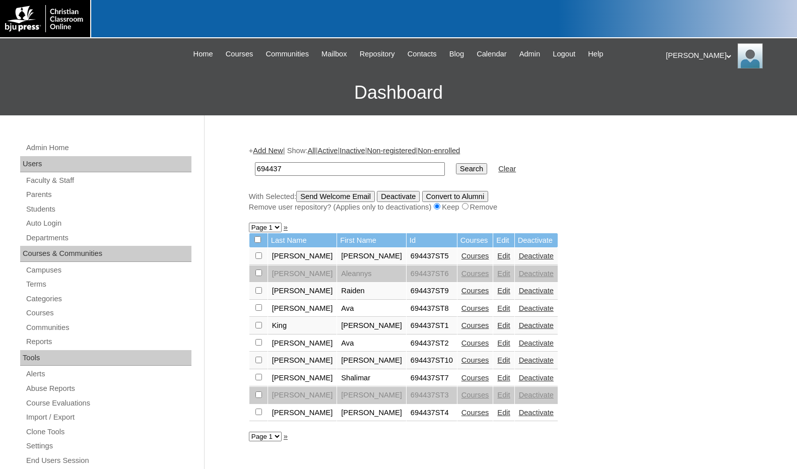
click at [461, 360] on link "Courses" at bounding box center [475, 360] width 28 height 8
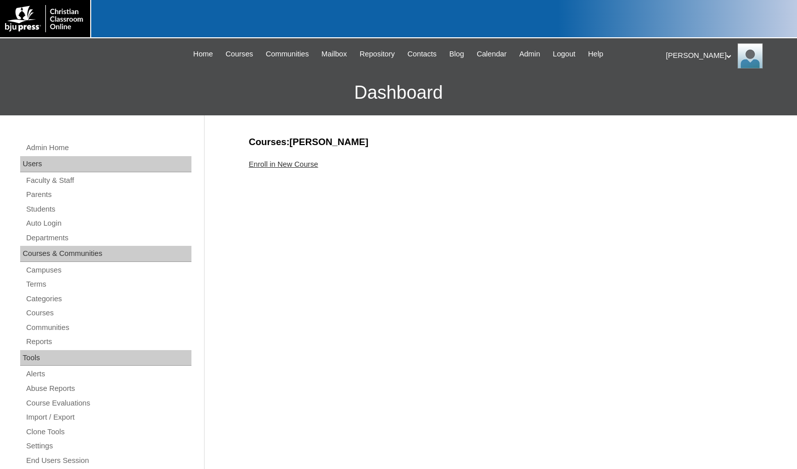
click at [298, 162] on link "Enroll in New Course" at bounding box center [284, 164] width 70 height 8
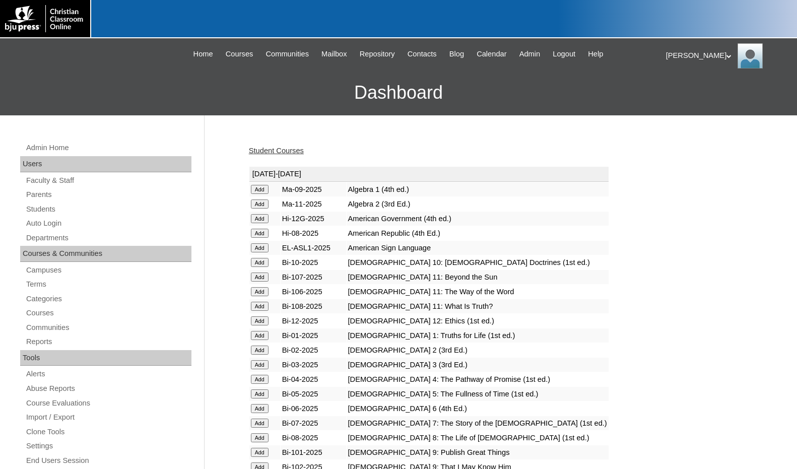
click at [262, 194] on input "Add" at bounding box center [260, 189] width 18 height 9
click at [52, 210] on link "Students" at bounding box center [108, 209] width 166 height 13
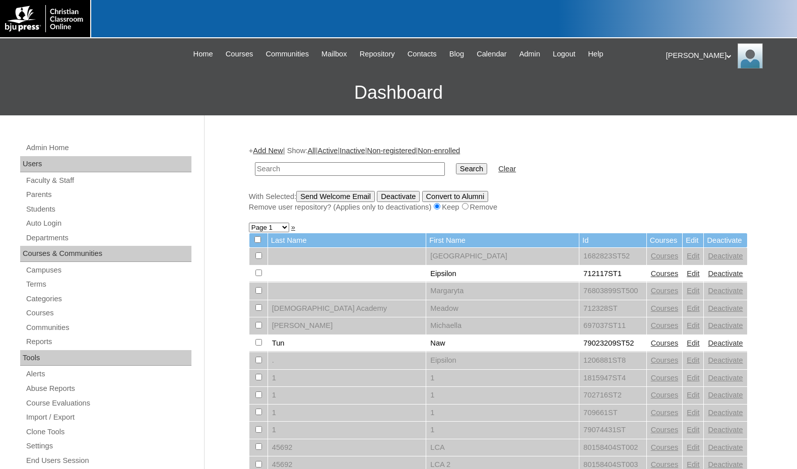
click at [267, 150] on link "Add New" at bounding box center [268, 151] width 30 height 8
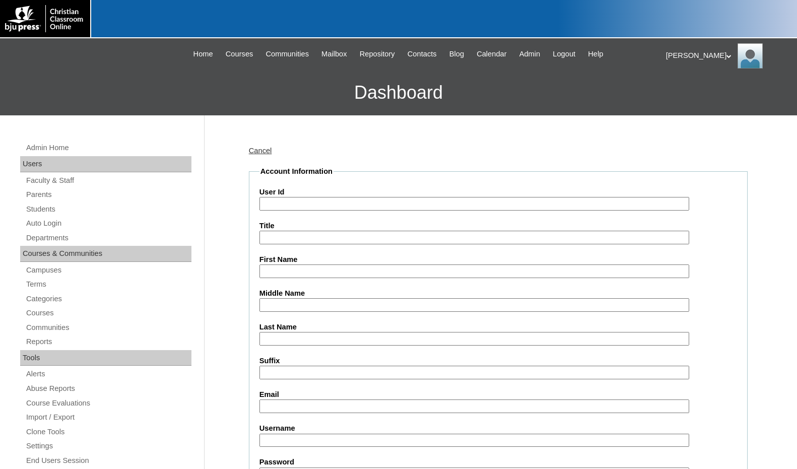
click at [285, 206] on input "User Id" at bounding box center [474, 204] width 430 height 14
paste input "694437"
type input "694437ST11"
type input "Hannah"
type input "Smith"
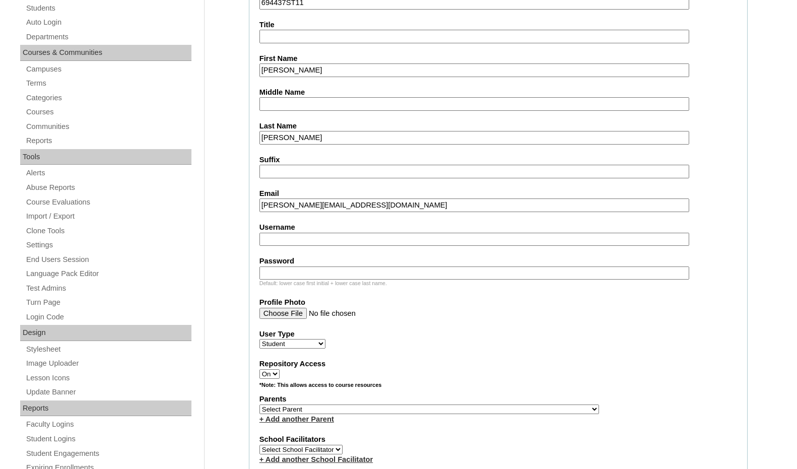
scroll to position [201, 0]
type input "hannah.smith@student.pvcama.org"
click at [477, 407] on select "Select Parent , Fautanu, Ma 1, 1 23-24 accountMorgan, Jason 6th Street Mennonit…" at bounding box center [428, 409] width 339 height 10
select select "37189"
click at [493, 407] on div "Parents Select Parent , Fautanu, Ma 1, 1 23-24 accountMorgan, Jason 6th Street …" at bounding box center [498, 408] width 478 height 30
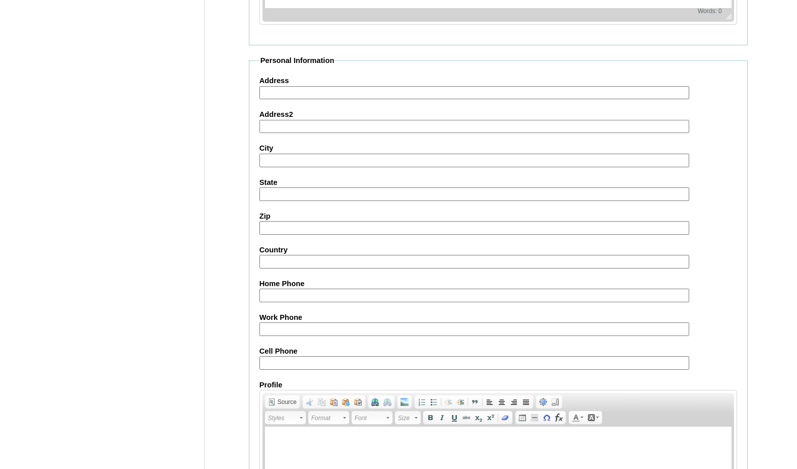
scroll to position [1064, 0]
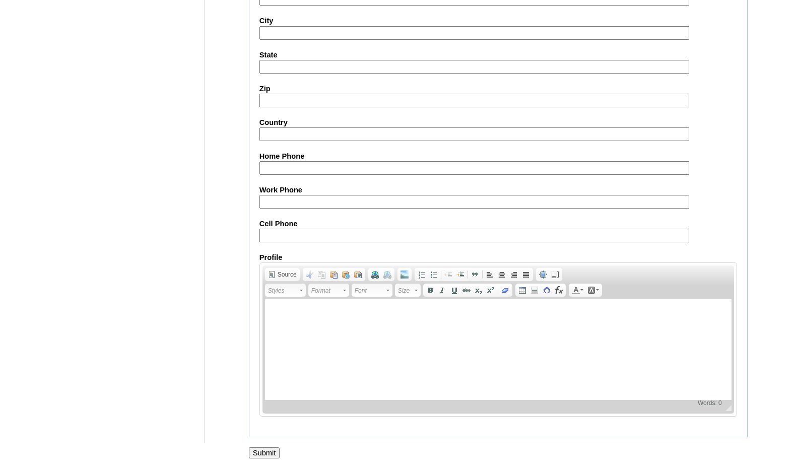
click at [268, 454] on input "Submit" at bounding box center [264, 452] width 31 height 11
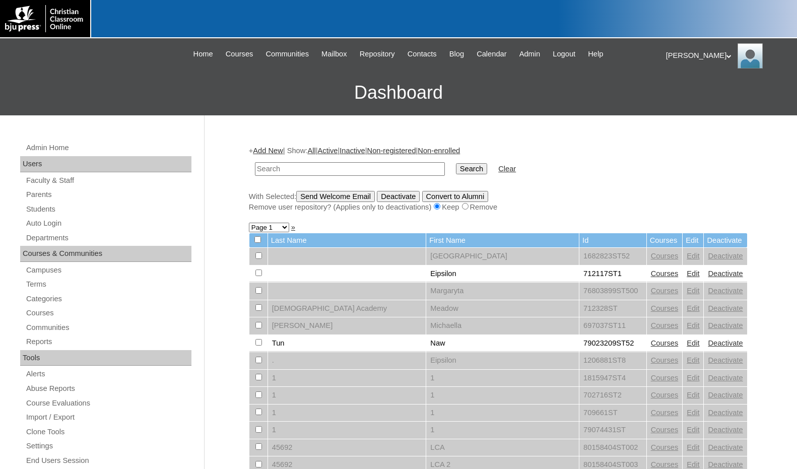
click at [367, 171] on input "text" at bounding box center [350, 169] width 190 height 14
click at [307, 169] on input "text" at bounding box center [350, 169] width 190 height 14
paste input "694437"
type input "694437"
click at [456, 163] on input "Search" at bounding box center [471, 168] width 31 height 11
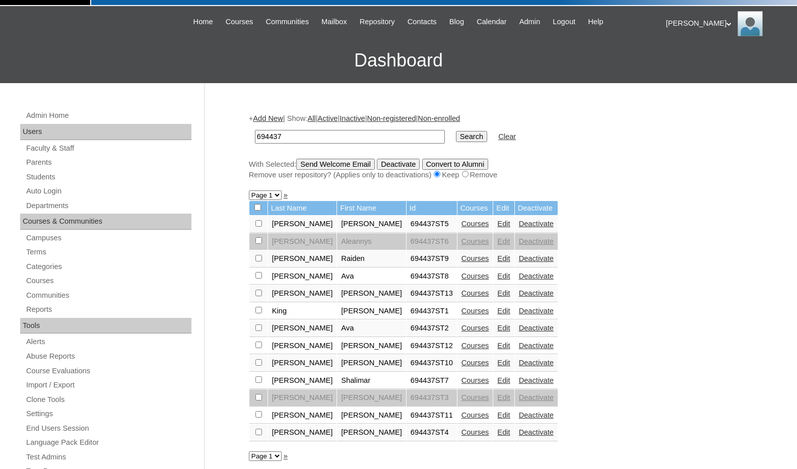
scroll to position [50, 0]
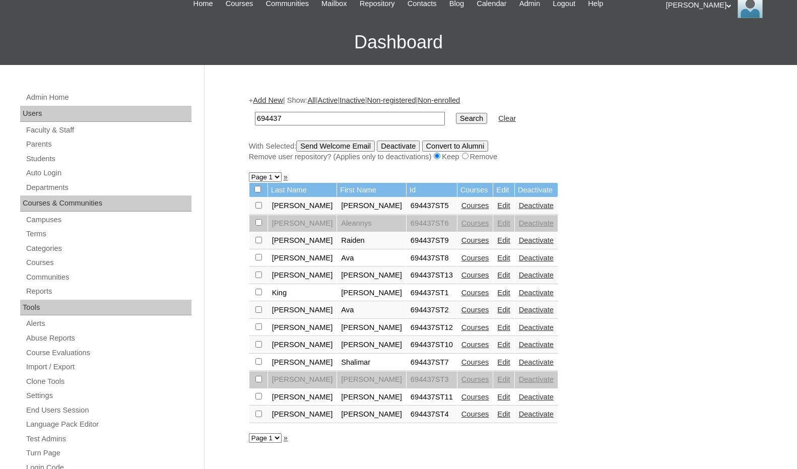
click at [461, 277] on link "Courses" at bounding box center [475, 275] width 28 height 8
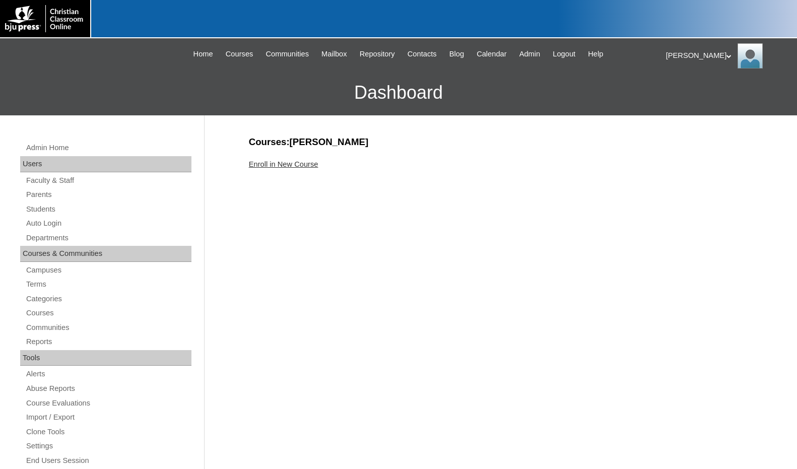
click at [270, 165] on link "Enroll in New Course" at bounding box center [284, 164] width 70 height 8
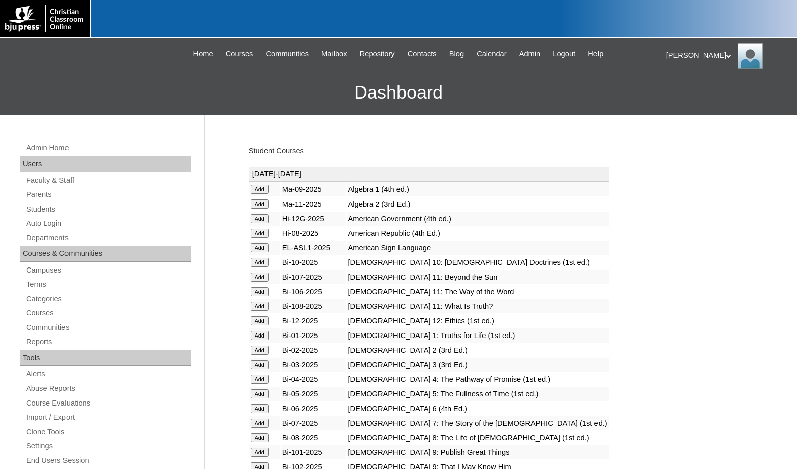
click at [256, 194] on input "Add" at bounding box center [260, 189] width 18 height 9
click at [60, 210] on link "Students" at bounding box center [108, 209] width 166 height 13
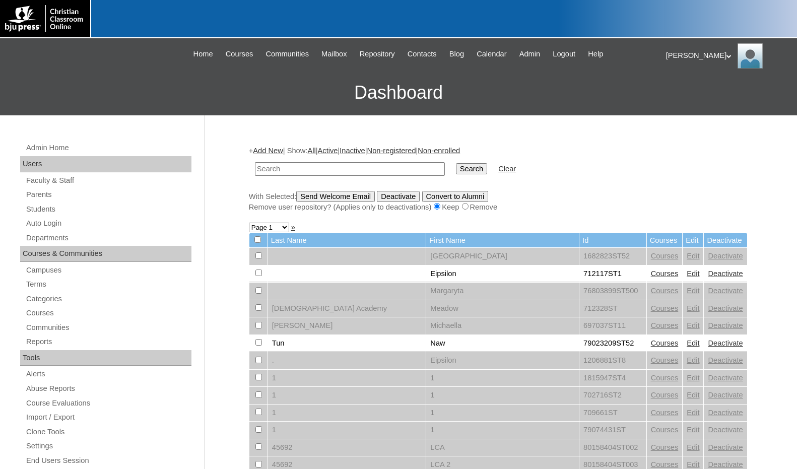
click at [276, 151] on link "Add New" at bounding box center [268, 151] width 30 height 8
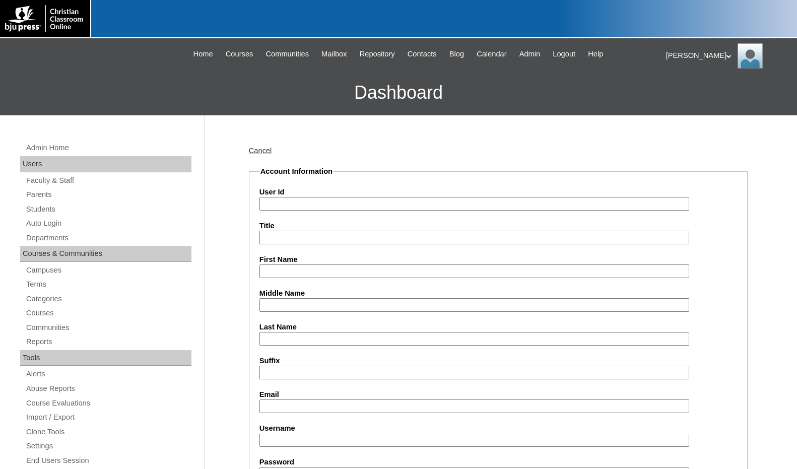
click at [283, 206] on input "User Id" at bounding box center [474, 204] width 430 height 14
paste input "694437"
type input "694437ST14"
type input "Mariah"
type input "Duquette"
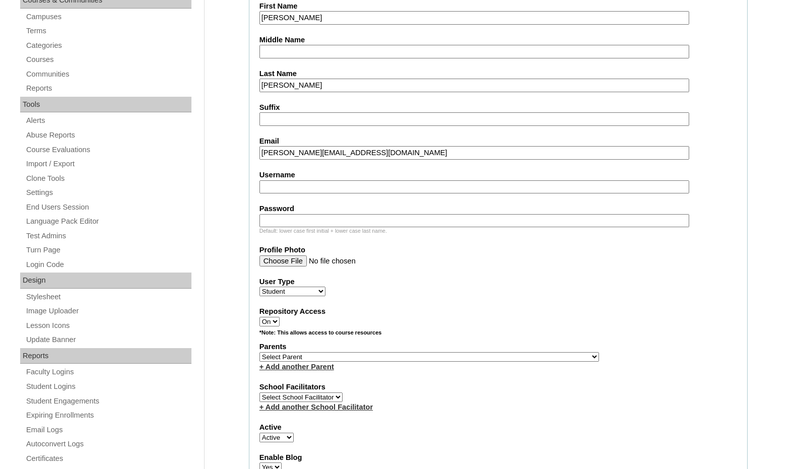
scroll to position [302, 0]
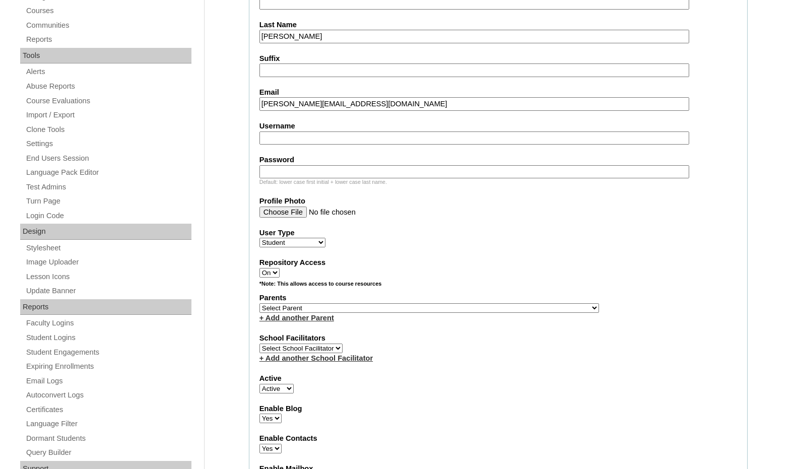
type input "mariah.duquette@student.pvcama.org"
click at [469, 307] on select "Select Parent , [GEOGRAPHIC_DATA], Ma 1, 1 23-24 accountMorgan, [PERSON_NAME] 6…" at bounding box center [428, 308] width 339 height 10
select select "35294"
click at [504, 306] on div "Parents Select Parent , Fautanu, Ma 1, 1 23-24 accountMorgan, Jason 6th Street …" at bounding box center [498, 308] width 478 height 30
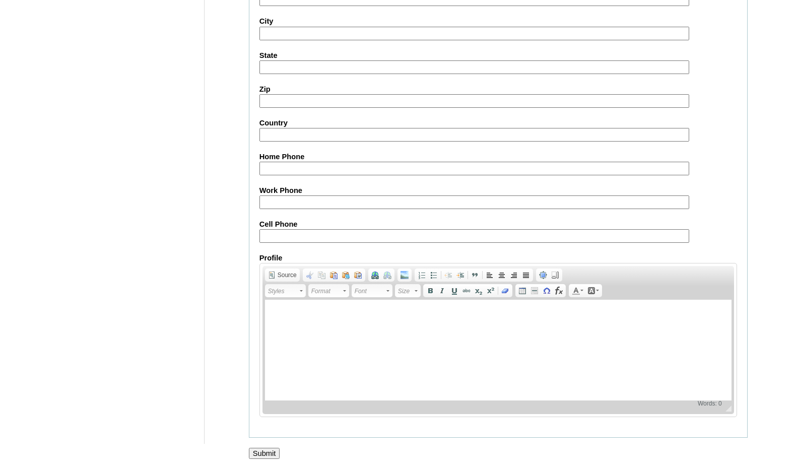
scroll to position [1064, 0]
click at [273, 451] on input "Submit" at bounding box center [264, 452] width 31 height 11
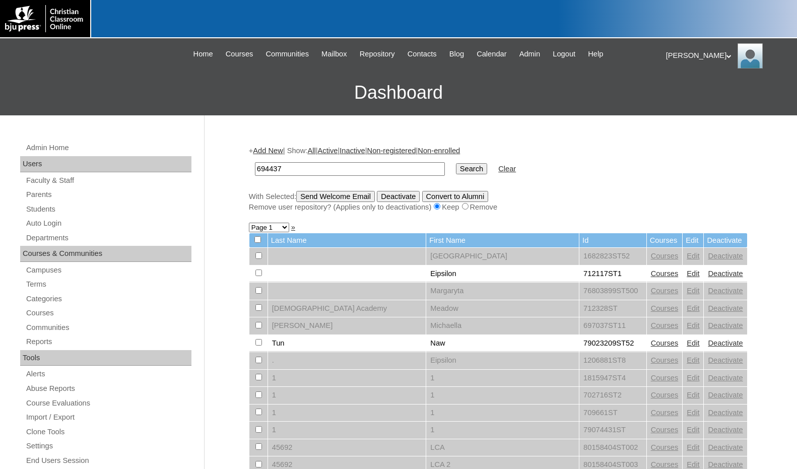
type input "694437"
click at [456, 172] on input "Search" at bounding box center [471, 168] width 31 height 11
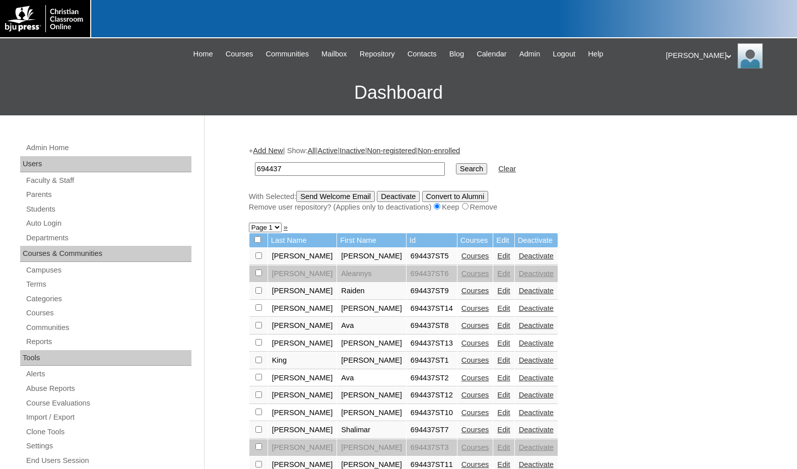
click at [461, 309] on link "Courses" at bounding box center [475, 308] width 28 height 8
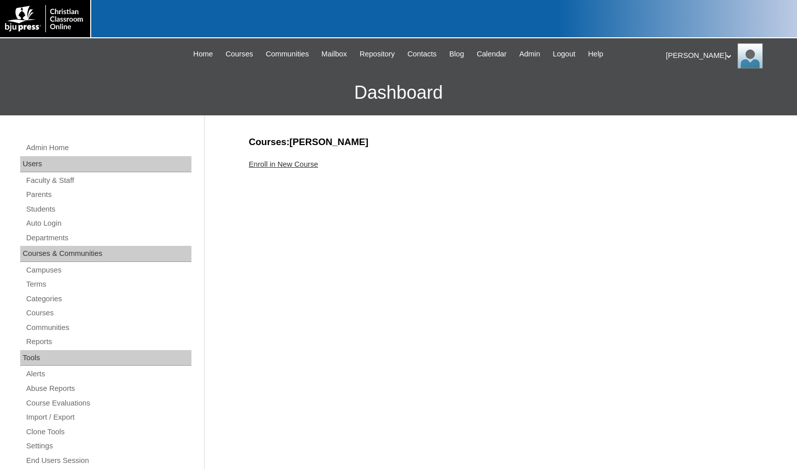
click at [281, 166] on link "Enroll in New Course" at bounding box center [284, 164] width 70 height 8
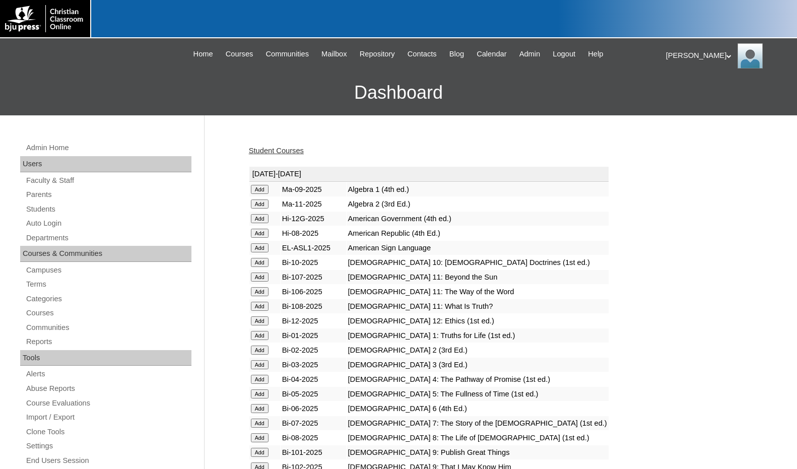
click at [268, 194] on input "Add" at bounding box center [260, 189] width 18 height 9
click at [44, 208] on link "Students" at bounding box center [108, 209] width 166 height 13
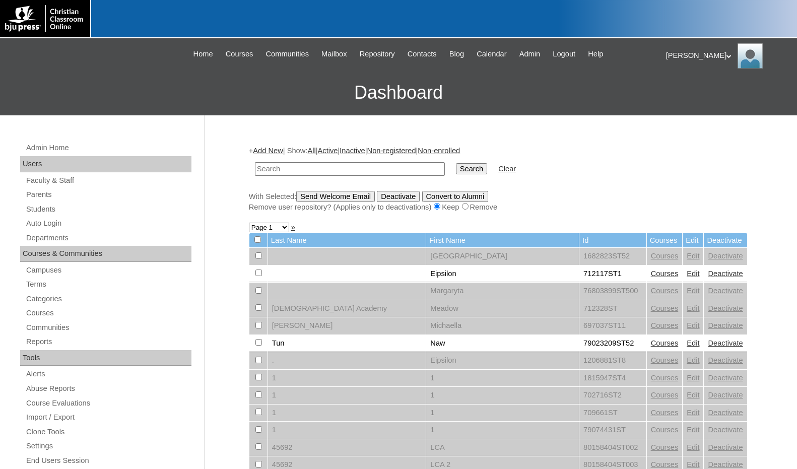
click at [264, 148] on link "Add New" at bounding box center [268, 151] width 30 height 8
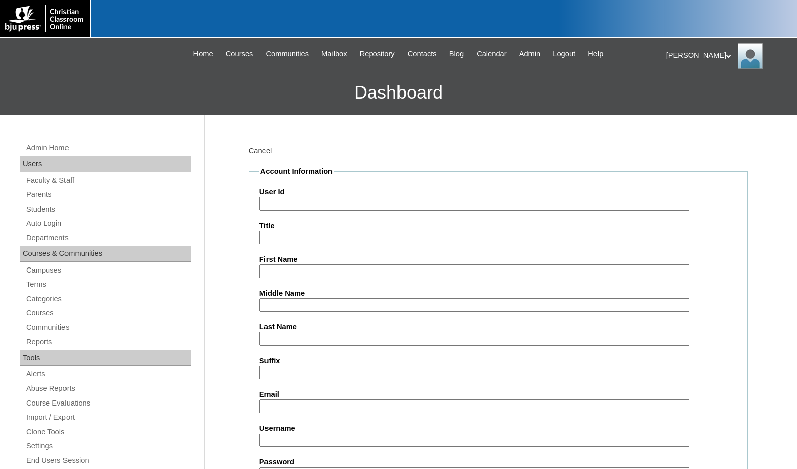
click at [297, 200] on input "User Id" at bounding box center [474, 204] width 430 height 14
paste input "694437"
type input "694437ST15"
type input "Avery"
type input "Horn"
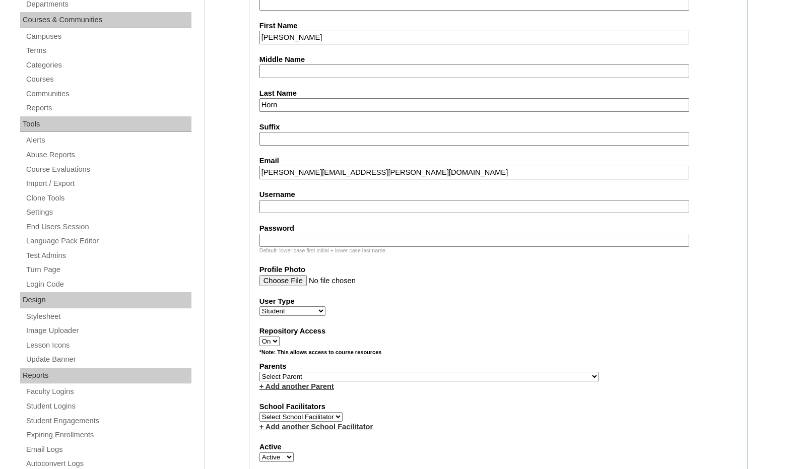
scroll to position [252, 0]
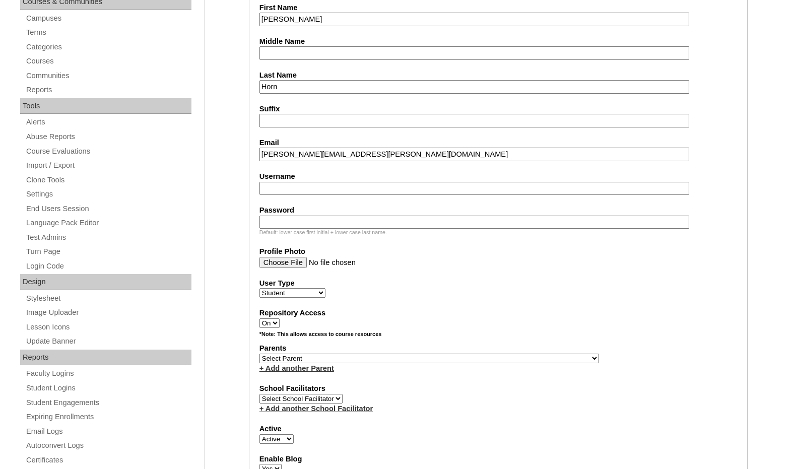
type input "avery.horn@student.pvcama.org"
click at [470, 357] on select "Select Parent , Fautanu, Ma 1, 1 23-24 accountMorgan, Jason 6th Street Mennonit…" at bounding box center [428, 359] width 339 height 10
select select "35294"
click at [506, 354] on div "Parents Select Parent , Fautanu, Ma 1, 1 23-24 accountMorgan, Jason 6th Street …" at bounding box center [498, 358] width 478 height 30
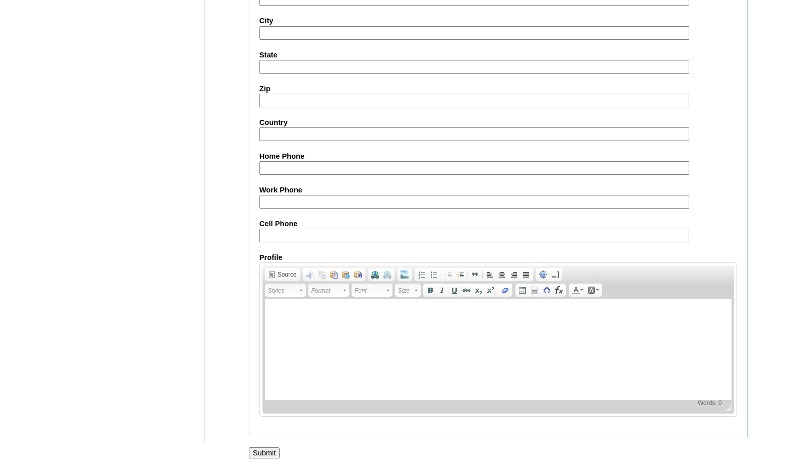
scroll to position [1064, 0]
click at [261, 449] on input "Submit" at bounding box center [264, 452] width 31 height 11
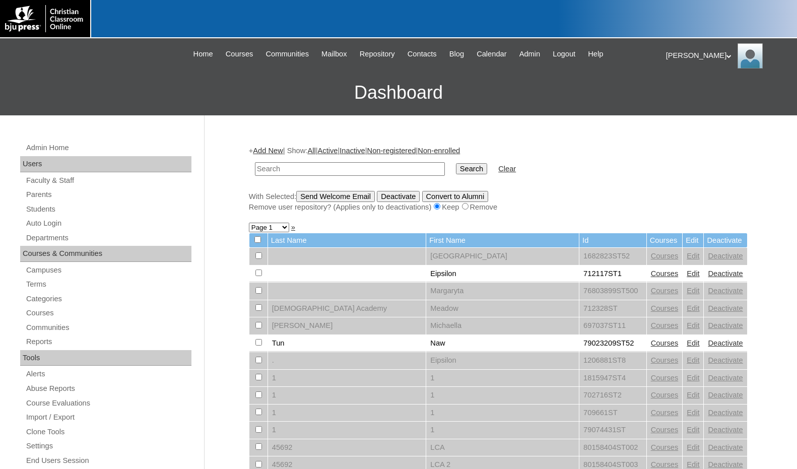
drag, startPoint x: 720, startPoint y: 188, endPoint x: 680, endPoint y: 108, distance: 89.0
click at [720, 188] on div "+ Add New | Show: All | Active | Inactive | Non-registered | Non-enrolled Searc…" at bounding box center [498, 179] width 499 height 66
click at [678, 51] on div "Melanie My Profile My Settings Logout" at bounding box center [726, 55] width 121 height 25
click at [693, 98] on span "Logout" at bounding box center [684, 95] width 20 height 8
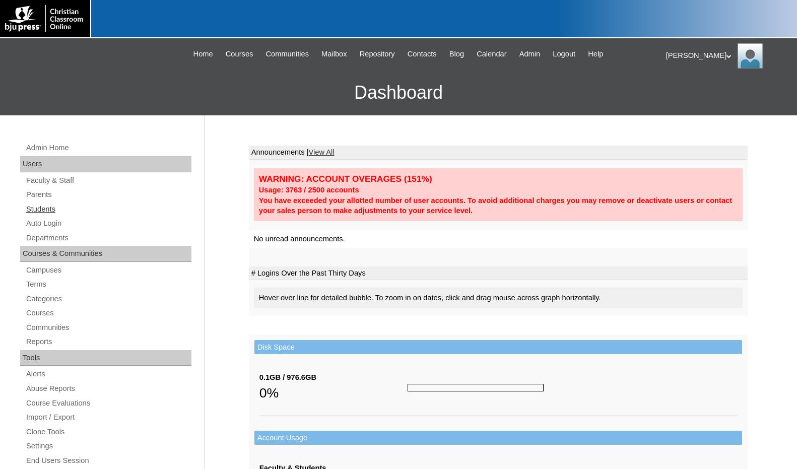
click at [62, 214] on link "Students" at bounding box center [108, 209] width 166 height 13
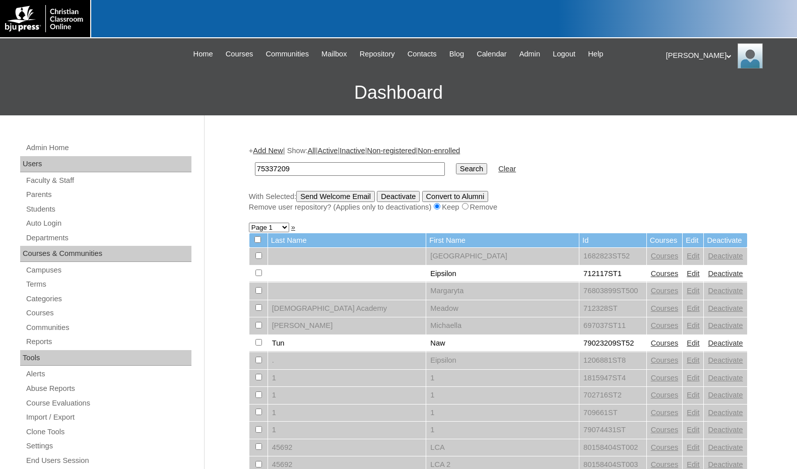
type input "75337209"
click at [456, 170] on input "Search" at bounding box center [471, 168] width 31 height 11
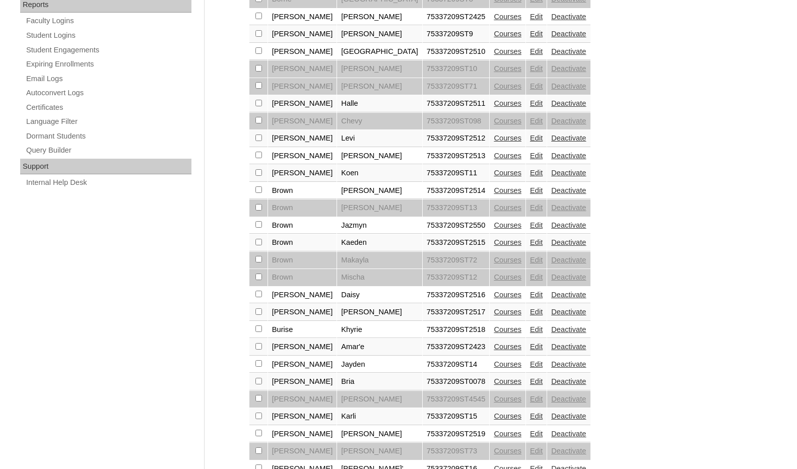
scroll to position [679, 0]
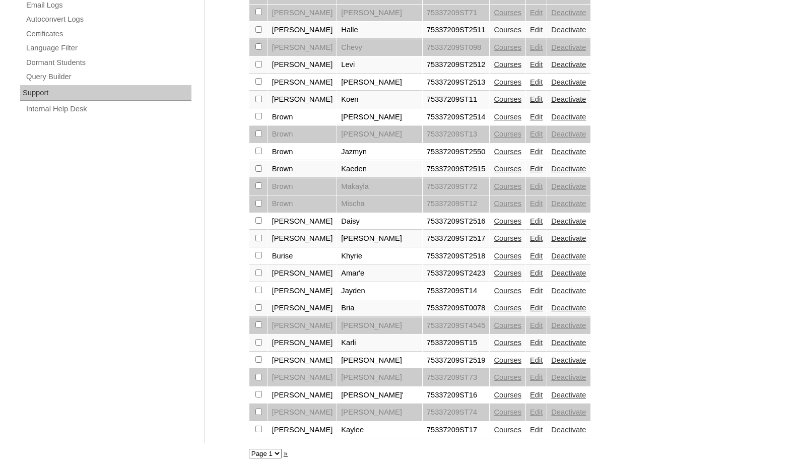
click at [270, 454] on select "Page 1 Page 2 Page 3 Page 4 Page 5" at bounding box center [265, 454] width 33 height 10
select select "admin_students.php?q=75337209&submit=Search&page=2"
click at [249, 449] on select "Page 1 Page 2 Page 3 Page 4 Page 5" at bounding box center [265, 454] width 33 height 10
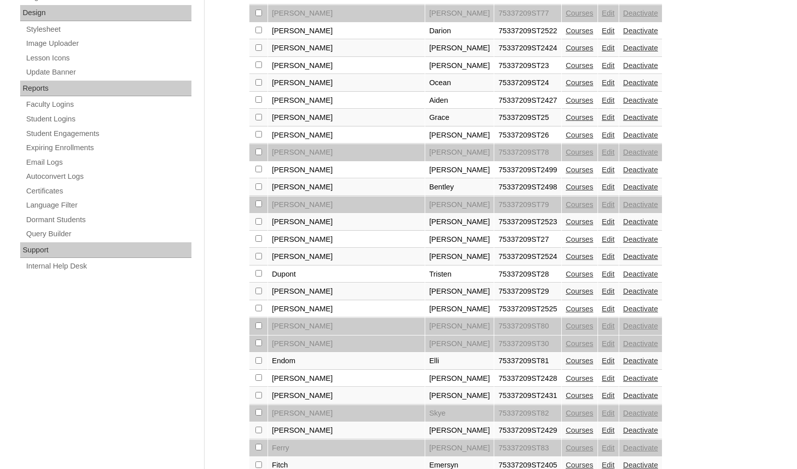
scroll to position [679, 0]
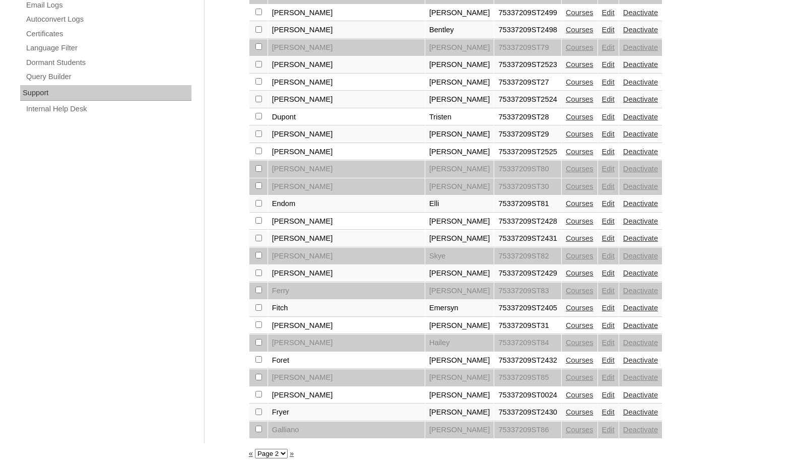
click at [291, 454] on link "»" at bounding box center [292, 453] width 4 height 8
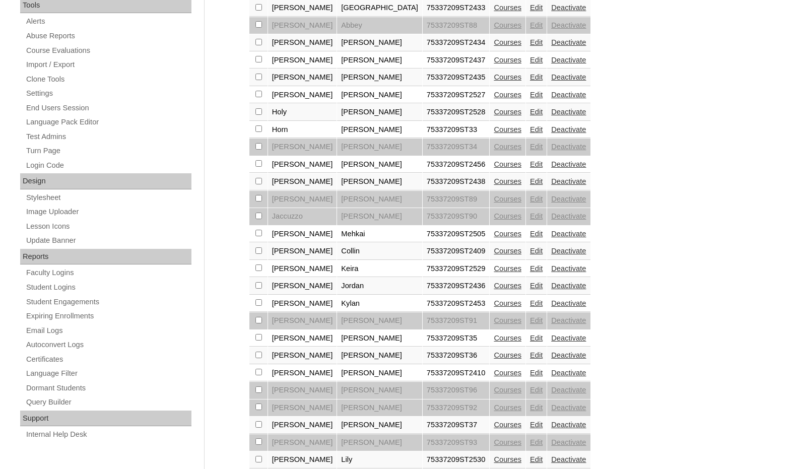
scroll to position [679, 0]
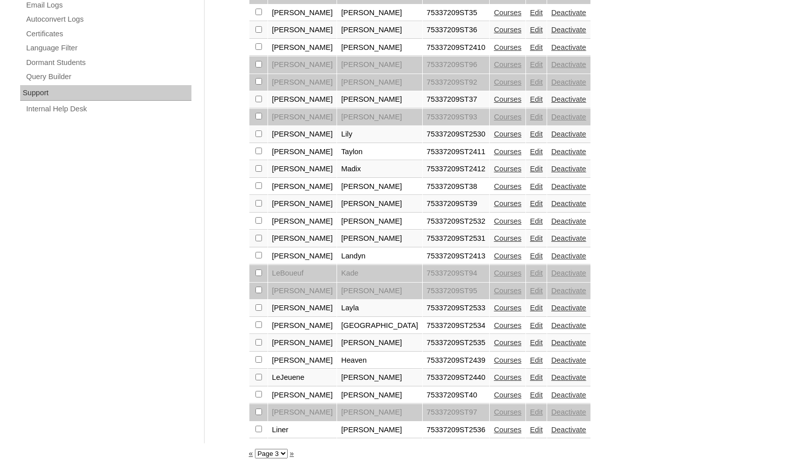
click at [290, 454] on link "»" at bounding box center [292, 453] width 4 height 8
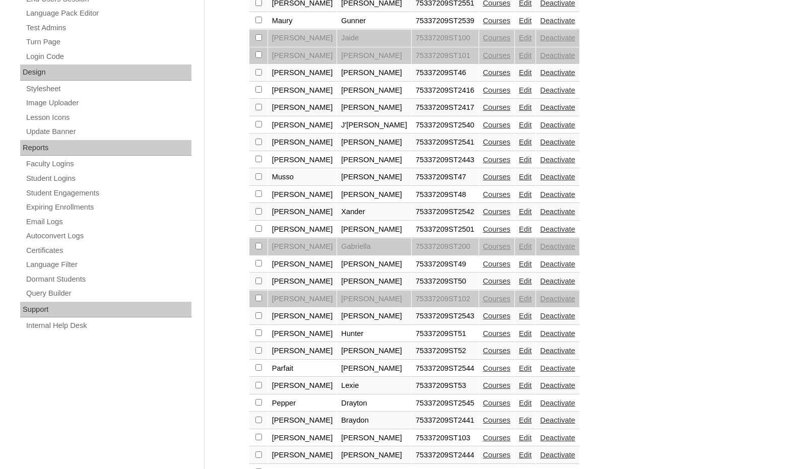
scroll to position [655, 0]
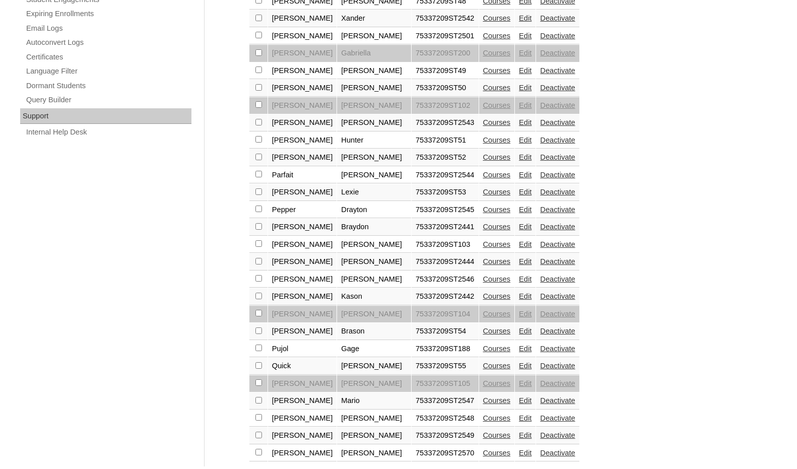
click at [483, 243] on link "Courses" at bounding box center [497, 244] width 28 height 8
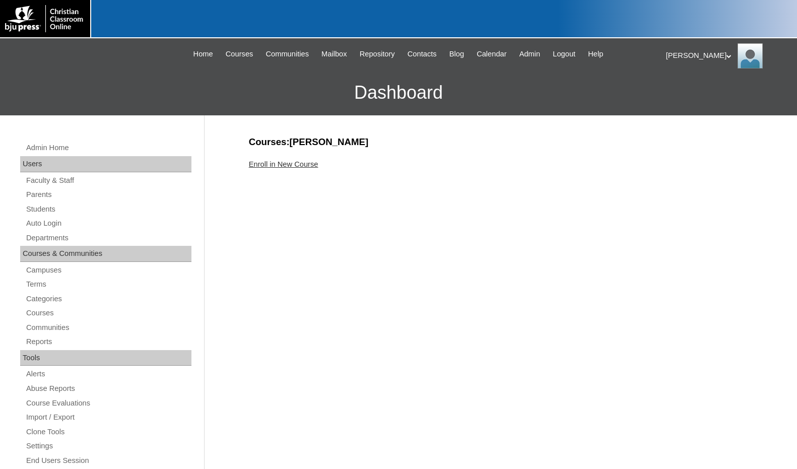
click at [306, 166] on link "Enroll in New Course" at bounding box center [284, 164] width 70 height 8
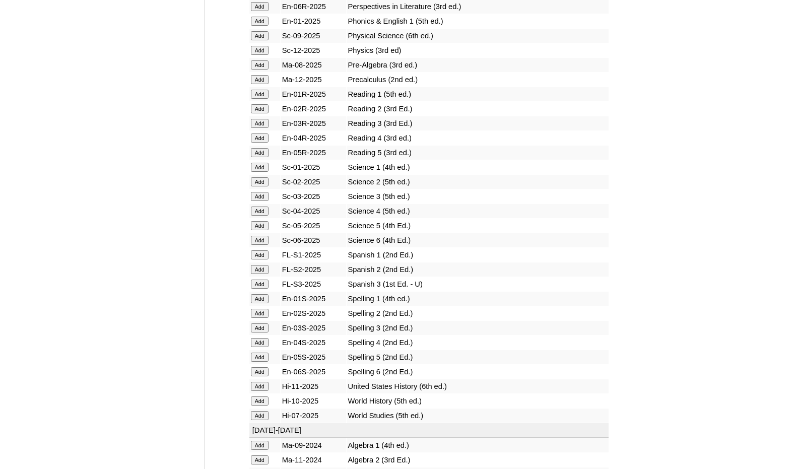
scroll to position [1108, 0]
